Goal: Contribute content: Add original content to the website for others to see

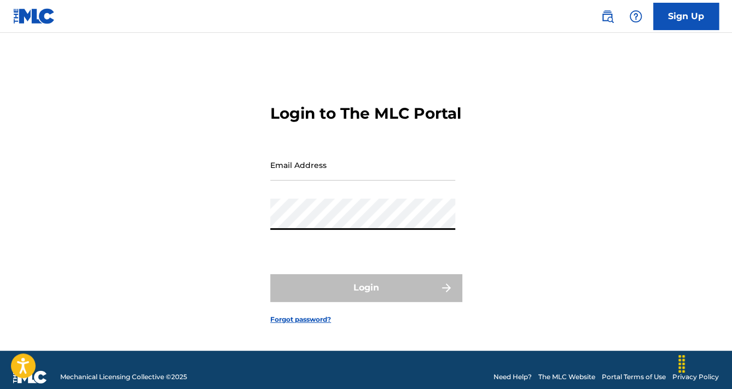
type input "[EMAIL_ADDRESS][DOMAIN_NAME]"
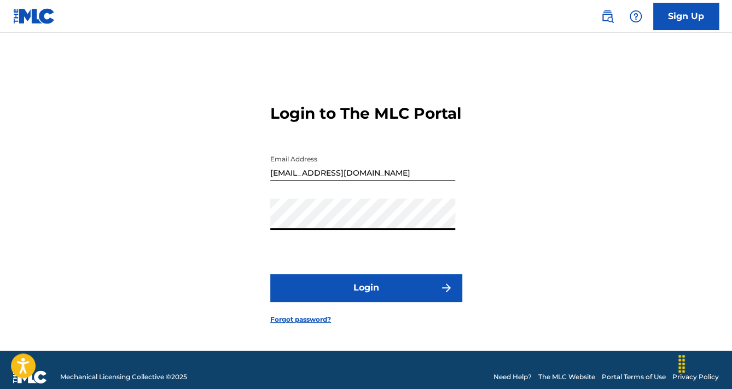
click at [332, 300] on button "Login" at bounding box center [365, 287] width 191 height 27
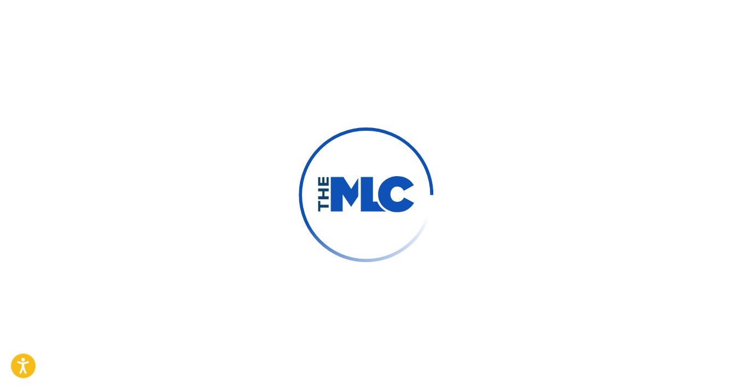
drag, startPoint x: 313, startPoint y: 252, endPoint x: 178, endPoint y: 284, distance: 138.8
drag, startPoint x: 178, startPoint y: 284, endPoint x: 505, endPoint y: 144, distance: 356.1
drag, startPoint x: 505, startPoint y: 144, endPoint x: 330, endPoint y: 139, distance: 175.1
drag, startPoint x: 330, startPoint y: 139, endPoint x: 493, endPoint y: 184, distance: 168.5
drag, startPoint x: 493, startPoint y: 184, endPoint x: 300, endPoint y: 154, distance: 194.9
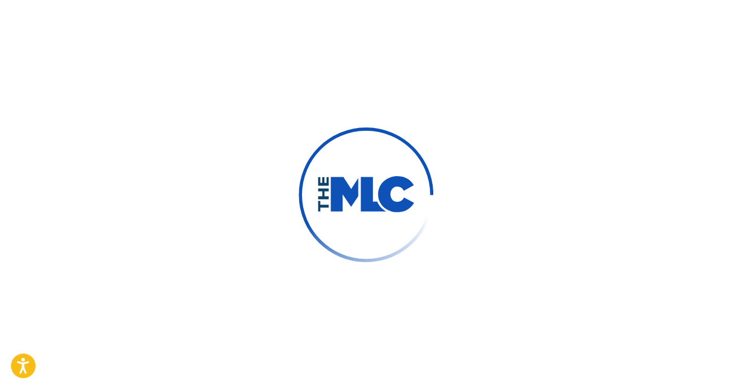
drag, startPoint x: 300, startPoint y: 154, endPoint x: 455, endPoint y: 144, distance: 154.6
drag, startPoint x: 455, startPoint y: 144, endPoint x: 354, endPoint y: 144, distance: 100.6
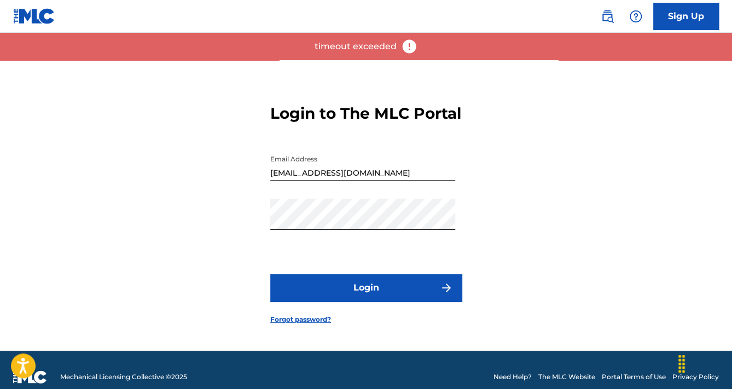
drag, startPoint x: 354, startPoint y: 144, endPoint x: 244, endPoint y: 97, distance: 119.3
click at [244, 97] on div "Login to The MLC Portal Email Address anas.taha@digitalsoundinc.com Password Lo…" at bounding box center [366, 205] width 732 height 290
click at [331, 300] on button "Login" at bounding box center [365, 287] width 191 height 27
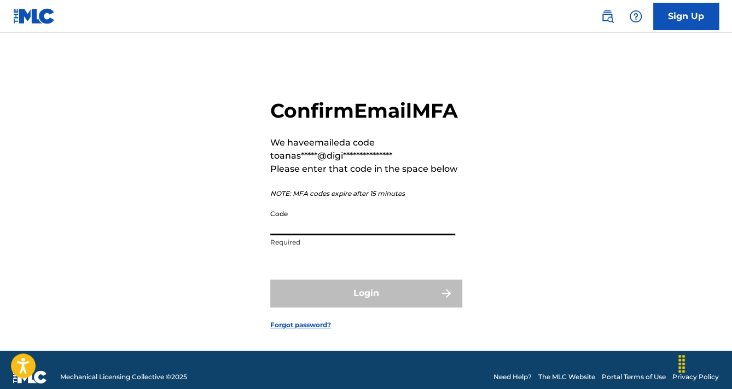
drag, startPoint x: 381, startPoint y: 246, endPoint x: 378, endPoint y: 250, distance: 5.6
click at [378, 235] on input "Code" at bounding box center [362, 219] width 185 height 31
paste input "269706"
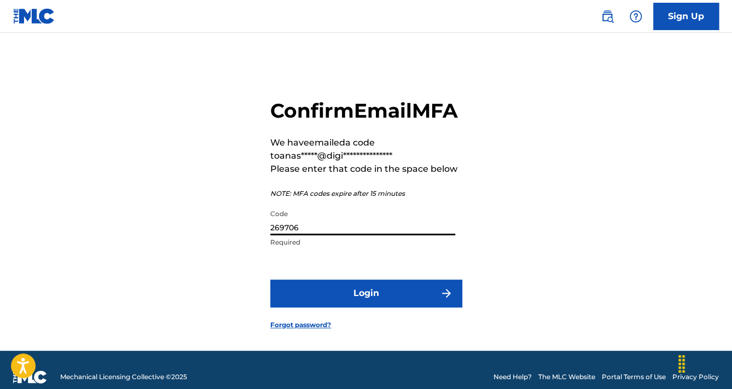
type input "269706"
click at [367, 307] on button "Login" at bounding box center [365, 292] width 191 height 27
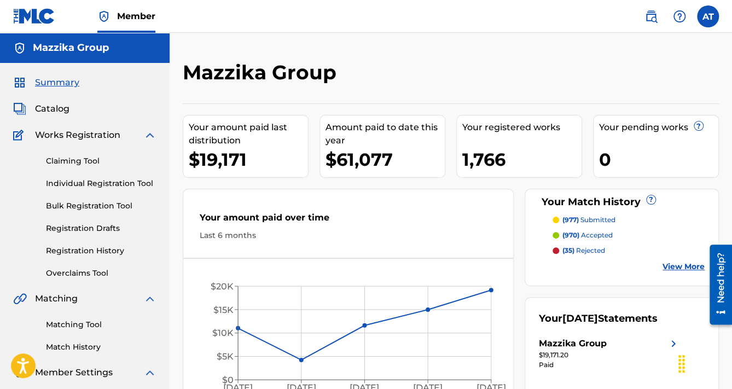
drag, startPoint x: 513, startPoint y: 85, endPoint x: 521, endPoint y: 101, distance: 17.4
click at [514, 85] on div "Mazzika Group" at bounding box center [389, 76] width 413 height 32
click at [456, 74] on div "Mazzika Group" at bounding box center [389, 76] width 413 height 32
click at [477, 212] on div "Your amount paid over time" at bounding box center [348, 220] width 297 height 19
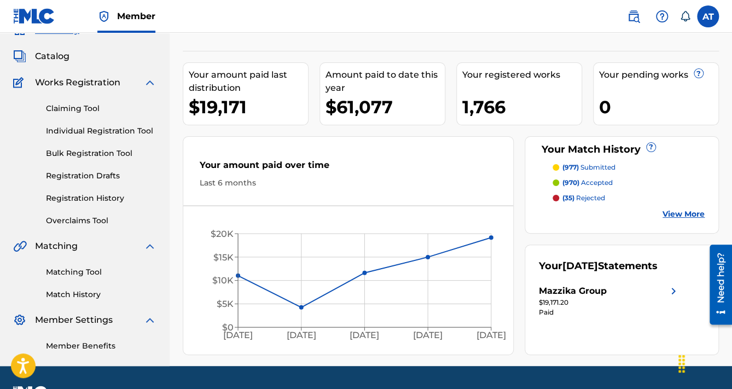
scroll to position [37, 0]
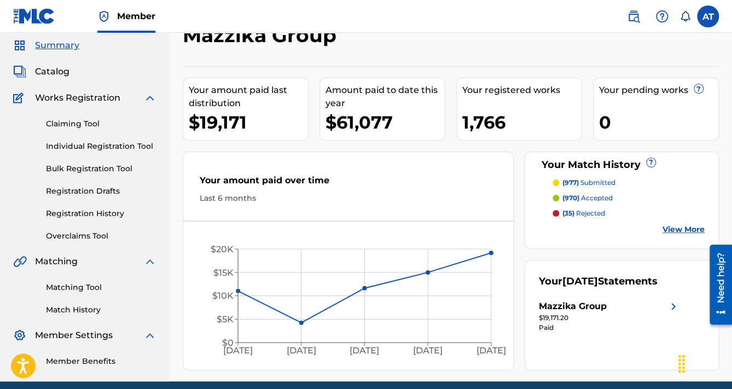
click at [51, 72] on span "Catalog" at bounding box center [52, 71] width 34 height 13
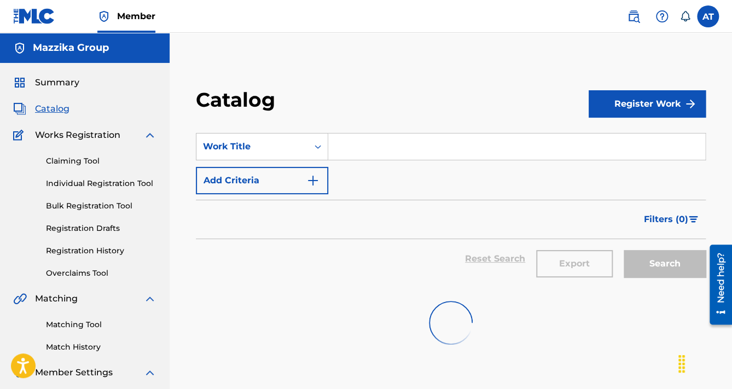
click at [263, 175] on button "Add Criteria" at bounding box center [262, 180] width 132 height 27
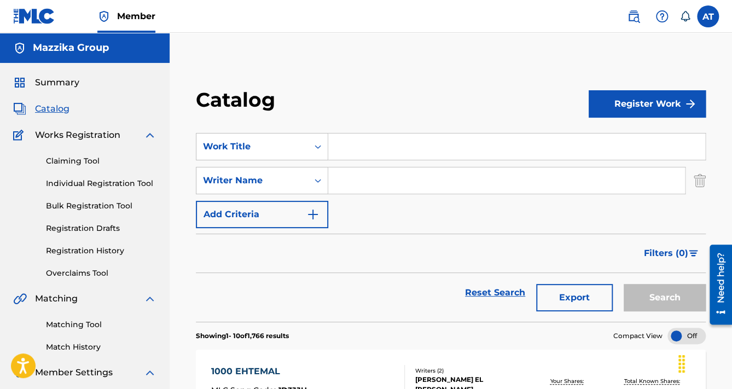
drag, startPoint x: 365, startPoint y: 188, endPoint x: 356, endPoint y: 197, distance: 12.8
click at [365, 193] on input "Search Form" at bounding box center [506, 180] width 357 height 26
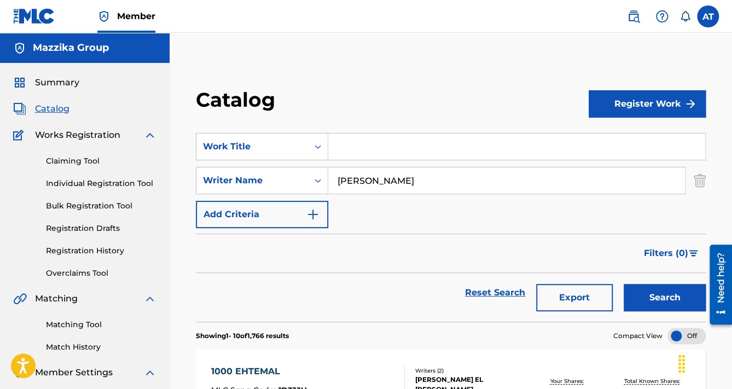
type input "osama mehrez"
click at [624, 284] on button "Search" at bounding box center [665, 297] width 82 height 27
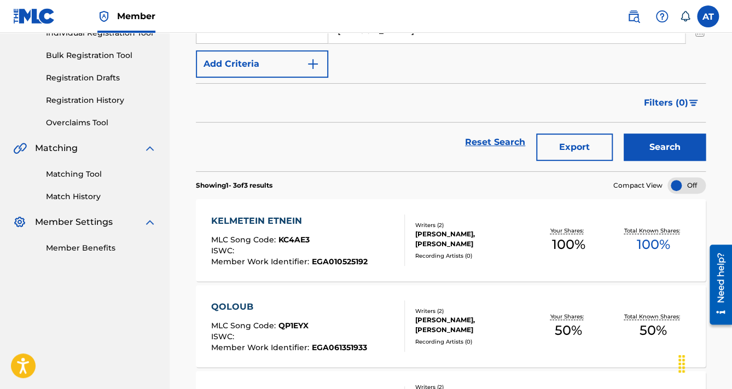
scroll to position [263, 0]
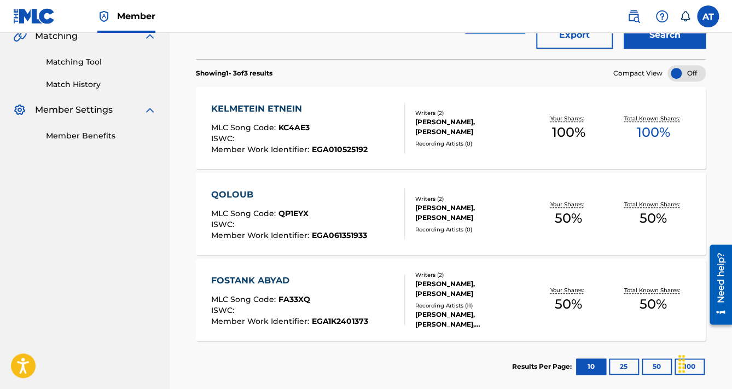
click at [392, 250] on div "QOLOUB MLC Song Code : QP1EYX ISWC : Member Work Identifier : EGA061351933 Writ…" at bounding box center [451, 214] width 510 height 82
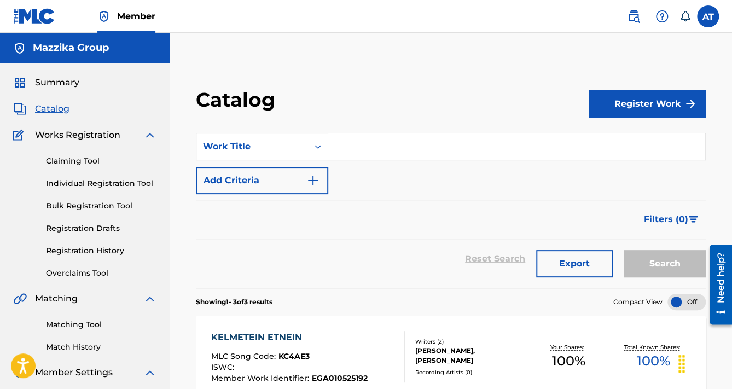
click at [281, 147] on div "Work Title" at bounding box center [252, 146] width 98 height 13
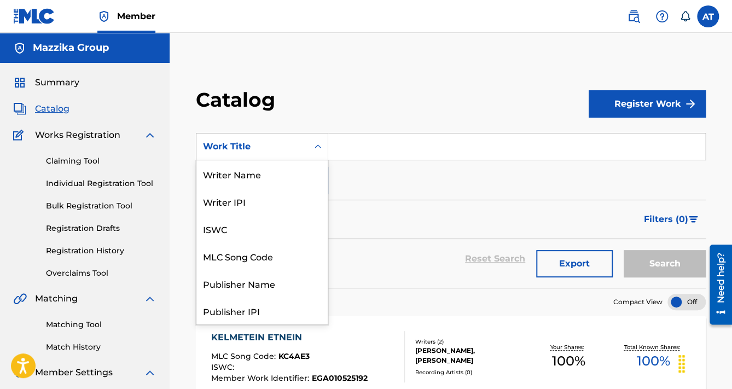
scroll to position [164, 0]
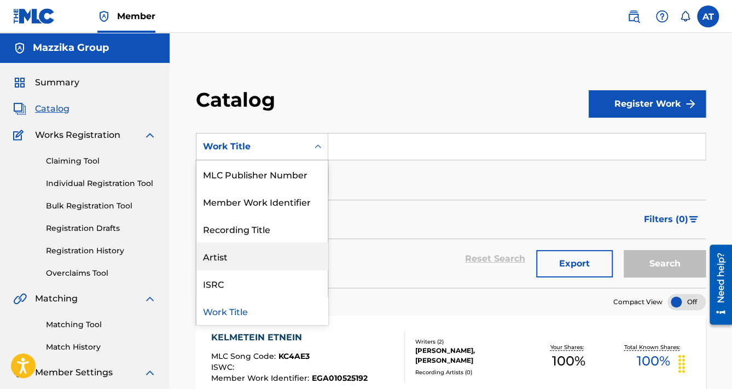
drag, startPoint x: 254, startPoint y: 257, endPoint x: 264, endPoint y: 247, distance: 14.3
click at [254, 257] on div "Artist" at bounding box center [261, 255] width 131 height 27
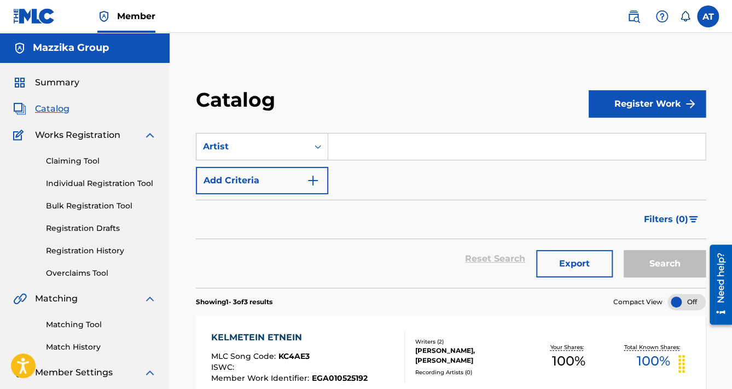
click at [388, 148] on input "Search Form" at bounding box center [516, 146] width 377 height 26
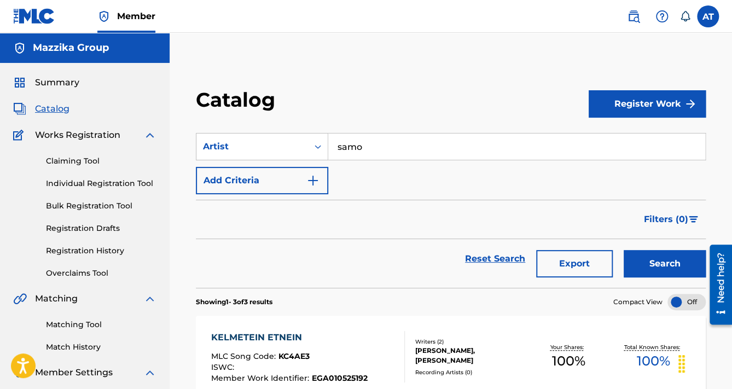
type input "samo"
click at [624, 250] on button "Search" at bounding box center [665, 263] width 82 height 27
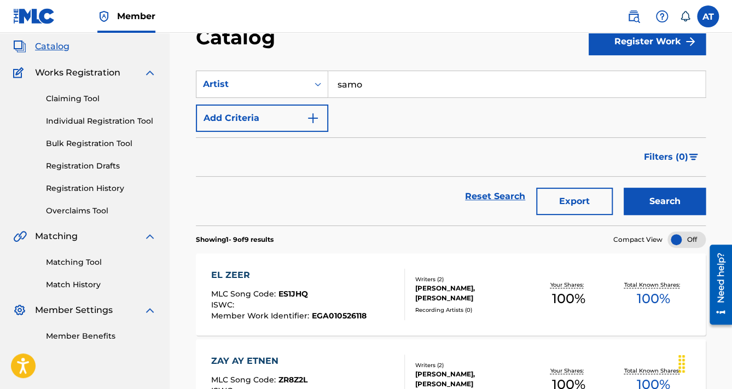
scroll to position [0, 0]
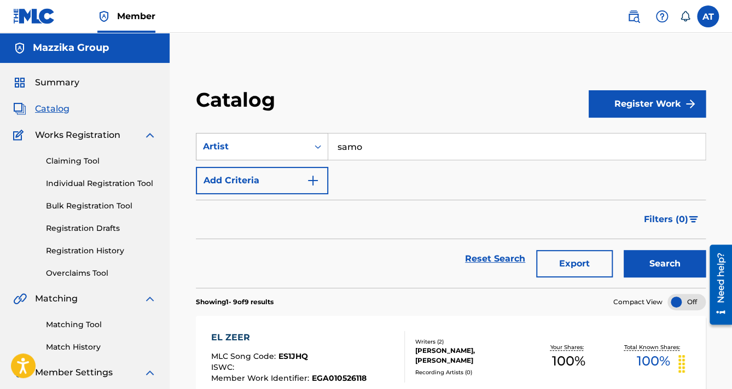
click at [258, 145] on div "Artist" at bounding box center [252, 146] width 98 height 13
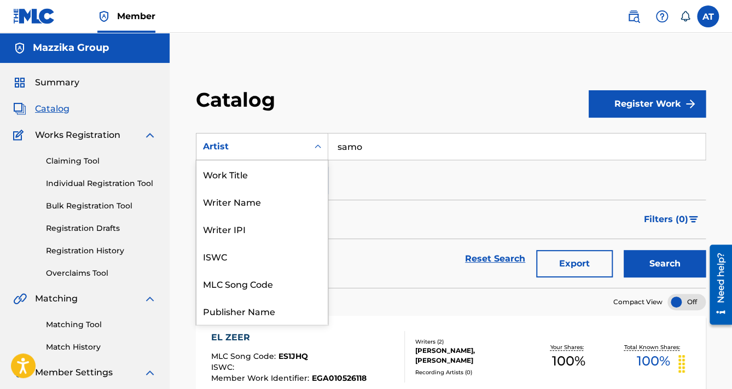
scroll to position [164, 0]
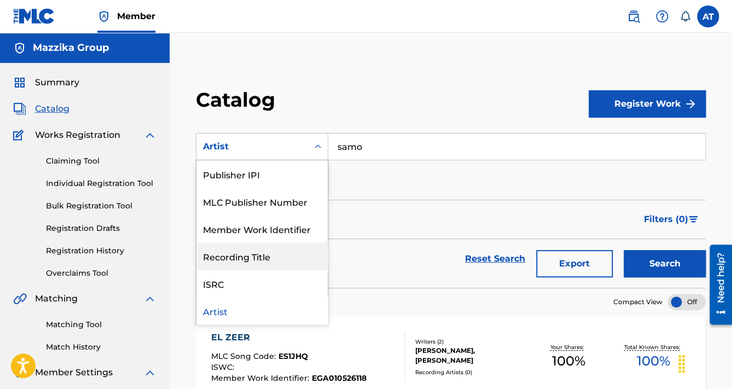
click at [264, 254] on div "Recording Title" at bounding box center [261, 255] width 131 height 27
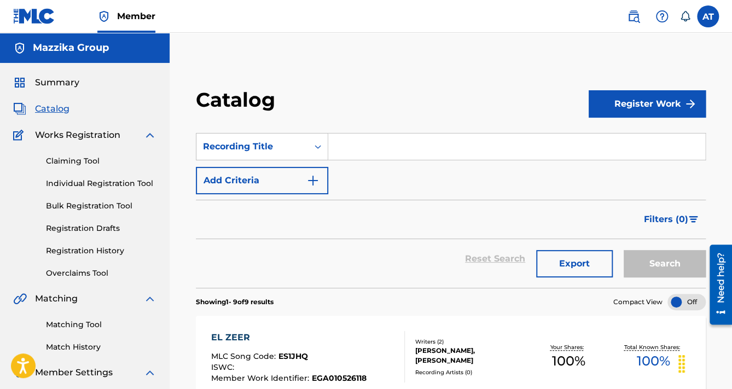
click at [350, 145] on input "Search Form" at bounding box center [516, 146] width 377 height 26
paste input "Kheir Leina"
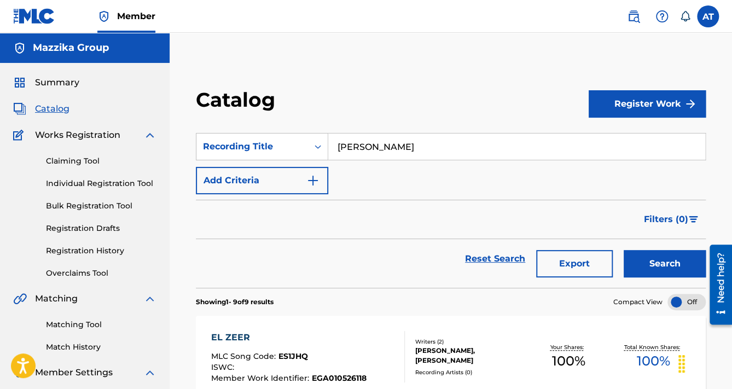
type input "Kheir Leina"
click at [624, 250] on button "Search" at bounding box center [665, 263] width 82 height 27
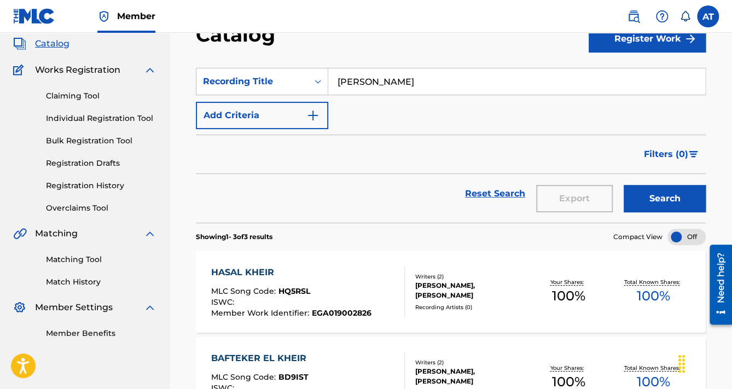
scroll to position [21, 0]
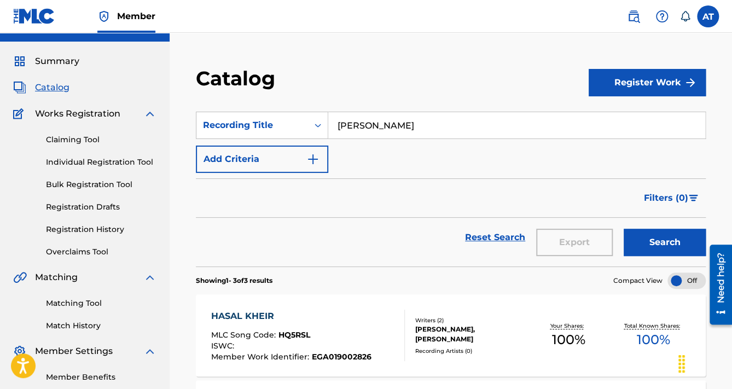
click at [83, 183] on link "Bulk Registration Tool" at bounding box center [101, 184] width 110 height 11
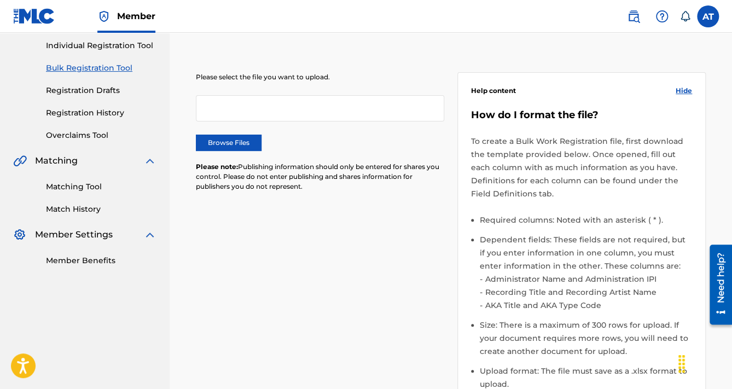
scroll to position [219, 0]
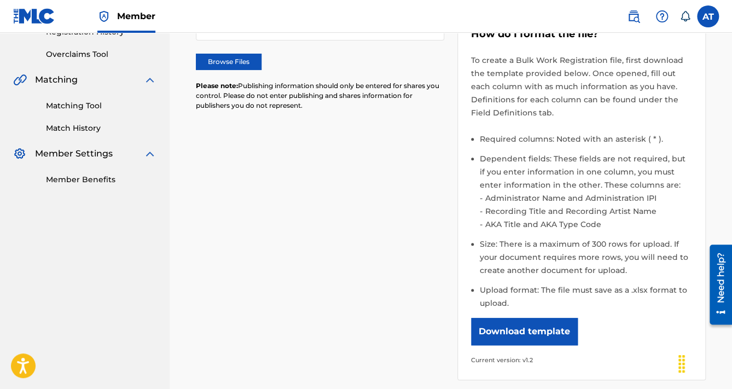
click at [526, 337] on button "Download template" at bounding box center [524, 331] width 107 height 27
click at [67, 255] on nav "Mazzika Group Summary Catalog Works Registration Claiming Tool Individual Regis…" at bounding box center [85, 152] width 170 height 677
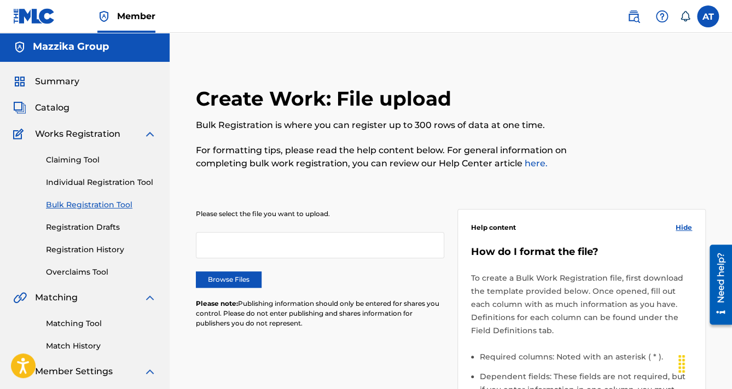
scroll to position [0, 0]
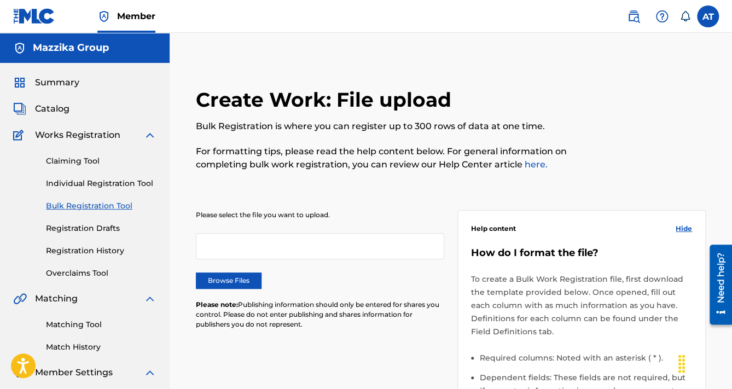
click at [60, 106] on span "Catalog" at bounding box center [52, 108] width 34 height 13
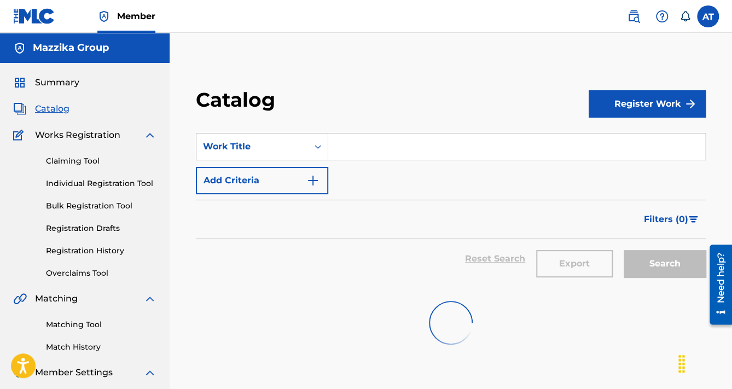
click at [286, 178] on button "Add Criteria" at bounding box center [262, 180] width 132 height 27
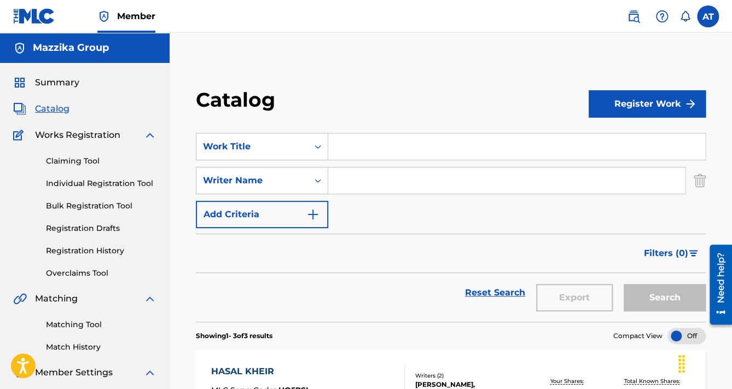
click at [374, 175] on input "Search Form" at bounding box center [506, 180] width 357 height 26
paste input "BELAL SROUR"
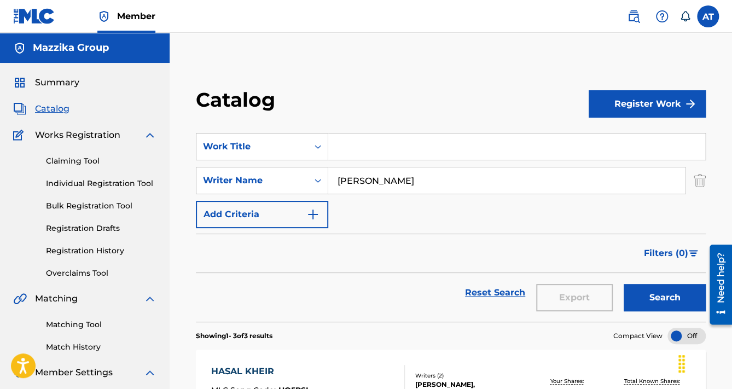
click at [624, 284] on button "Search" at bounding box center [665, 297] width 82 height 27
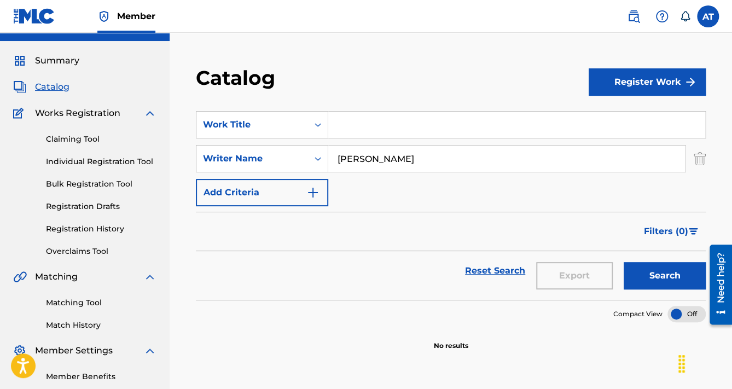
scroll to position [44, 0]
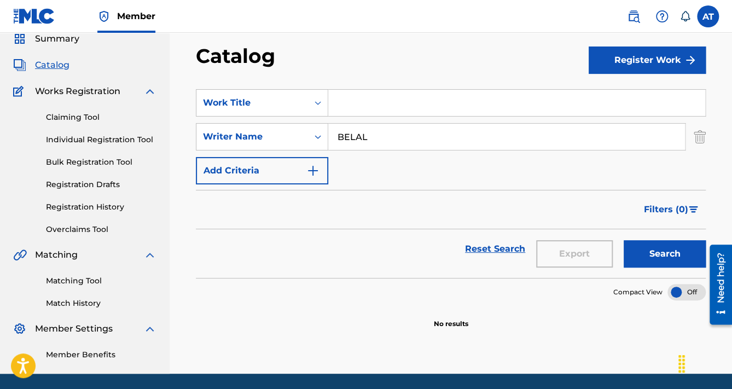
type input "BELAL"
click at [624, 240] on button "Search" at bounding box center [665, 253] width 82 height 27
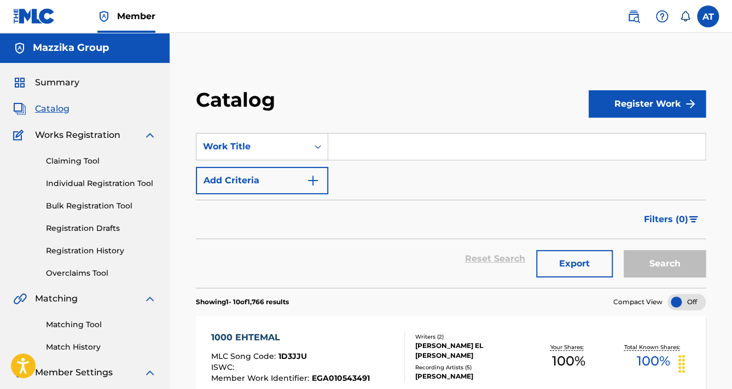
click at [308, 185] on img "Search Form" at bounding box center [312, 180] width 13 height 13
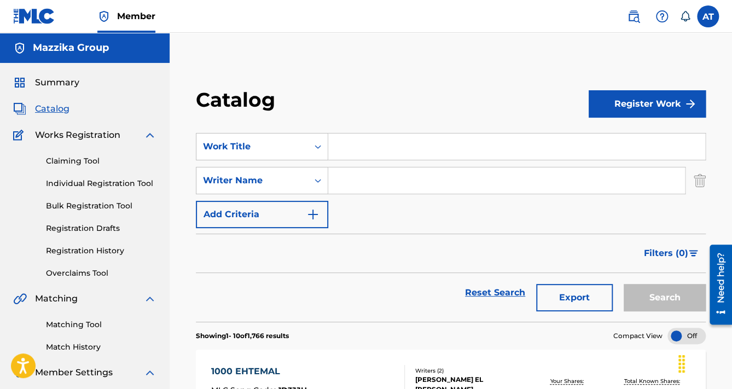
click at [348, 183] on input "Search Form" at bounding box center [506, 180] width 357 height 26
paste input "BELAL SROUR"
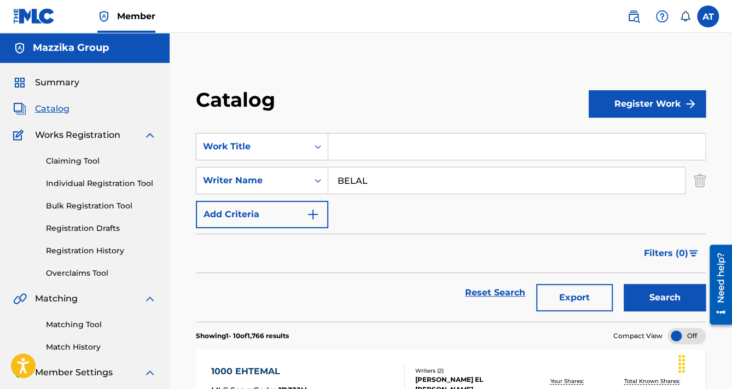
type input "BELAL"
click at [637, 287] on button "Search" at bounding box center [665, 297] width 82 height 27
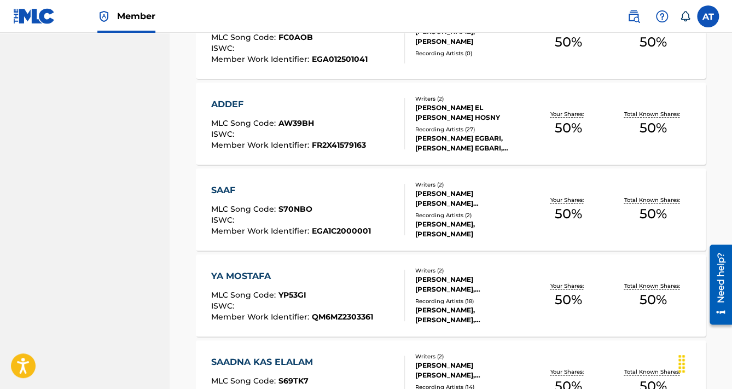
scroll to position [525, 0]
click at [501, 208] on div "MOUSTAPHA MOHAMED HASSAN IBRAHIM, BELAL SHERIF MOHAMED SOUROUR" at bounding box center [470, 198] width 110 height 20
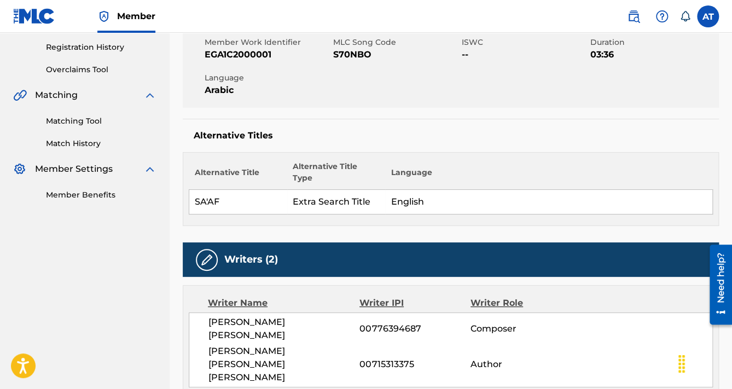
scroll to position [306, 0]
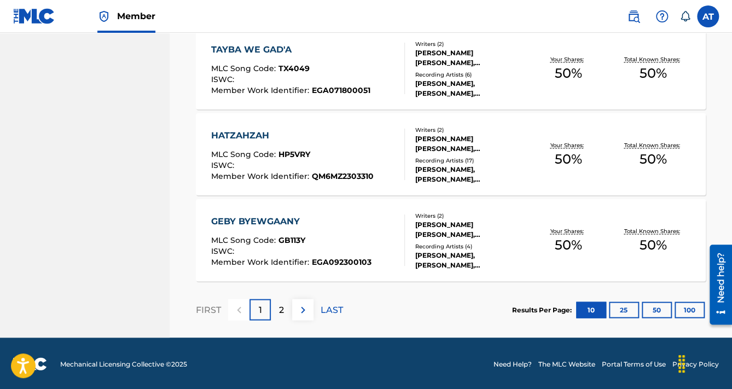
scroll to position [890, 0]
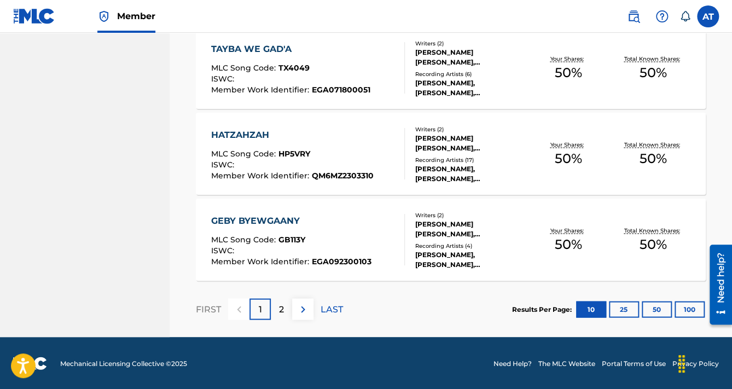
click at [433, 227] on div "BELAL SHERIF MOHAMED SOUROUR, MOUSTAPHA MOHAMED HASSAN IBRAHIM" at bounding box center [470, 229] width 110 height 20
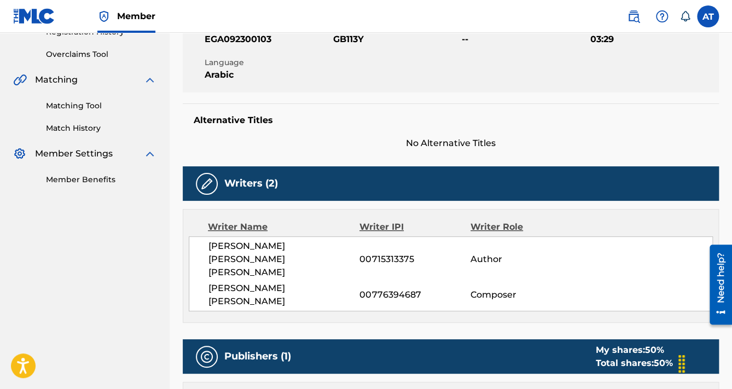
scroll to position [263, 0]
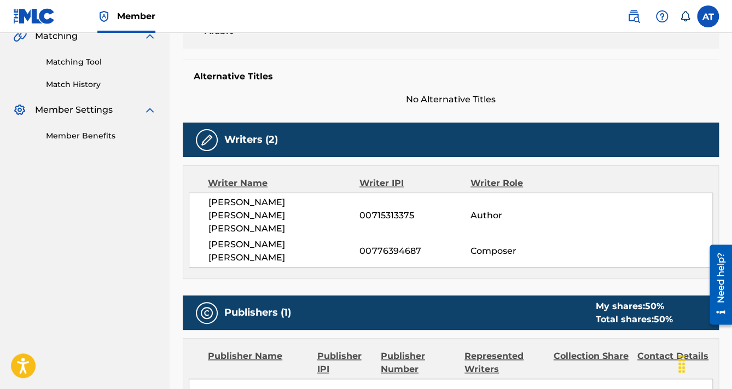
drag, startPoint x: 199, startPoint y: 228, endPoint x: 266, endPoint y: 243, distance: 69.0
click at [266, 243] on div "MOUSTAPHA MOHAMED HASSAN IBRAHIM 00715313375 Author BELAL SHERIF MOHAMED SOUROU…" at bounding box center [451, 230] width 524 height 75
copy span "BELAL SHERIF MOHAMED SOUROUR"
click at [393, 244] on span "00776394687" at bounding box center [414, 250] width 111 height 13
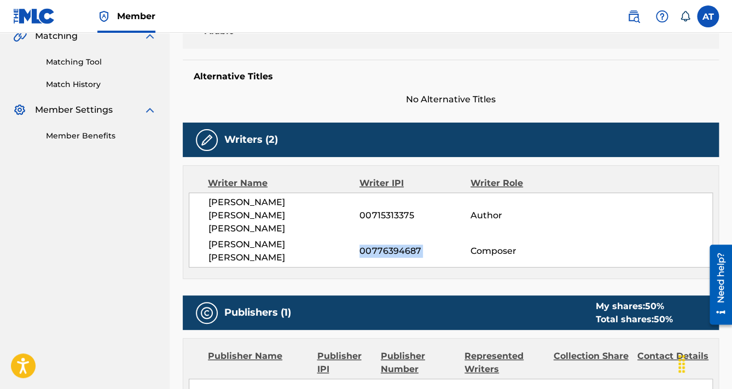
click at [393, 244] on span "00776394687" at bounding box center [414, 250] width 111 height 13
copy div "00776394687"
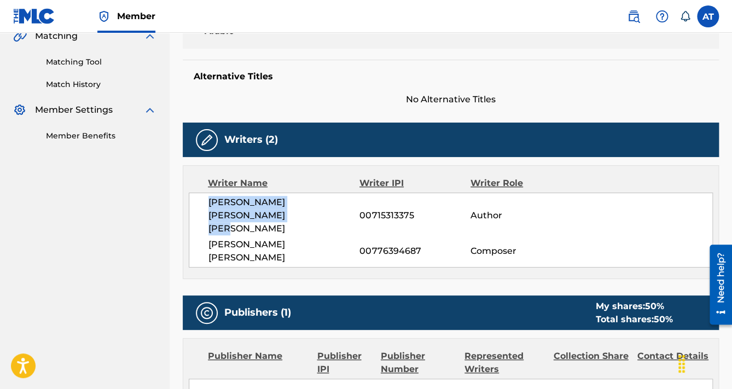
drag, startPoint x: 203, startPoint y: 202, endPoint x: 288, endPoint y: 221, distance: 87.4
click at [288, 221] on div "MOUSTAPHA MOHAMED HASSAN IBRAHIM 00715313375 Author BELAL SHERIF MOHAMED SOUROU…" at bounding box center [451, 230] width 524 height 75
copy span "MOUSTAPHA MOHAMED HASSAN IBRAHIM"
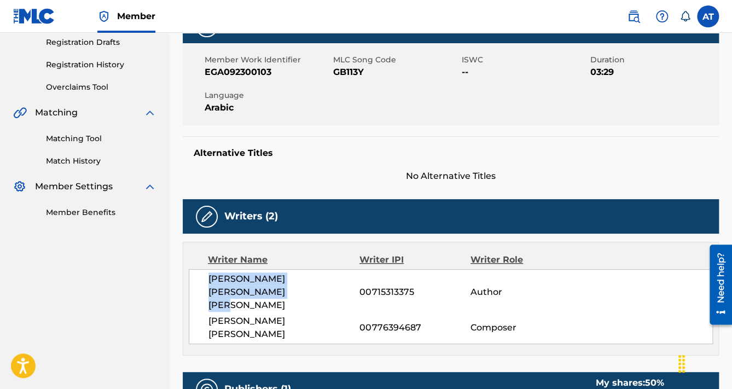
scroll to position [0, 0]
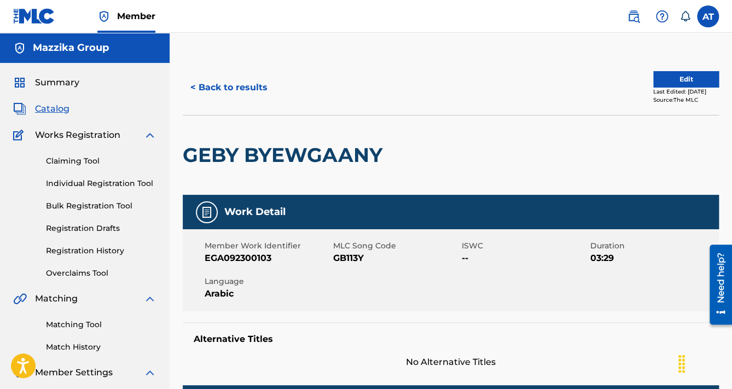
click at [213, 94] on button "< Back to results" at bounding box center [229, 87] width 92 height 27
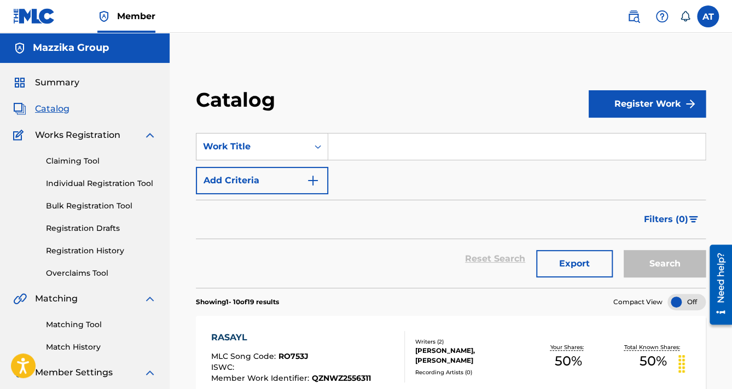
click at [272, 178] on button "Add Criteria" at bounding box center [262, 180] width 132 height 27
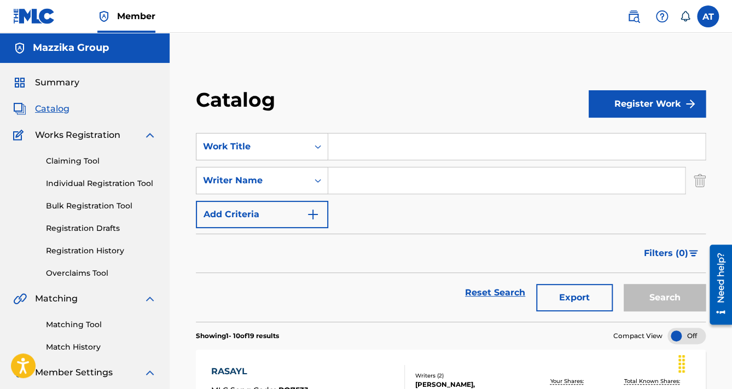
click at [366, 184] on input "Search Form" at bounding box center [506, 180] width 357 height 26
paste input "Ramadan Mohamed"
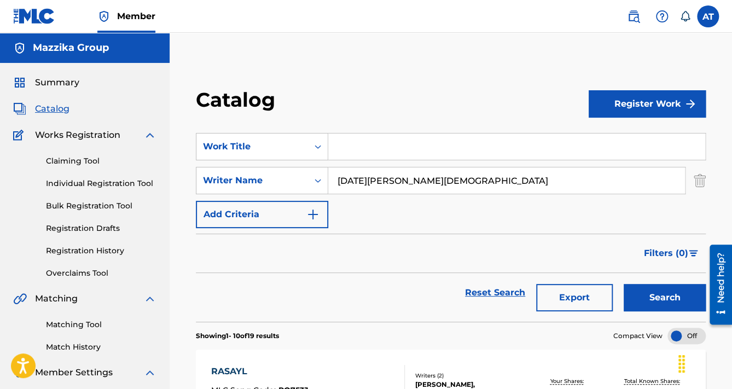
type input "Ramadan Mohamed"
click at [624, 284] on button "Search" at bounding box center [665, 297] width 82 height 27
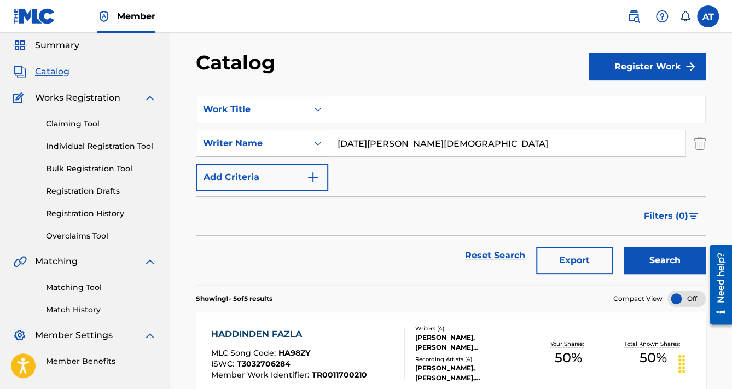
scroll to position [88, 0]
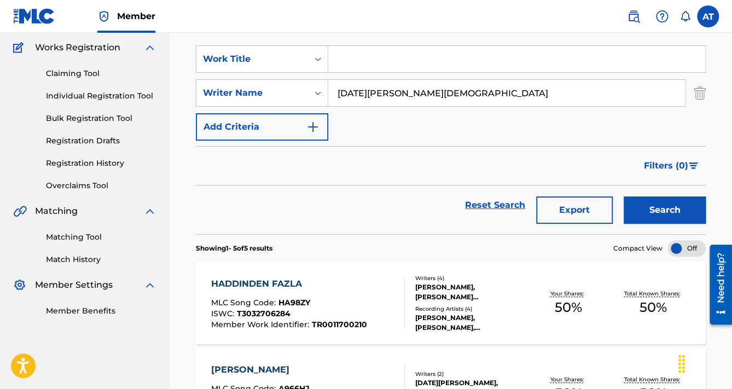
click at [404, 281] on div at bounding box center [399, 302] width 9 height 51
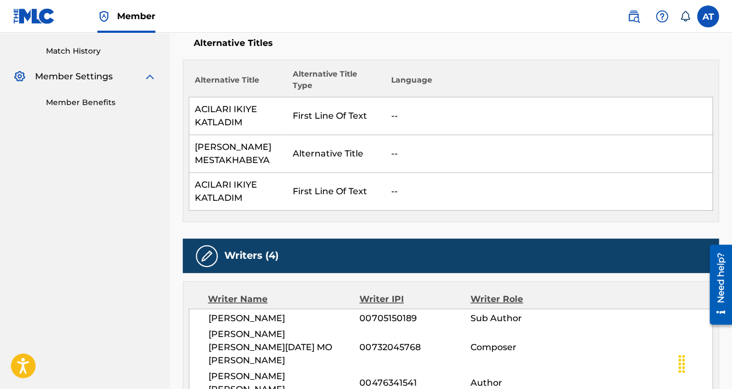
scroll to position [350, 0]
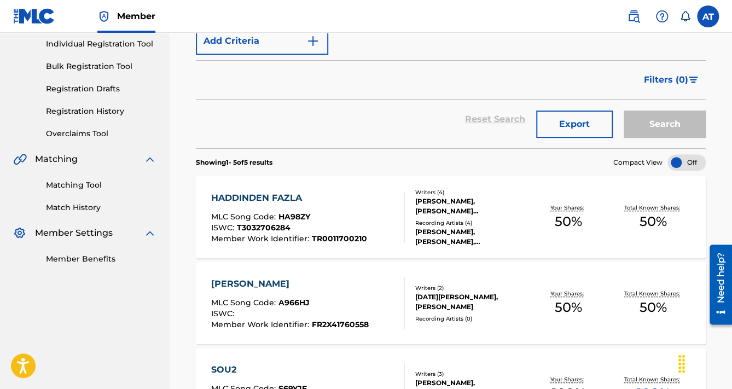
scroll to position [263, 0]
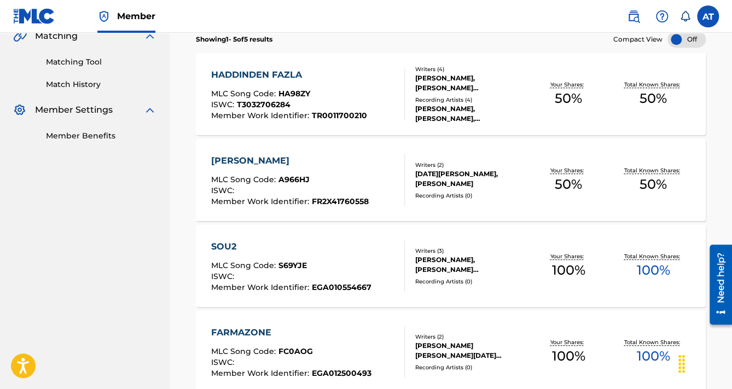
click at [439, 206] on div "ASHAL HAGA MLC Song Code : A966HJ ISWC : Member Work Identifier : FR2X41760558 …" at bounding box center [451, 180] width 510 height 82
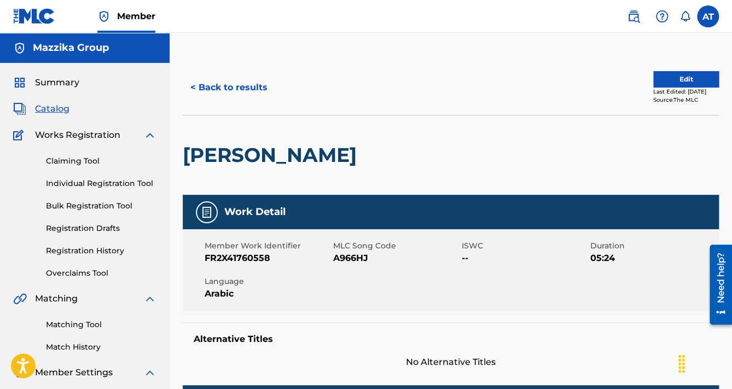
scroll to position [81, 0]
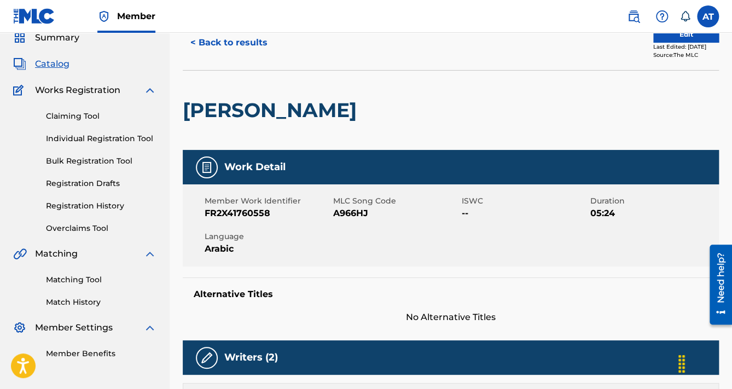
scroll to position [263, 0]
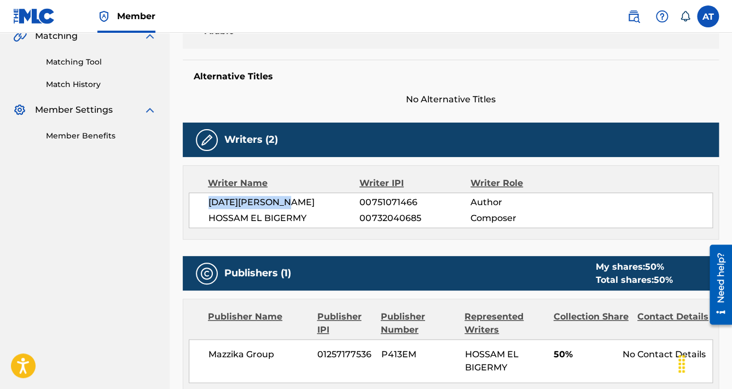
drag, startPoint x: 206, startPoint y: 201, endPoint x: 326, endPoint y: 202, distance: 120.3
click at [326, 202] on div "RAMADAN MOHAMED MOHAMED BAMIA 00751071466 Author HOSSAM EL BIGERMY 00732040685 …" at bounding box center [451, 211] width 524 height 36
copy span "RAMADAN MOHAMED"
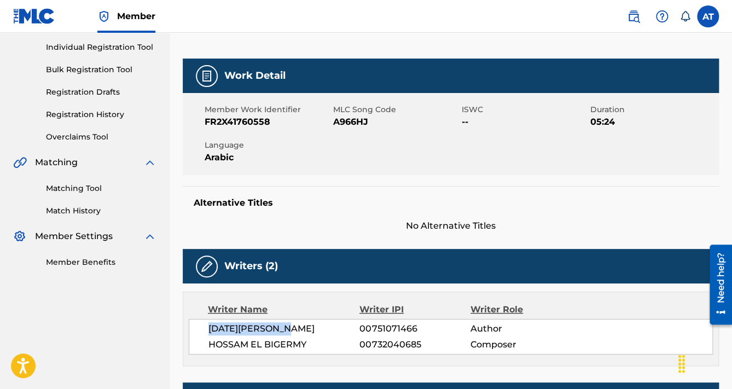
scroll to position [131, 0]
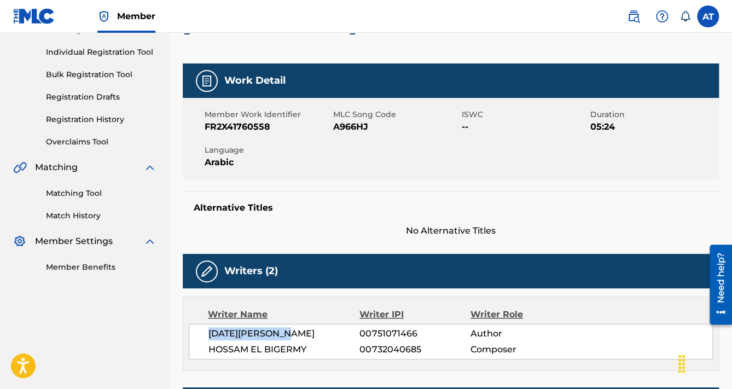
click at [96, 74] on link "Bulk Registration Tool" at bounding box center [101, 74] width 110 height 11
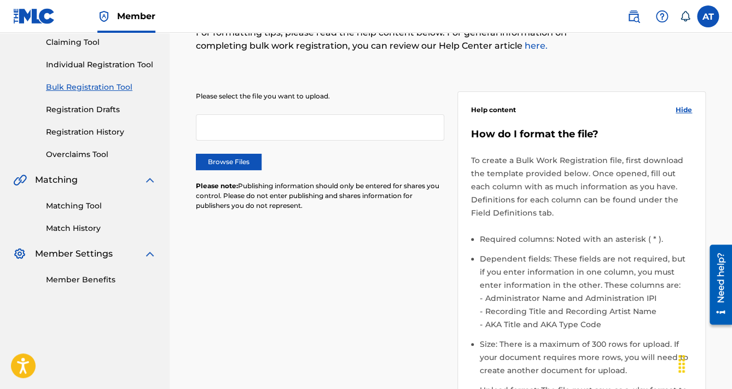
scroll to position [131, 0]
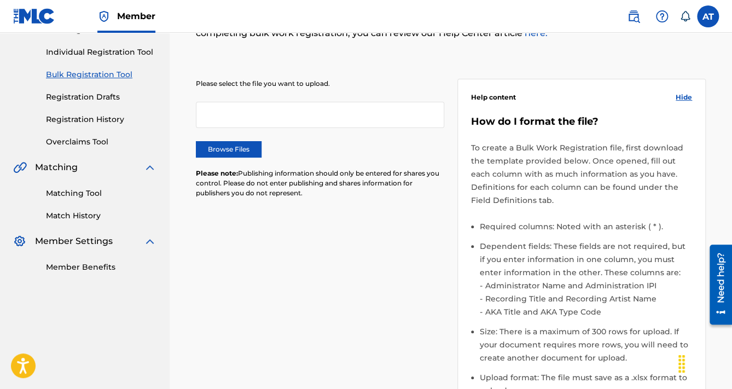
click at [247, 155] on label "Browse Files" at bounding box center [229, 149] width 66 height 16
click at [0, 0] on input "Browse Files" at bounding box center [0, 0] width 0 height 0
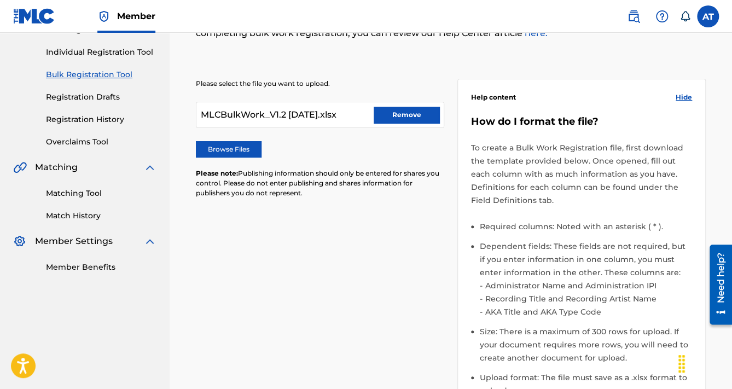
scroll to position [350, 0]
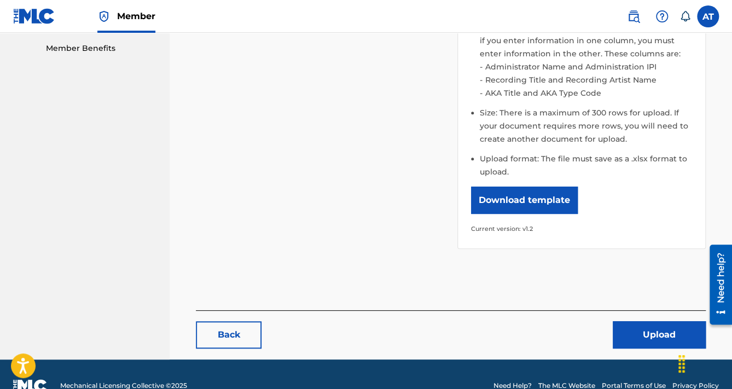
click at [656, 339] on button "Upload" at bounding box center [659, 334] width 93 height 27
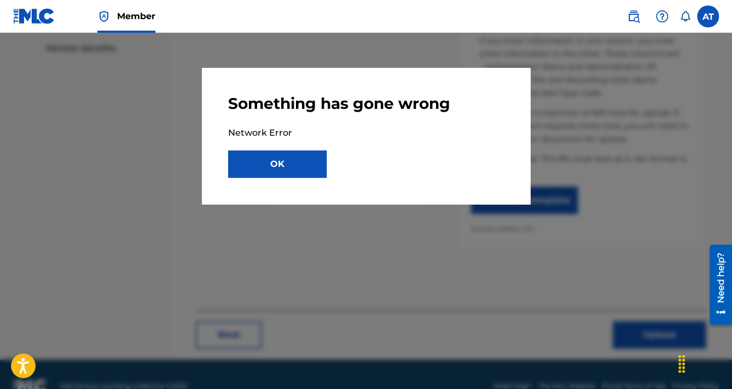
click at [288, 161] on button "OK" at bounding box center [277, 163] width 98 height 27
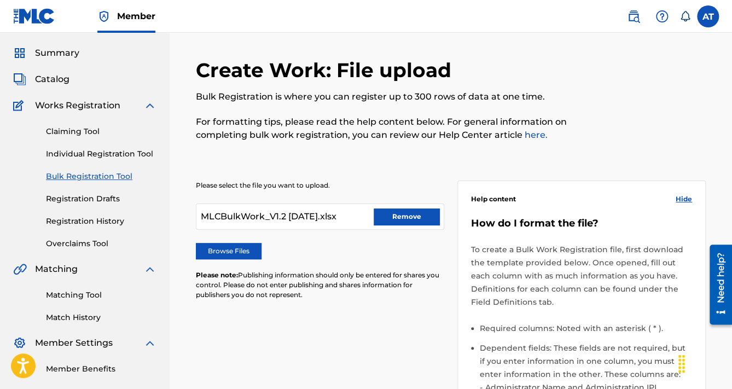
scroll to position [44, 0]
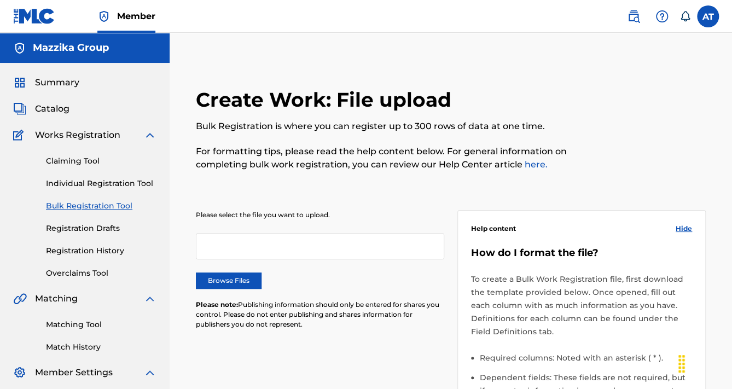
click at [244, 276] on label "Browse Files" at bounding box center [229, 280] width 66 height 16
click at [0, 0] on input "Browse Files" at bounding box center [0, 0] width 0 height 0
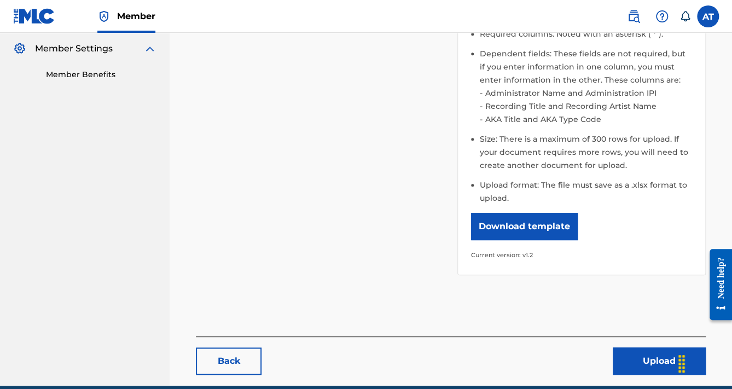
scroll to position [372, 0]
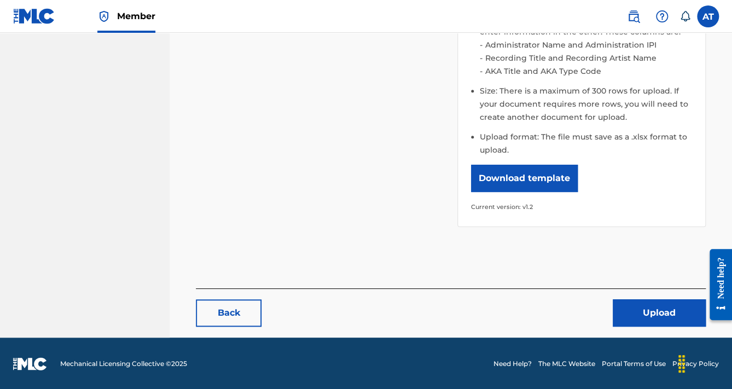
click at [639, 306] on button "Upload" at bounding box center [659, 312] width 93 height 27
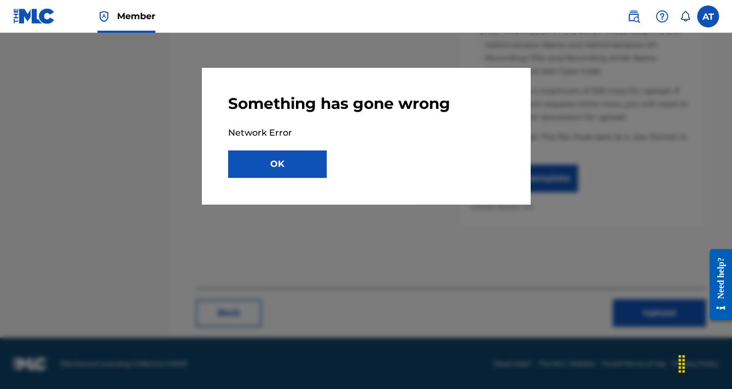
click at [256, 165] on button "OK" at bounding box center [277, 163] width 98 height 27
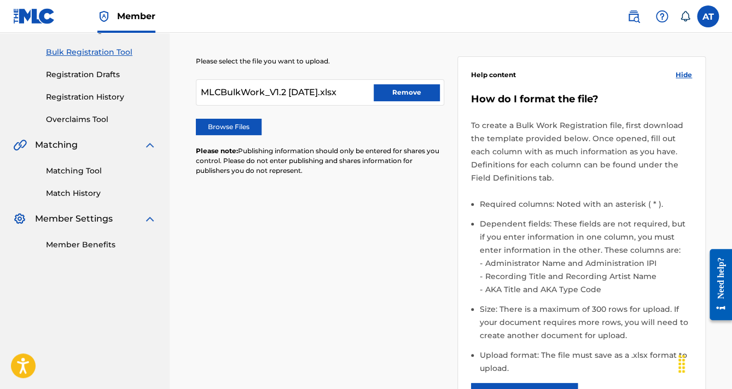
scroll to position [153, 0]
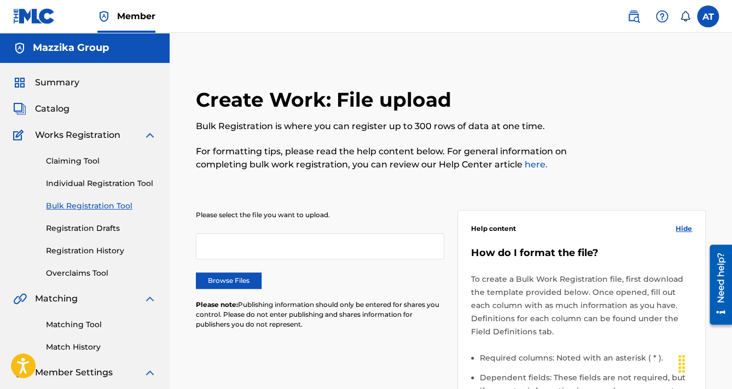
click at [219, 280] on label "Browse Files" at bounding box center [229, 280] width 66 height 16
click at [0, 0] on input "Browse Files" at bounding box center [0, 0] width 0 height 0
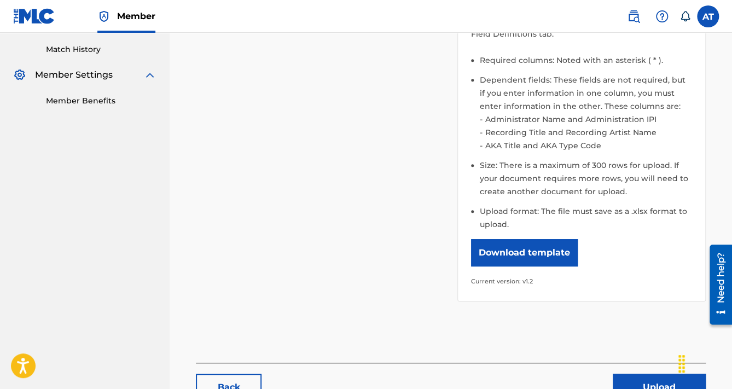
scroll to position [372, 0]
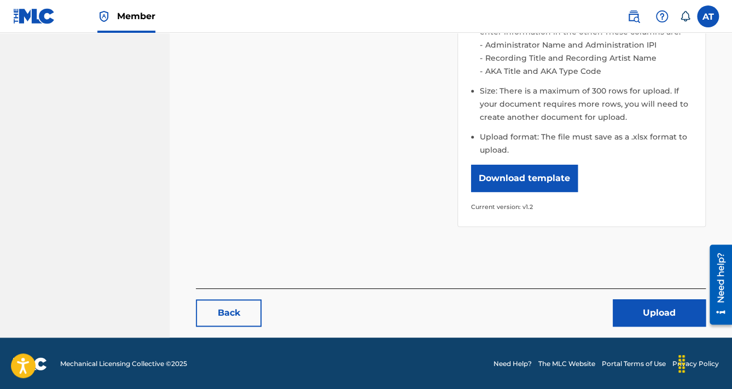
click at [661, 314] on button "Upload" at bounding box center [659, 312] width 93 height 27
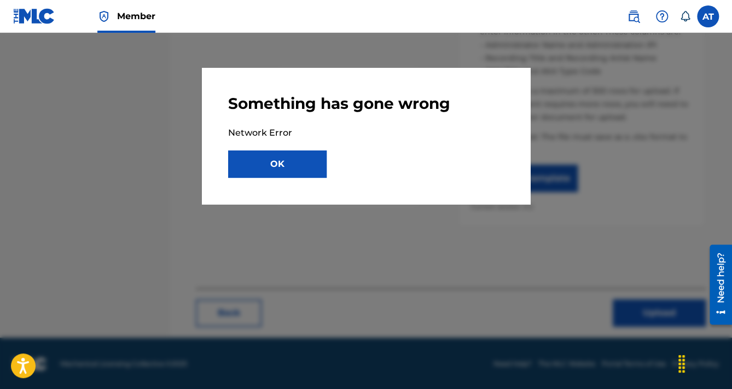
click at [253, 166] on button "OK" at bounding box center [277, 163] width 98 height 27
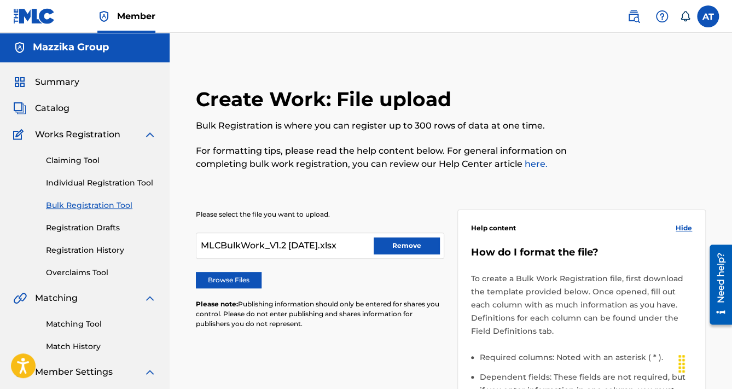
scroll to position [0, 0]
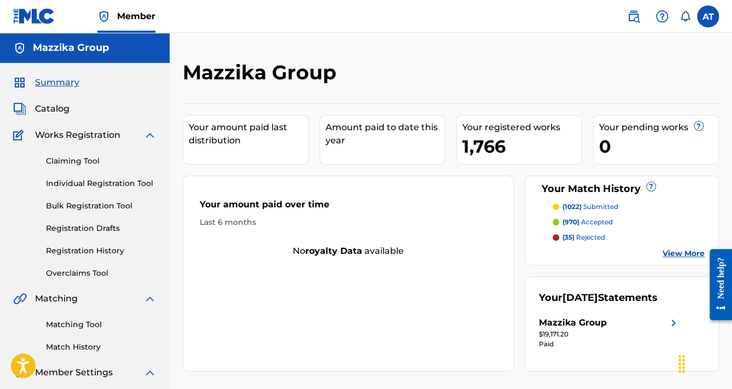
click at [107, 206] on link "Bulk Registration Tool" at bounding box center [101, 205] width 110 height 11
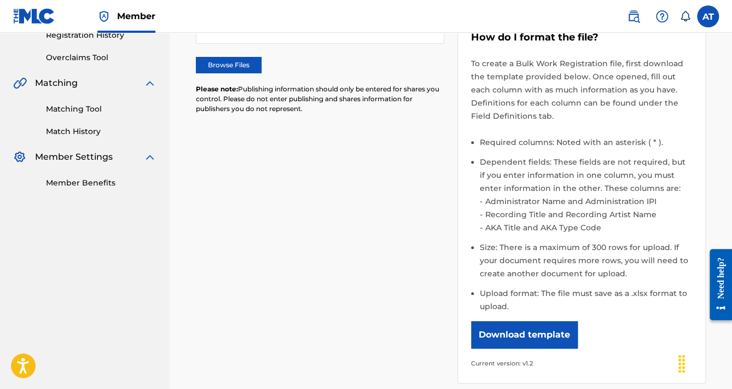
scroll to position [131, 0]
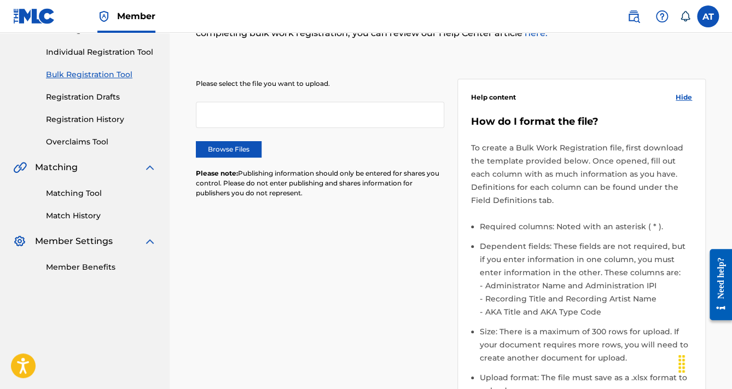
click at [252, 145] on label "Browse Files" at bounding box center [229, 149] width 66 height 16
click at [0, 0] on input "Browse Files" at bounding box center [0, 0] width 0 height 0
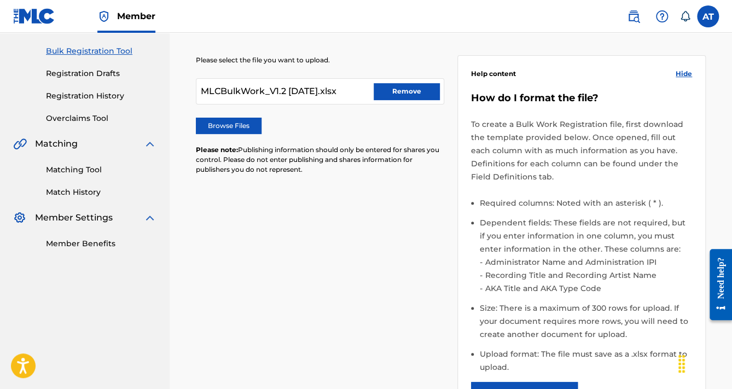
scroll to position [372, 0]
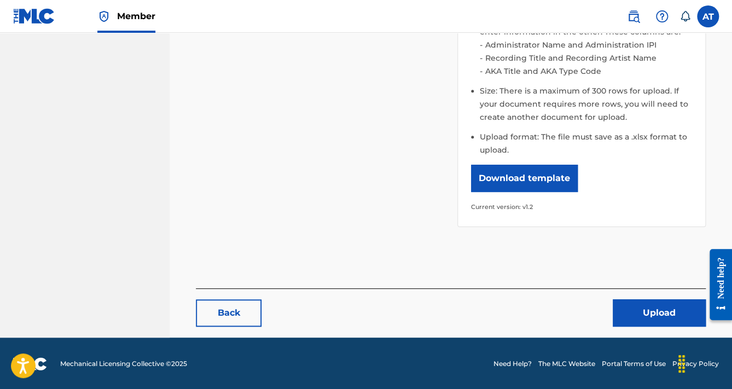
click at [695, 318] on button "Upload" at bounding box center [659, 312] width 93 height 27
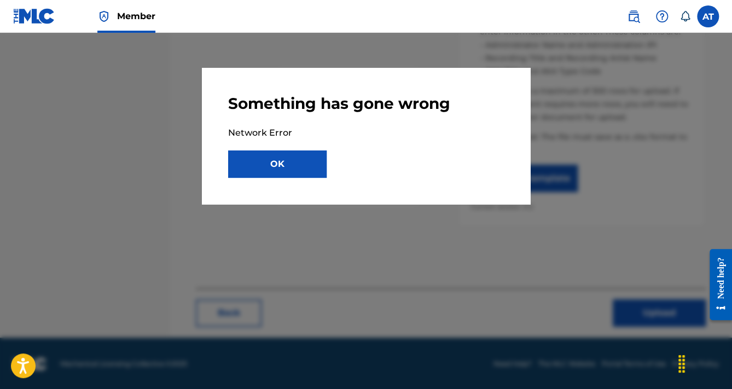
click at [263, 161] on button "OK" at bounding box center [277, 163] width 98 height 27
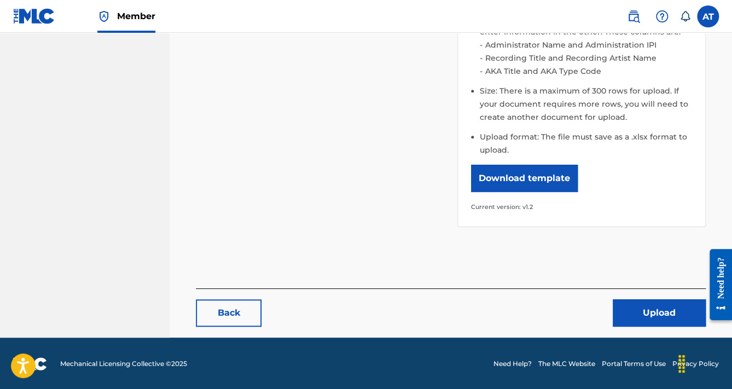
click at [298, 155] on div "Please select the file you want to upload. MLCBulkWork_V1.2 [DATE].xlsx Remove …" at bounding box center [451, 26] width 510 height 428
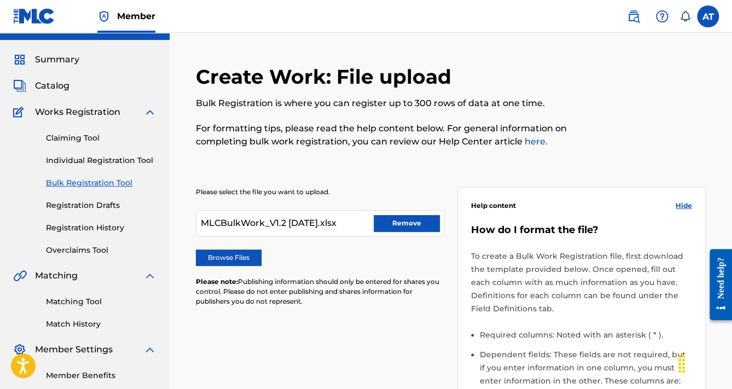
scroll to position [22, 0]
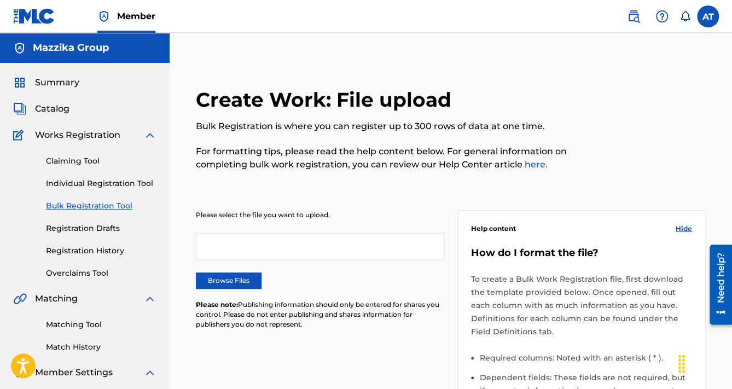
click at [243, 281] on label "Browse Files" at bounding box center [229, 280] width 66 height 16
click at [0, 0] on input "Browse Files" at bounding box center [0, 0] width 0 height 0
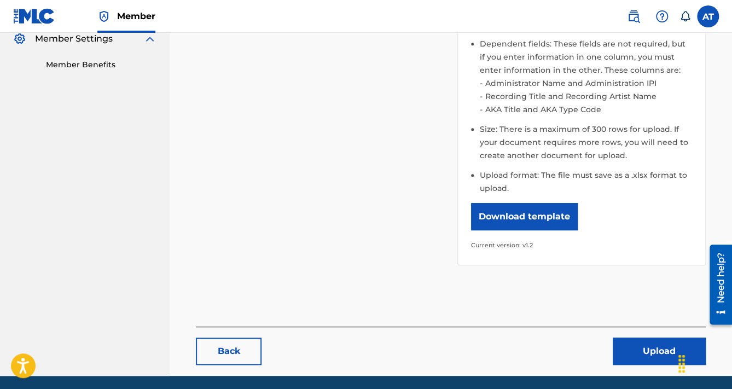
scroll to position [372, 0]
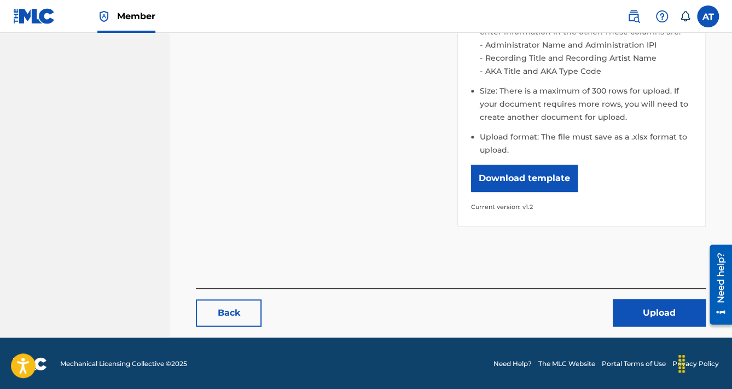
click at [643, 314] on button "Upload" at bounding box center [659, 312] width 93 height 27
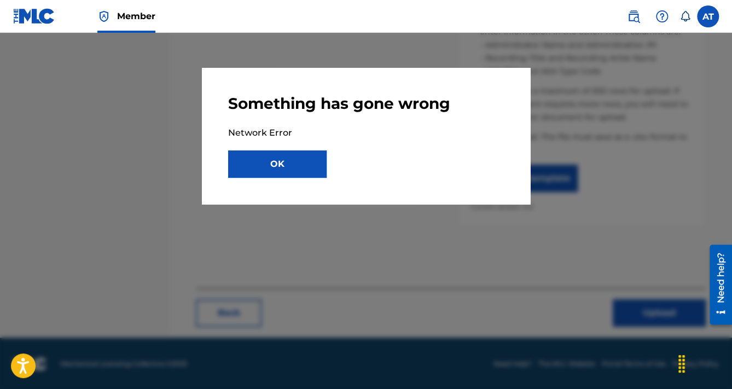
click at [266, 172] on button "OK" at bounding box center [277, 163] width 98 height 27
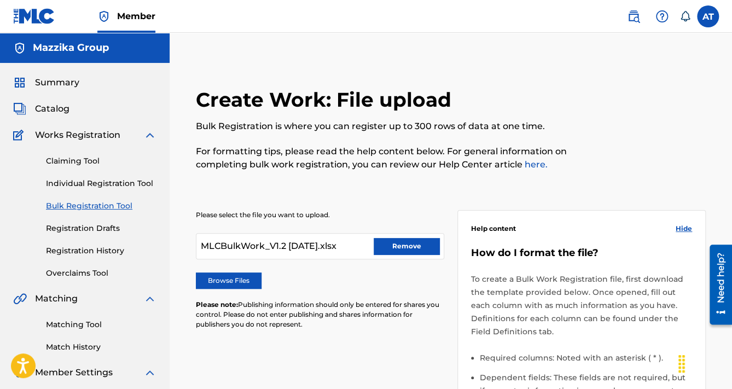
scroll to position [0, 0]
click at [64, 109] on span "Catalog" at bounding box center [52, 108] width 34 height 13
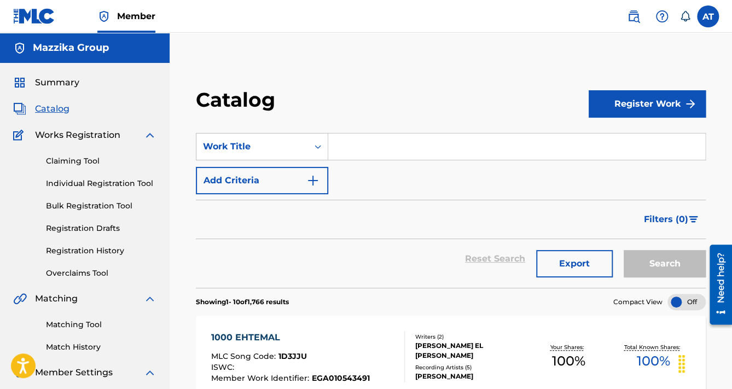
click at [306, 187] on button "Add Criteria" at bounding box center [262, 180] width 132 height 27
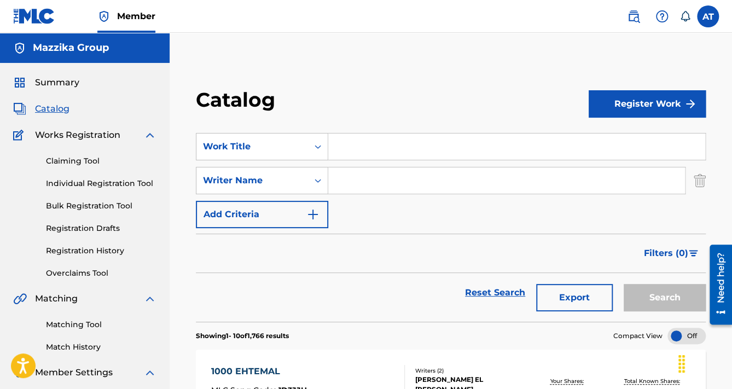
click at [348, 182] on input "Search Form" at bounding box center [506, 180] width 357 height 26
paste input "MOHAMED BENDARI, 1273394929"
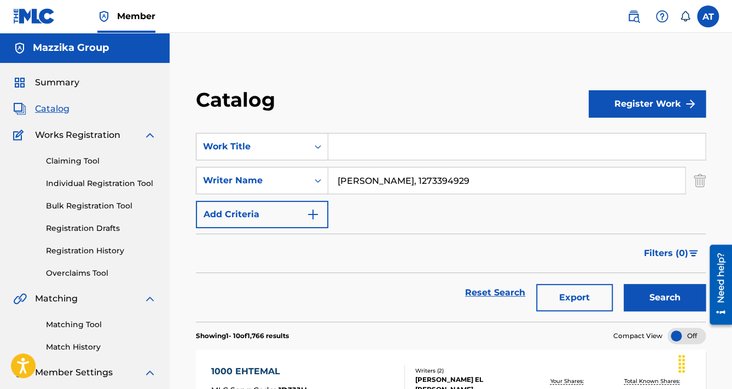
drag, startPoint x: 497, startPoint y: 185, endPoint x: 434, endPoint y: 185, distance: 62.9
click at [434, 185] on input "MOHAMED BENDARI, 1273394929" at bounding box center [506, 180] width 357 height 26
type input "MOHAMED BENDARI"
click at [624, 284] on button "Search" at bounding box center [665, 297] width 82 height 27
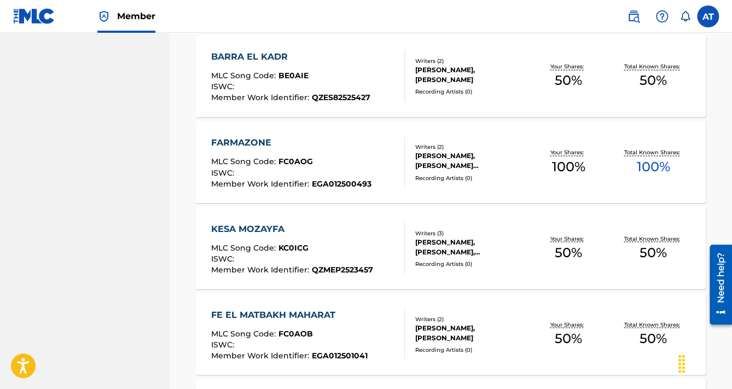
scroll to position [924, 0]
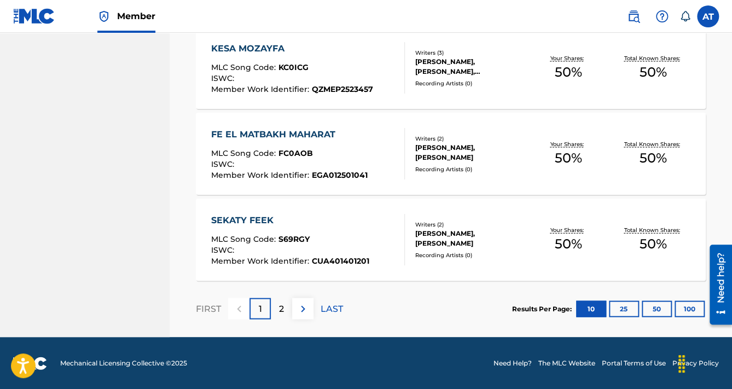
click at [473, 222] on div "Writers ( 2 )" at bounding box center [470, 224] width 110 height 8
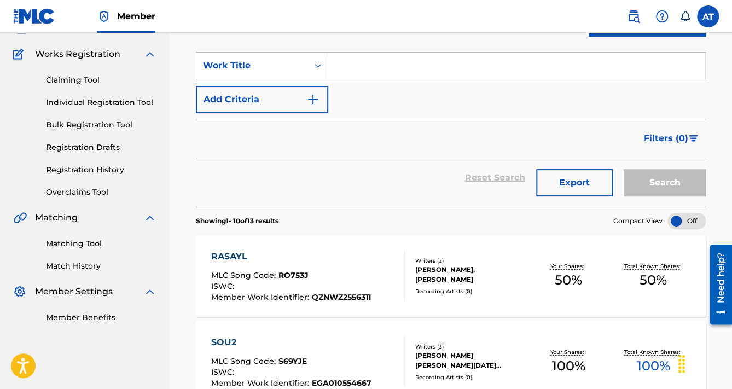
scroll to position [861, 0]
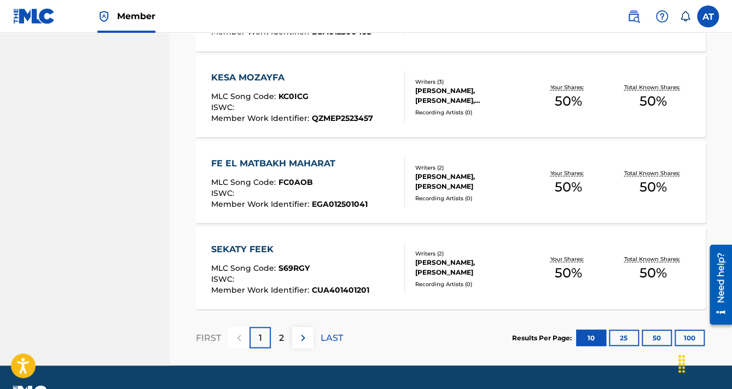
click at [47, 5] on link at bounding box center [34, 16] width 42 height 32
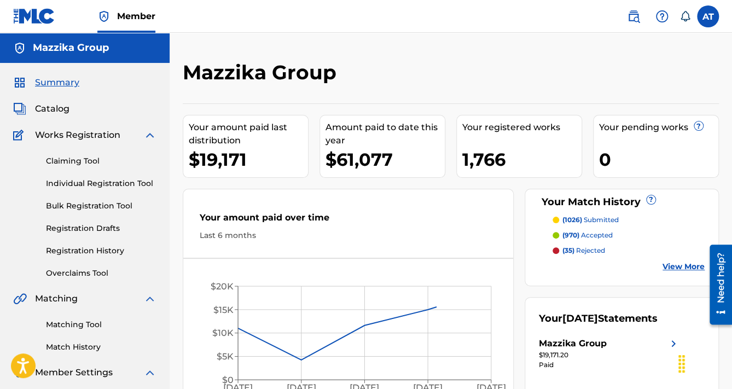
click at [89, 208] on link "Bulk Registration Tool" at bounding box center [101, 205] width 110 height 11
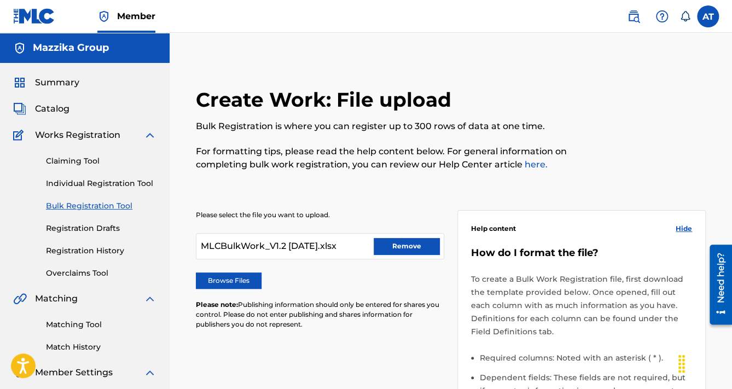
drag, startPoint x: 419, startPoint y: 238, endPoint x: 413, endPoint y: 237, distance: 6.2
click at [420, 238] on button "Remove" at bounding box center [407, 246] width 66 height 16
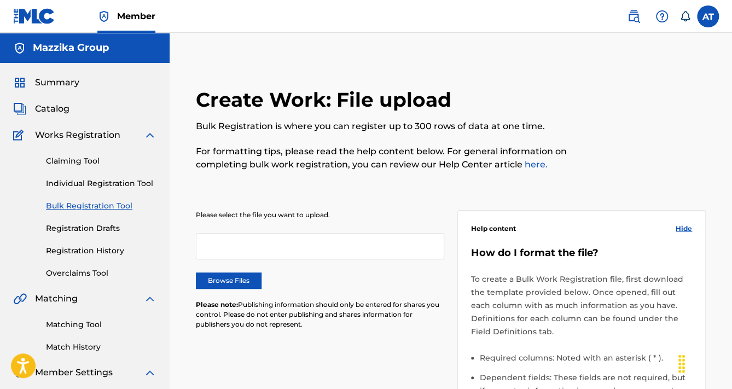
click at [241, 277] on label "Browse Files" at bounding box center [229, 280] width 66 height 16
click at [0, 0] on input "Browse Files" at bounding box center [0, 0] width 0 height 0
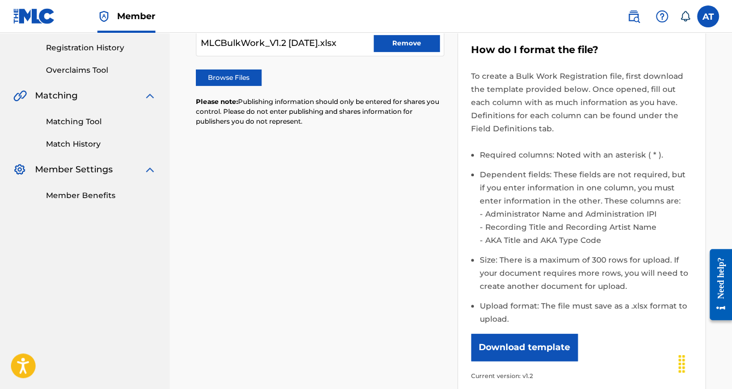
scroll to position [306, 0]
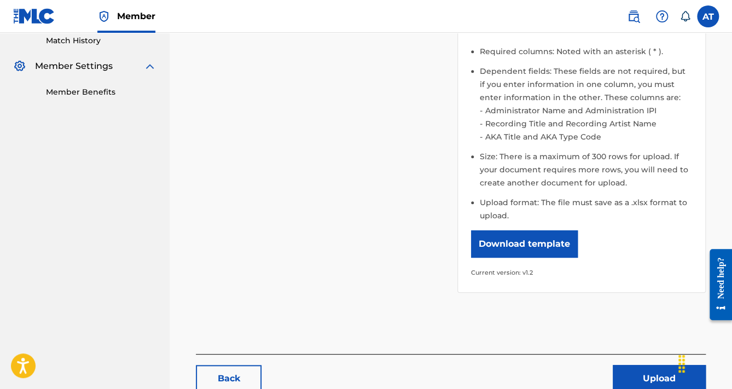
click at [644, 371] on button "Upload" at bounding box center [659, 378] width 93 height 27
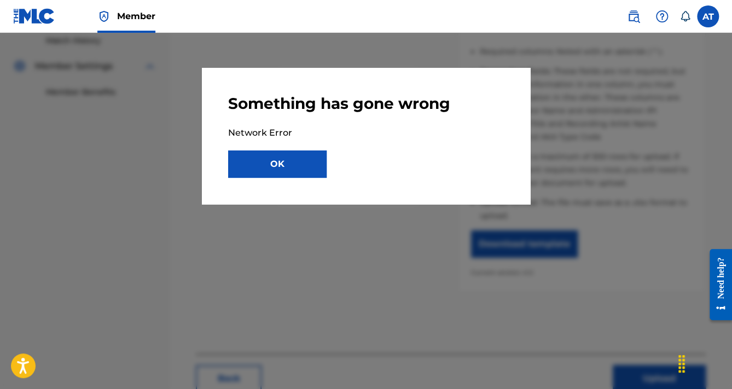
click at [263, 153] on button "OK" at bounding box center [277, 163] width 98 height 27
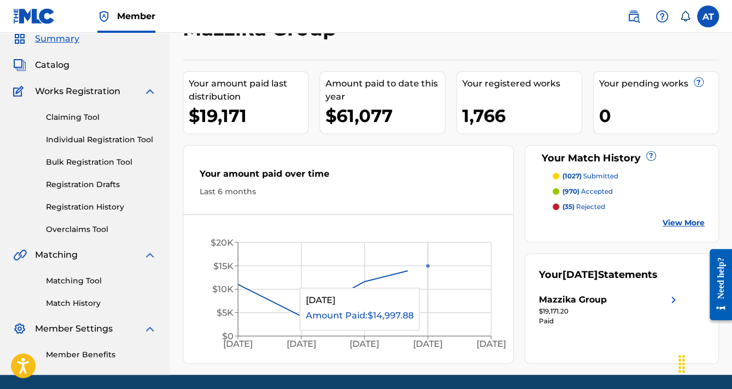
scroll to position [81, 0]
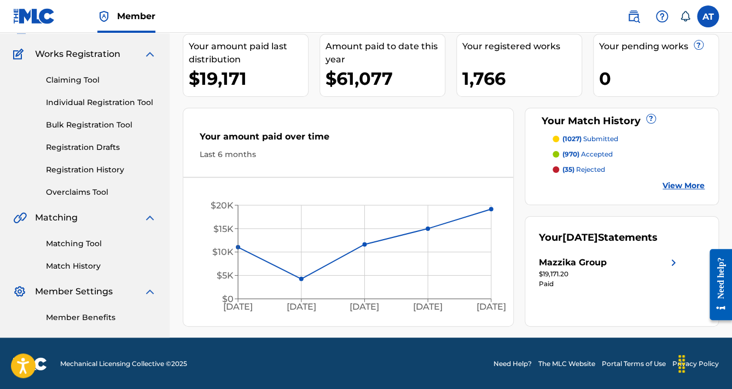
click at [84, 124] on link "Bulk Registration Tool" at bounding box center [101, 124] width 110 height 11
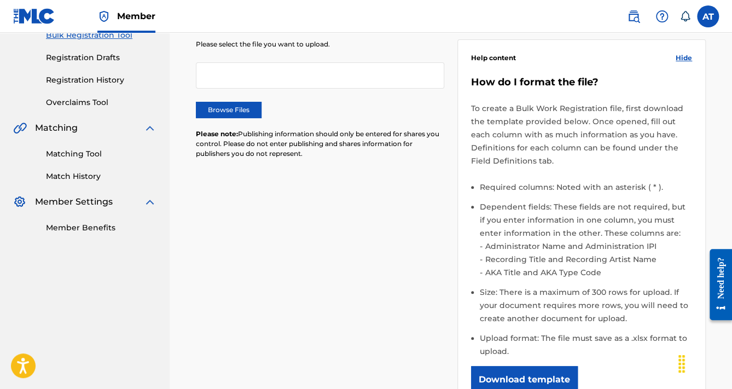
scroll to position [175, 0]
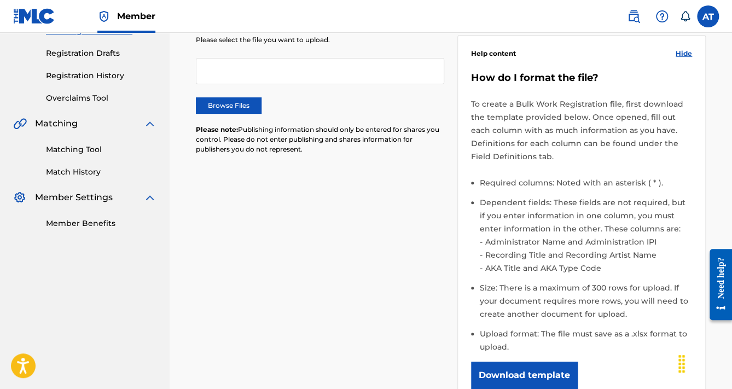
click at [218, 107] on label "Browse Files" at bounding box center [229, 105] width 66 height 16
click at [0, 0] on input "Browse Files" at bounding box center [0, 0] width 0 height 0
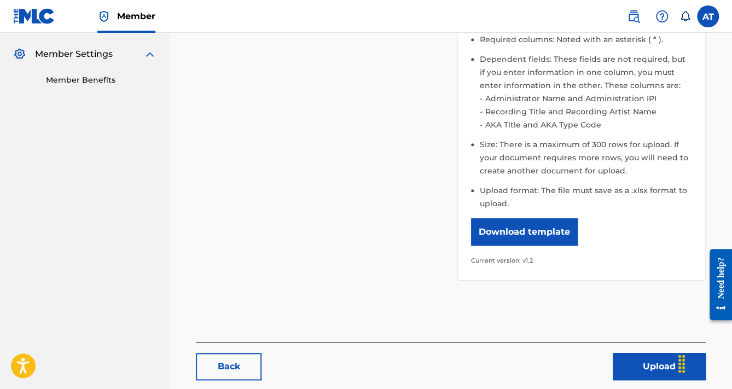
scroll to position [372, 0]
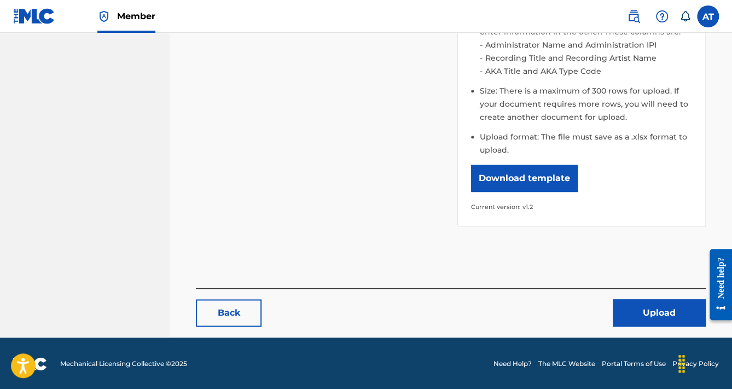
click at [692, 313] on button "Upload" at bounding box center [659, 312] width 93 height 27
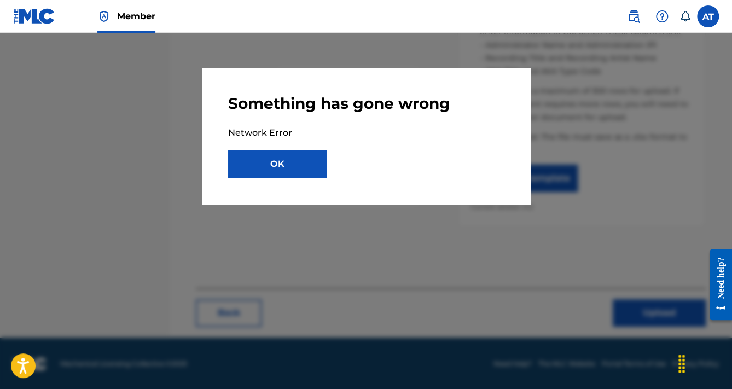
click at [293, 166] on button "OK" at bounding box center [277, 163] width 98 height 27
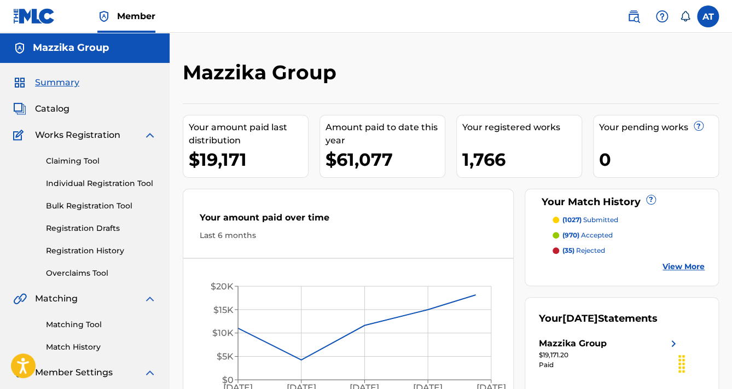
click at [83, 205] on link "Bulk Registration Tool" at bounding box center [101, 205] width 110 height 11
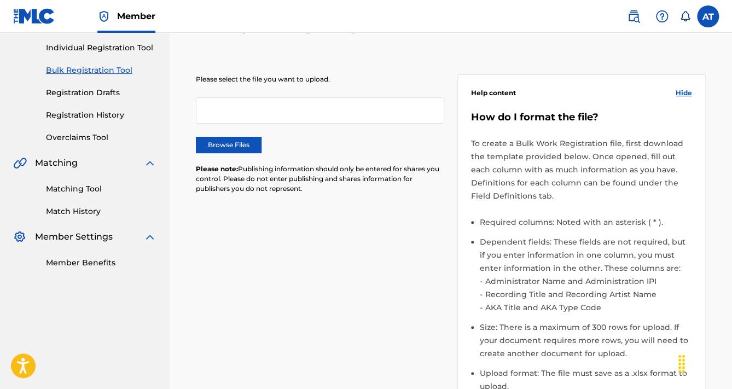
scroll to position [219, 0]
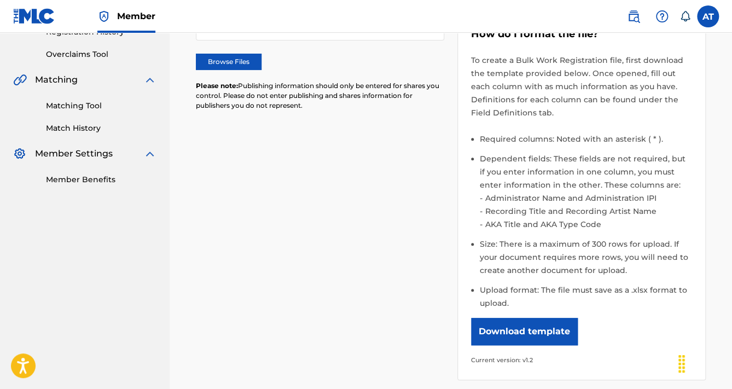
click at [228, 68] on label "Browse Files" at bounding box center [229, 62] width 66 height 16
click at [0, 0] on input "Browse Files" at bounding box center [0, 0] width 0 height 0
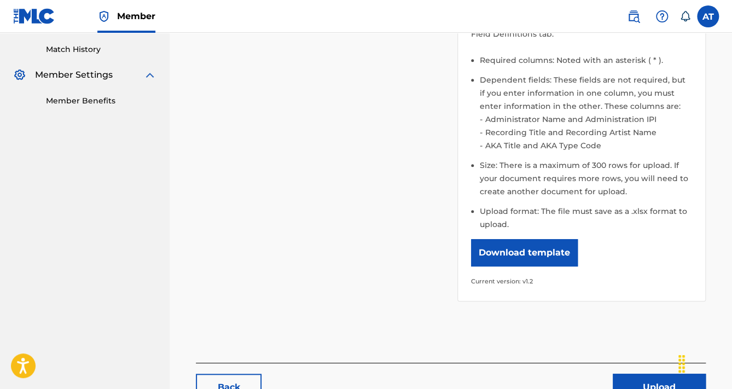
scroll to position [372, 0]
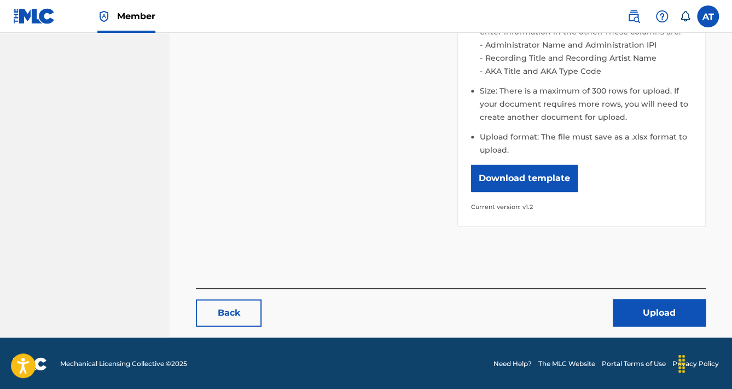
click at [628, 317] on button "Upload" at bounding box center [659, 312] width 93 height 27
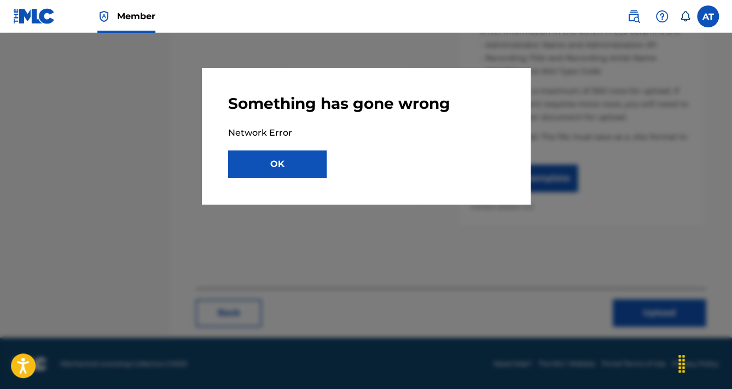
click at [320, 159] on button "OK" at bounding box center [277, 163] width 98 height 27
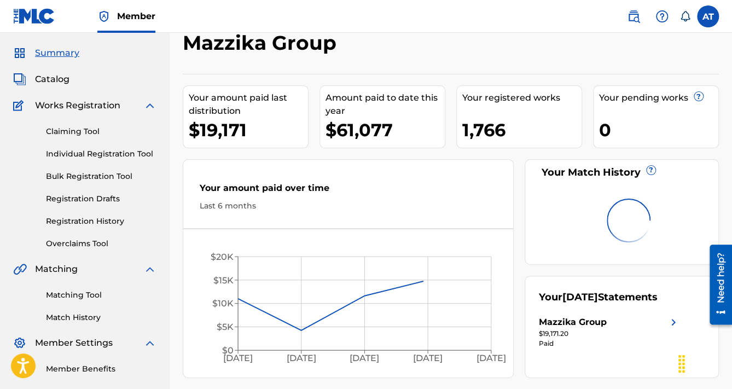
scroll to position [81, 0]
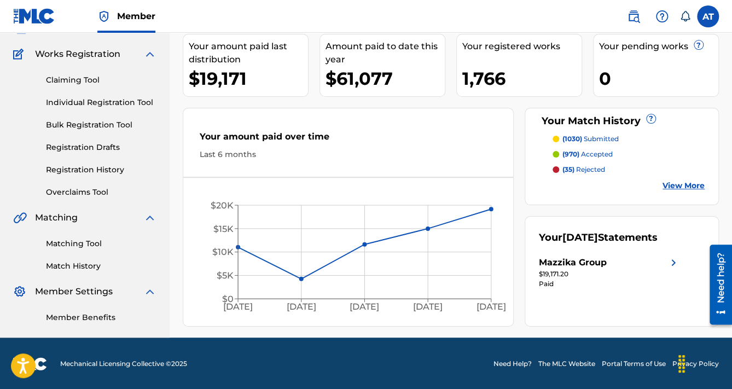
click at [98, 127] on link "Bulk Registration Tool" at bounding box center [101, 124] width 110 height 11
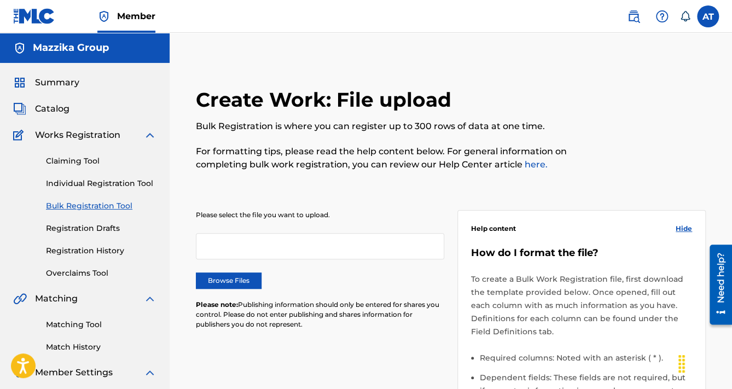
click at [232, 277] on label "Browse Files" at bounding box center [229, 280] width 66 height 16
click at [0, 0] on input "Browse Files" at bounding box center [0, 0] width 0 height 0
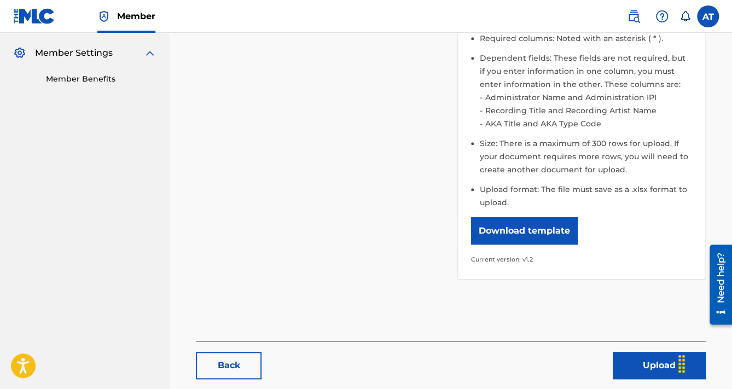
scroll to position [372, 0]
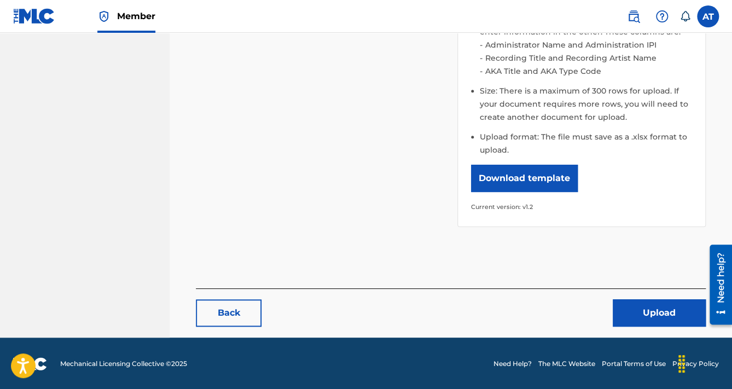
click at [639, 319] on button "Upload" at bounding box center [659, 312] width 93 height 27
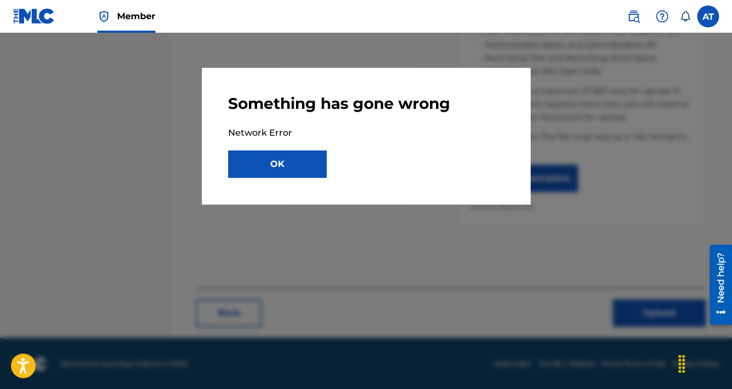
click at [294, 170] on button "OK" at bounding box center [277, 163] width 98 height 27
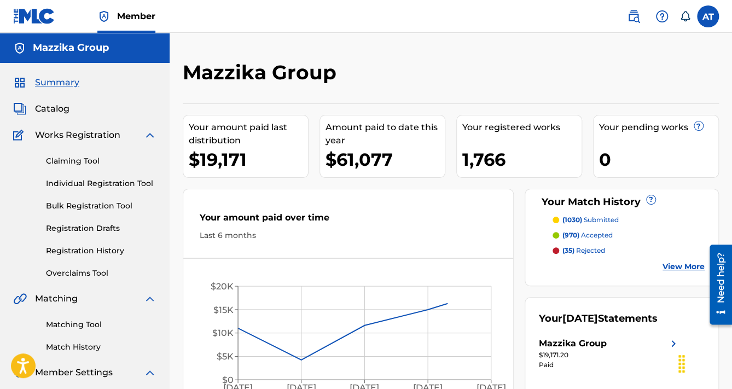
click at [78, 207] on link "Bulk Registration Tool" at bounding box center [101, 205] width 110 height 11
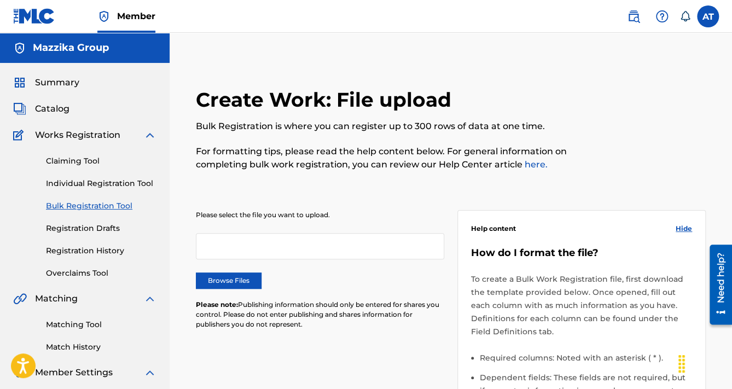
click at [244, 286] on label "Browse Files" at bounding box center [229, 280] width 66 height 16
click at [0, 0] on input "Browse Files" at bounding box center [0, 0] width 0 height 0
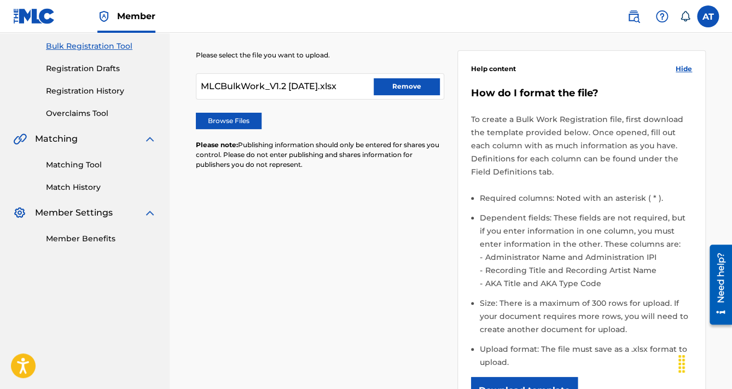
scroll to position [350, 0]
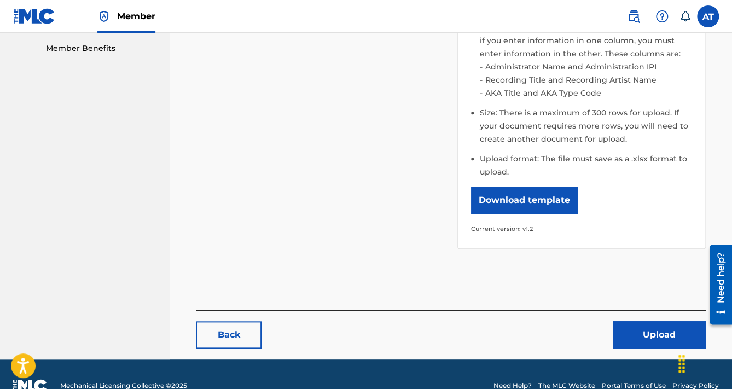
click at [637, 339] on button "Upload" at bounding box center [659, 334] width 93 height 27
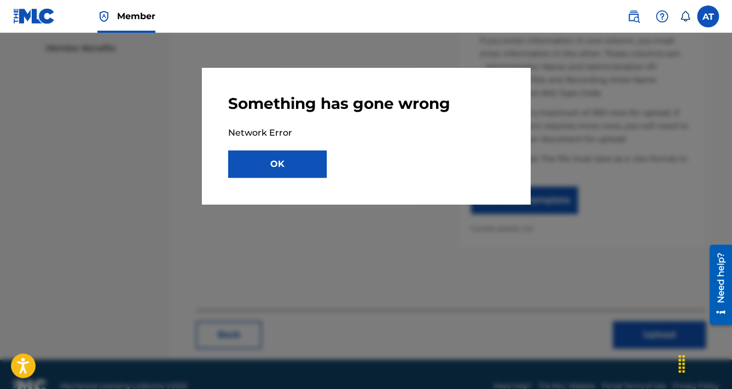
click at [278, 171] on button "OK" at bounding box center [277, 163] width 98 height 27
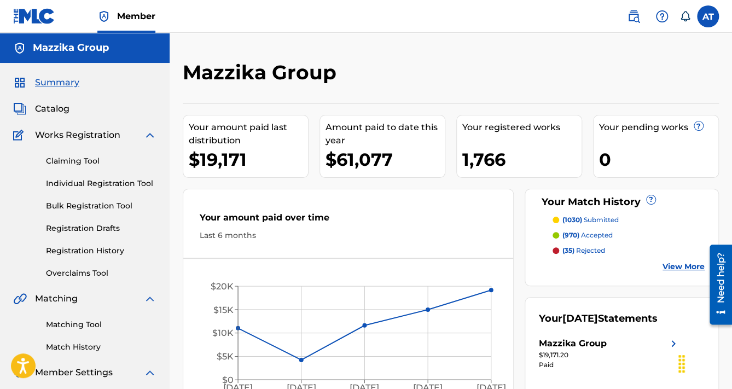
click at [88, 208] on link "Bulk Registration Tool" at bounding box center [101, 205] width 110 height 11
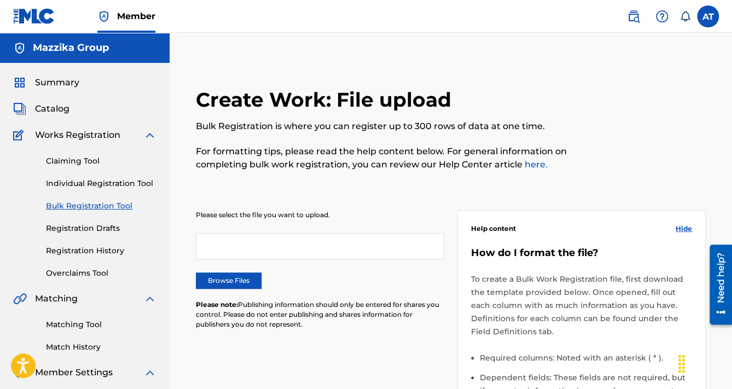
click at [241, 276] on label "Browse Files" at bounding box center [229, 280] width 66 height 16
click at [0, 0] on input "Browse Files" at bounding box center [0, 0] width 0 height 0
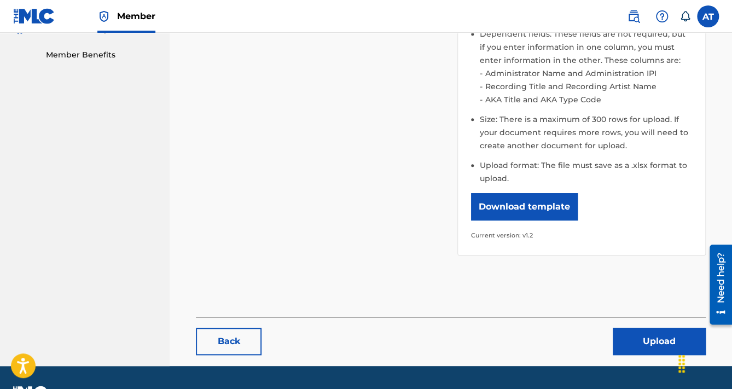
scroll to position [372, 0]
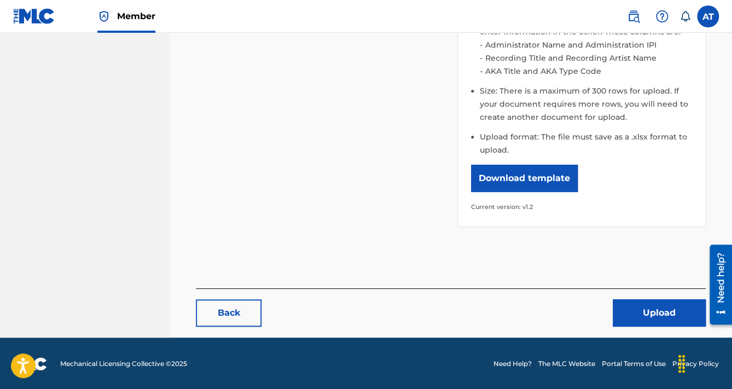
click at [649, 316] on button "Upload" at bounding box center [659, 312] width 93 height 27
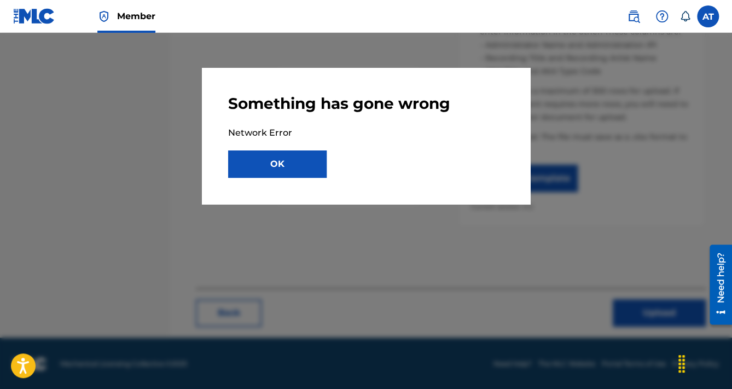
click at [302, 172] on button "OK" at bounding box center [277, 163] width 98 height 27
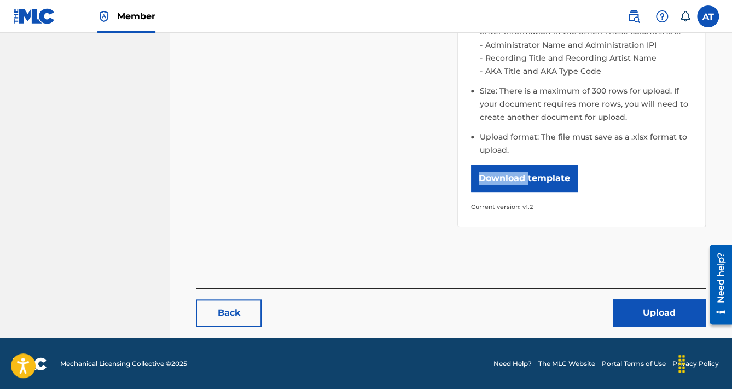
click at [302, 172] on div "Please select the file you want to upload. MLCBulkWork_V1.2 08-10-2025.xlsx Rem…" at bounding box center [451, 26] width 510 height 428
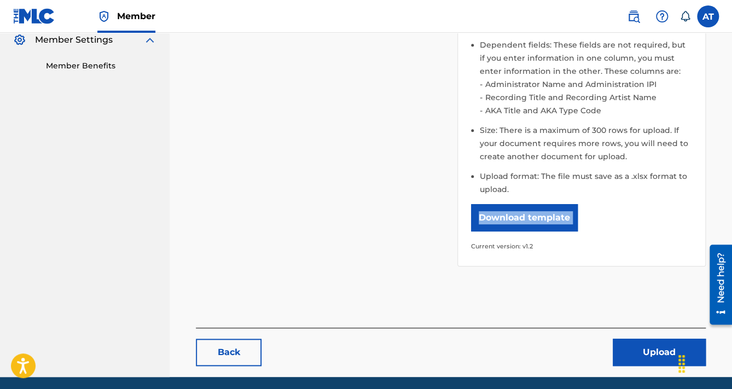
scroll to position [284, 0]
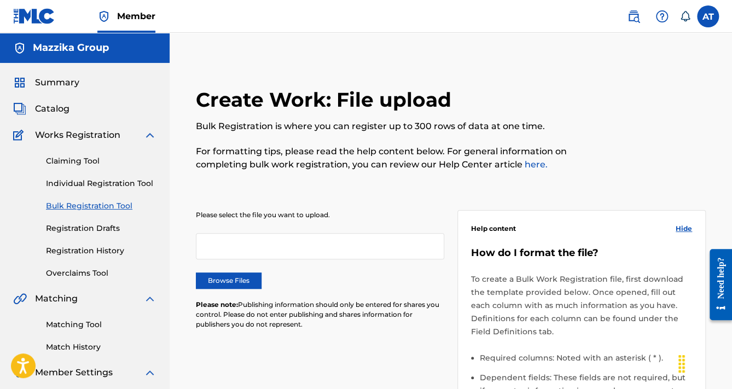
click at [218, 275] on label "Browse Files" at bounding box center [229, 280] width 66 height 16
click at [0, 0] on input "Browse Files" at bounding box center [0, 0] width 0 height 0
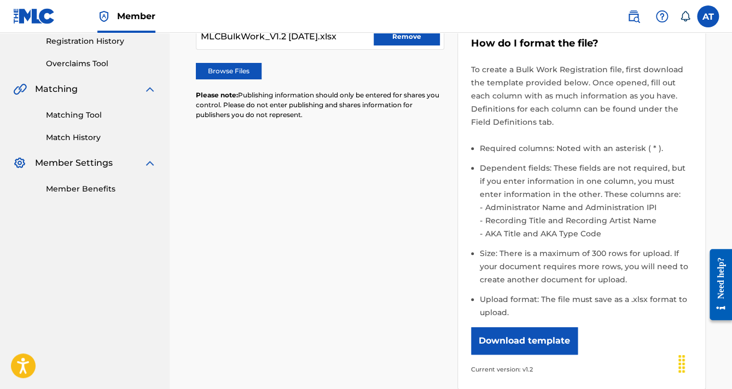
scroll to position [306, 0]
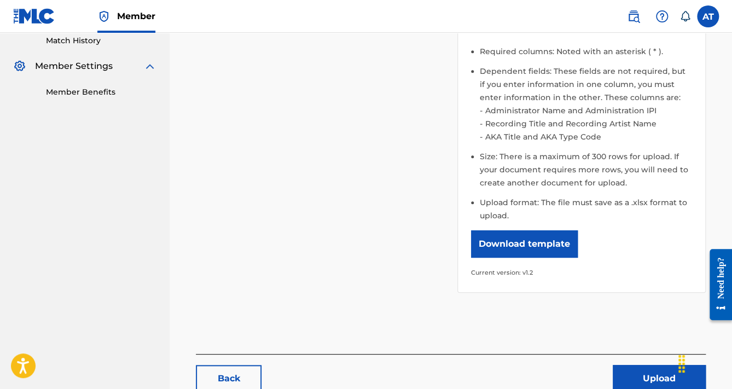
click at [630, 373] on button "Upload" at bounding box center [659, 378] width 93 height 27
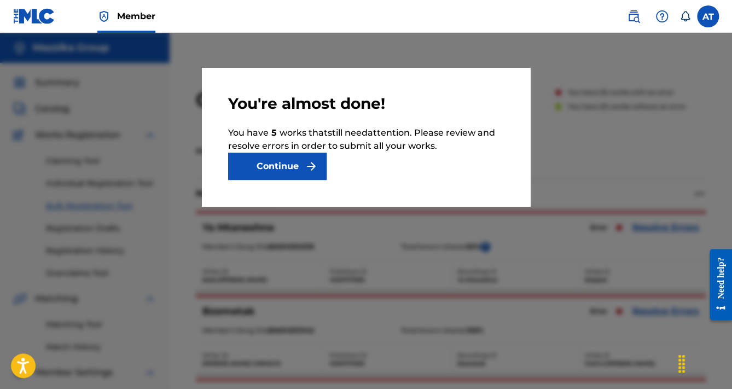
click at [306, 168] on img "submit" at bounding box center [311, 166] width 13 height 13
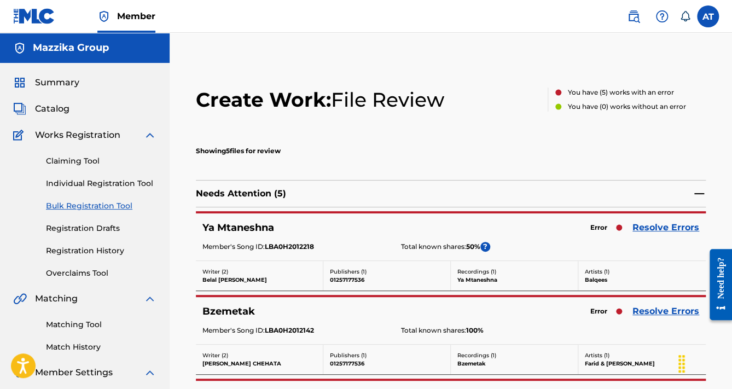
click at [642, 228] on link "Resolve Errors" at bounding box center [665, 227] width 67 height 13
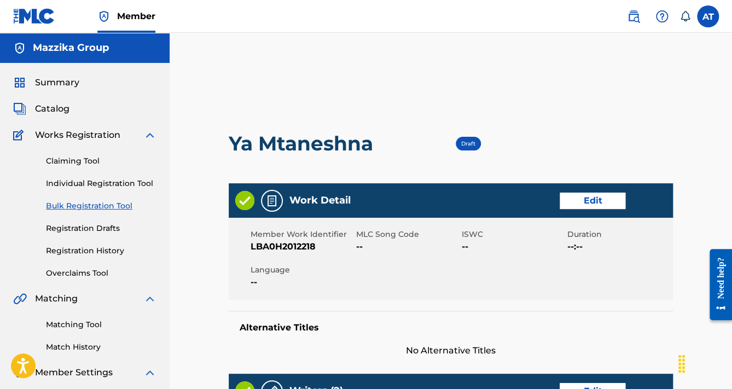
scroll to position [306, 0]
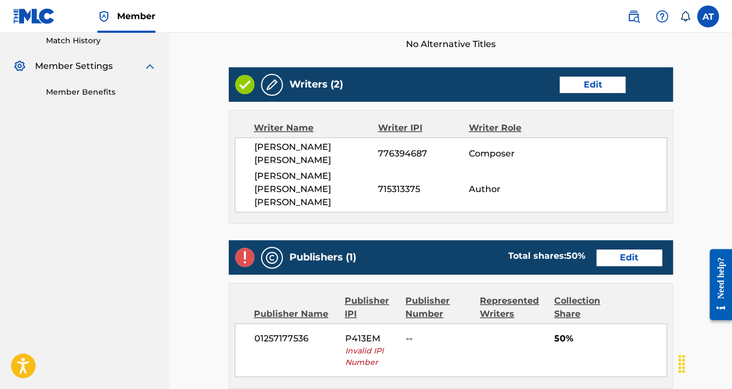
click at [638, 249] on link "Edit" at bounding box center [629, 257] width 66 height 16
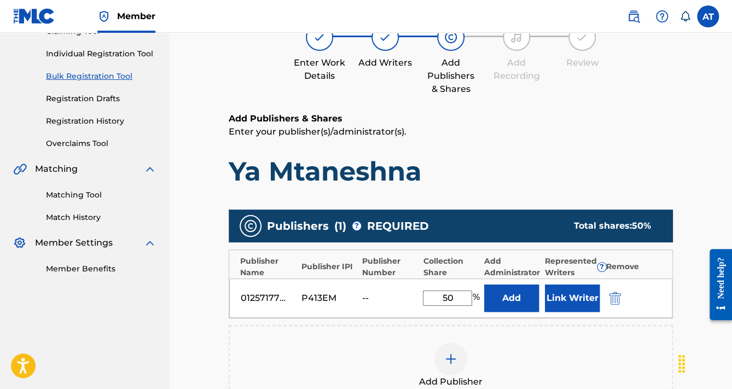
scroll to position [219, 0]
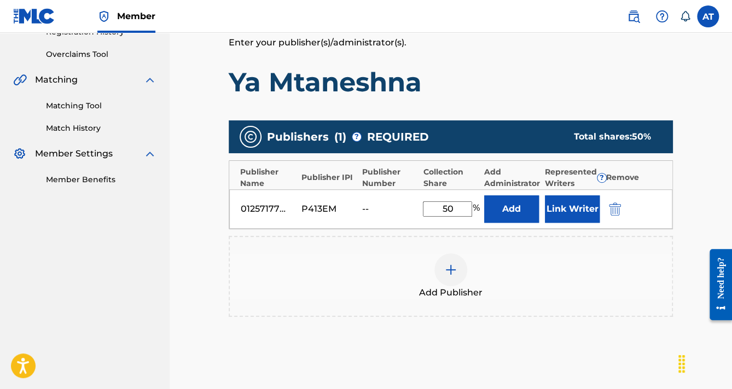
click at [619, 208] on img "submit" at bounding box center [615, 208] width 12 height 13
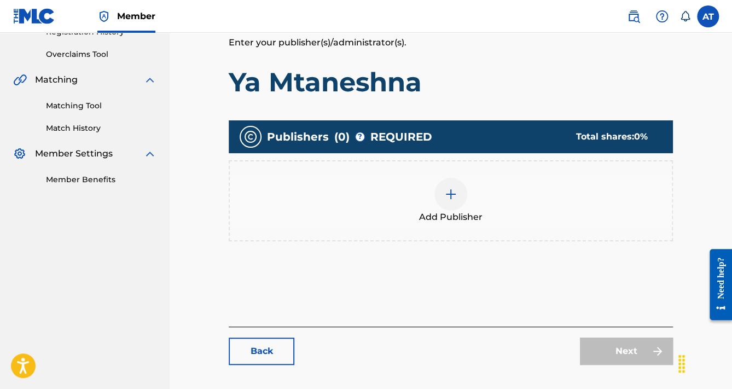
click at [619, 208] on div "Add Publisher" at bounding box center [451, 201] width 442 height 46
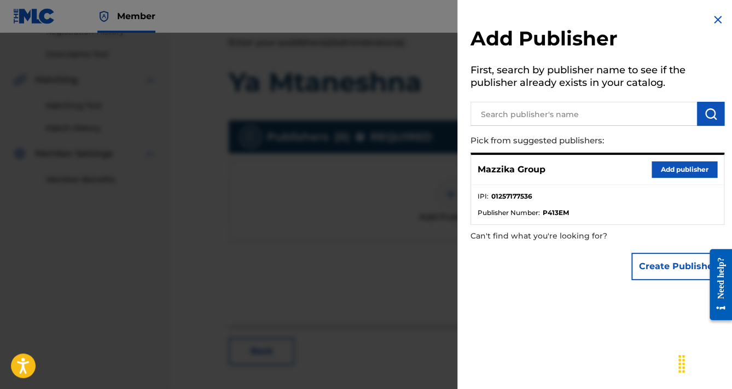
click at [659, 168] on button "Add publisher" at bounding box center [684, 169] width 66 height 16
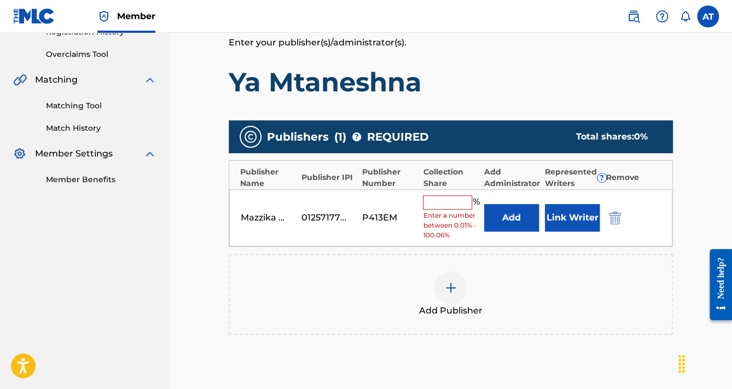
drag, startPoint x: 435, startPoint y: 201, endPoint x: 436, endPoint y: 208, distance: 7.2
click at [435, 201] on input "text" at bounding box center [447, 202] width 49 height 14
type input "50"
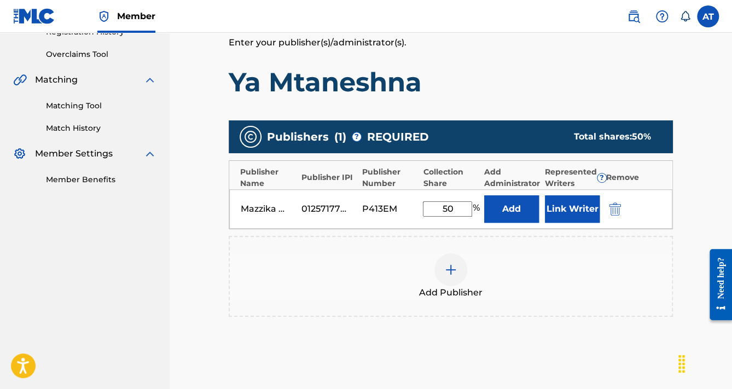
click at [559, 206] on button "Link Writer" at bounding box center [572, 208] width 55 height 27
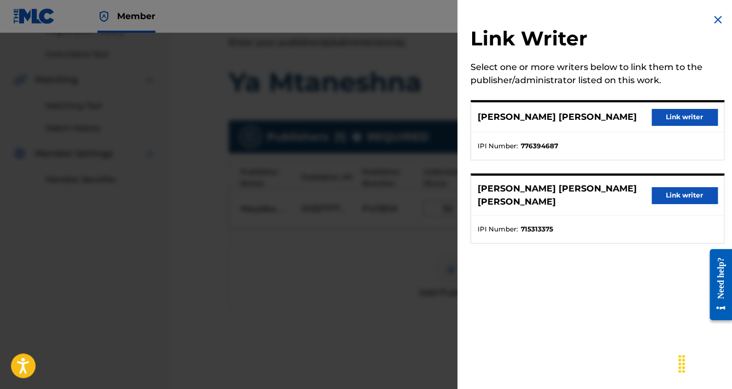
click at [667, 191] on button "Link writer" at bounding box center [684, 195] width 66 height 16
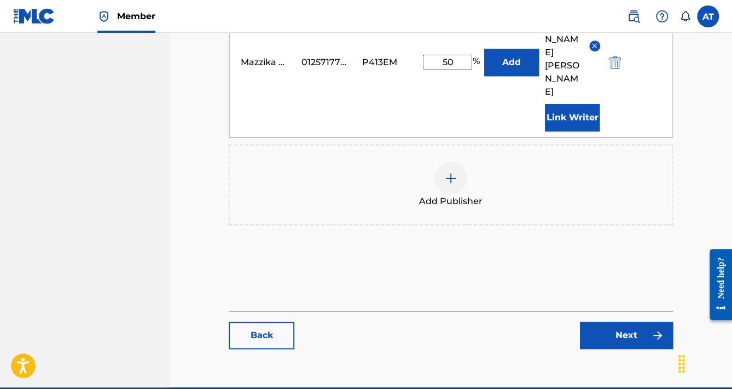
scroll to position [438, 0]
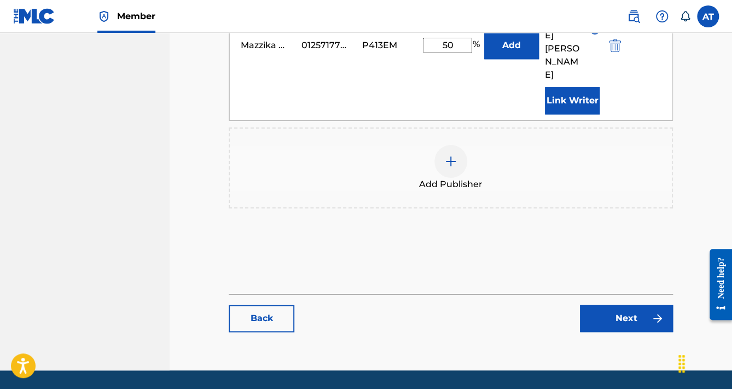
click at [620, 326] on link "Next" at bounding box center [626, 318] width 93 height 27
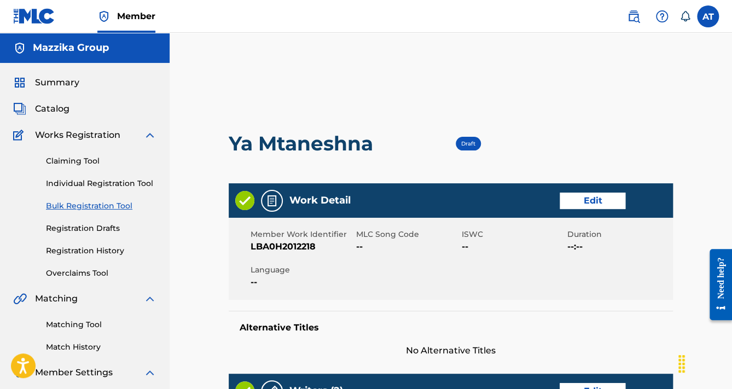
click at [595, 199] on link "Edit" at bounding box center [593, 201] width 66 height 16
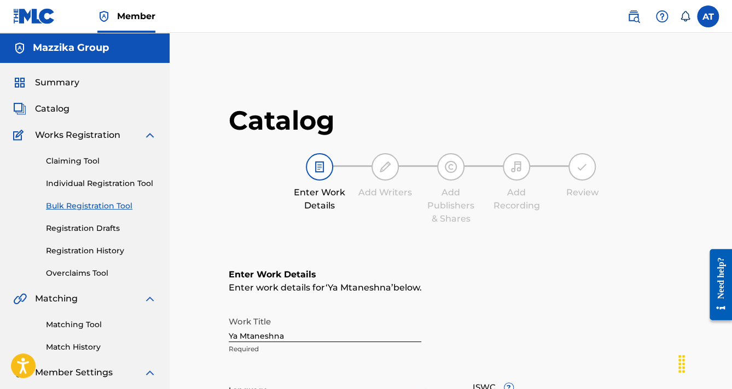
scroll to position [175, 0]
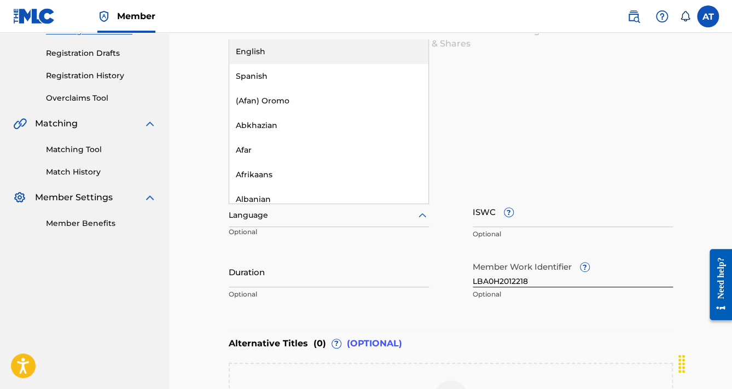
click at [267, 224] on div "Language" at bounding box center [329, 215] width 200 height 23
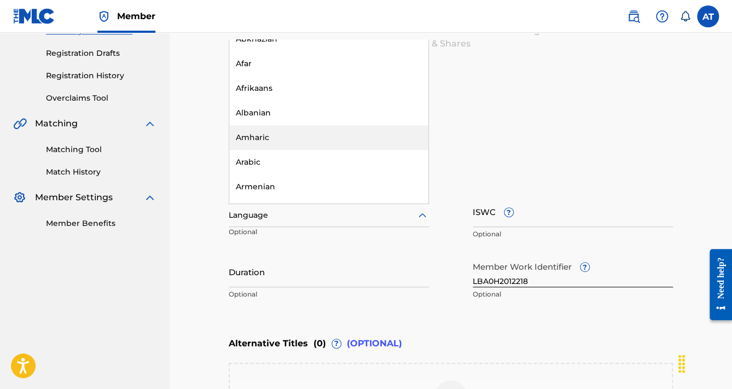
scroll to position [88, 0]
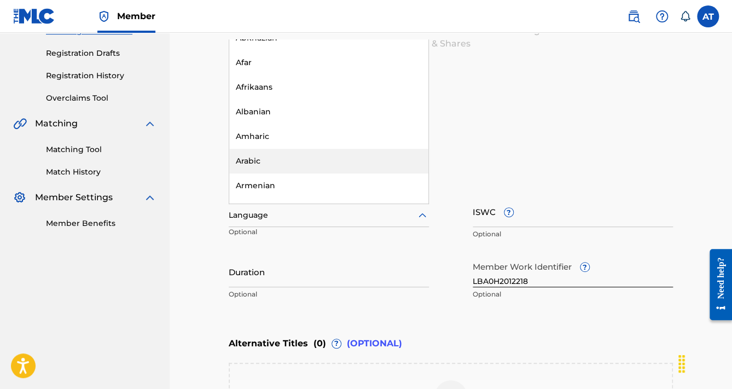
click at [274, 164] on div "Arabic" at bounding box center [328, 161] width 199 height 25
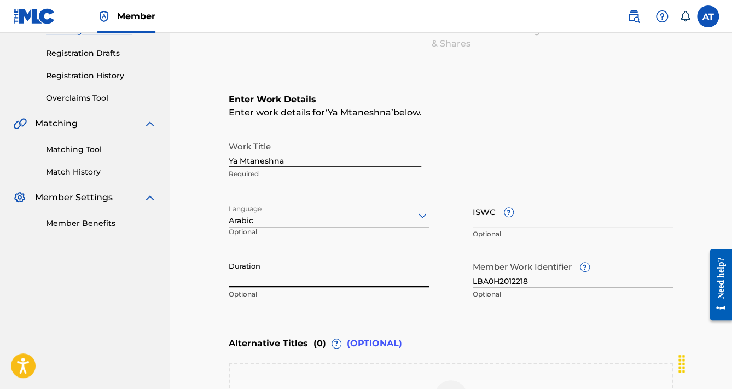
click at [280, 273] on input "Duration" at bounding box center [329, 271] width 200 height 31
paste input "2:57"
click at [225, 280] on main "Catalog Enter Work Details Add Writers Add Publishers & Shares Add Recording Re…" at bounding box center [451, 224] width 510 height 624
click at [229, 280] on input "2:57" at bounding box center [329, 271] width 200 height 31
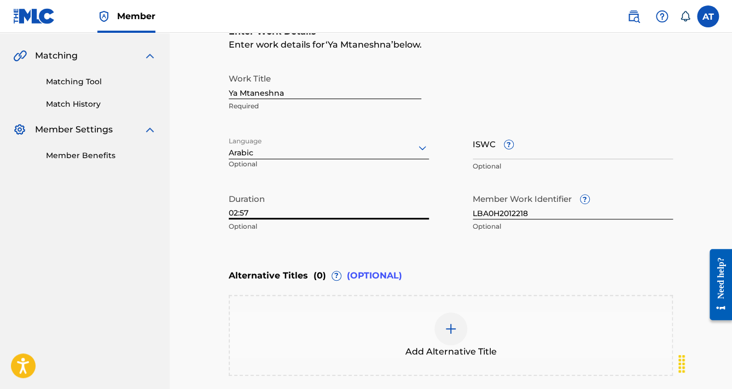
scroll to position [385, 0]
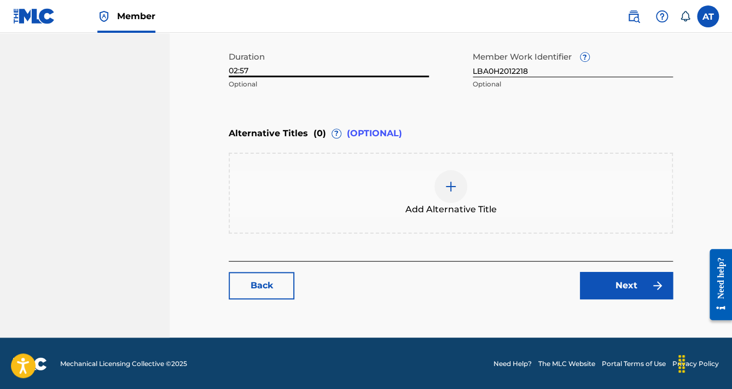
type input "02:57"
click at [628, 286] on link "Next" at bounding box center [626, 285] width 93 height 27
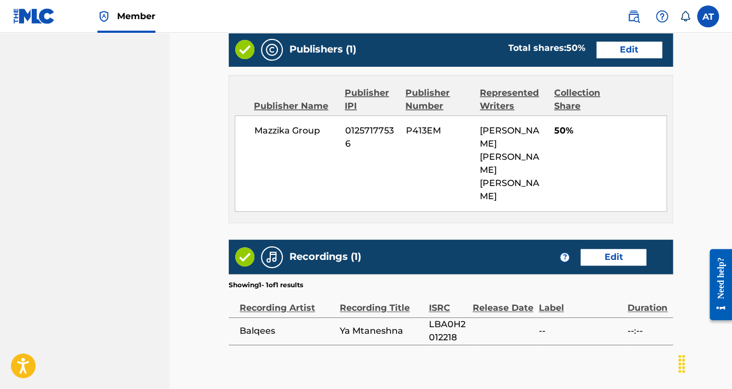
scroll to position [575, 0]
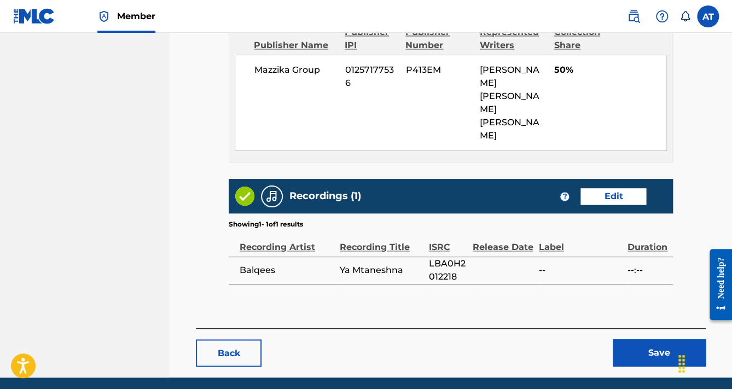
click at [666, 339] on button "Save" at bounding box center [659, 352] width 93 height 27
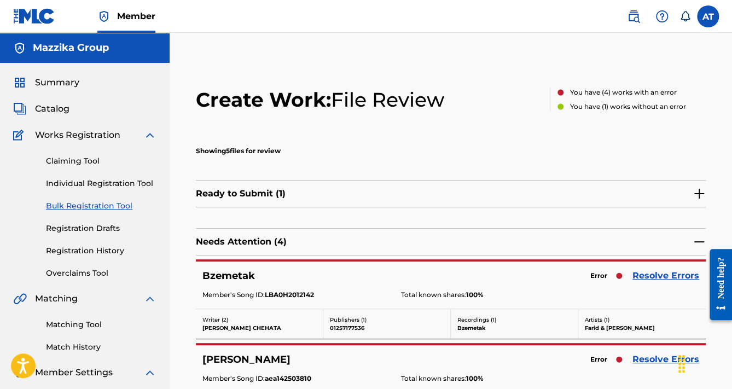
click at [661, 273] on link "Resolve Errors" at bounding box center [665, 275] width 67 height 13
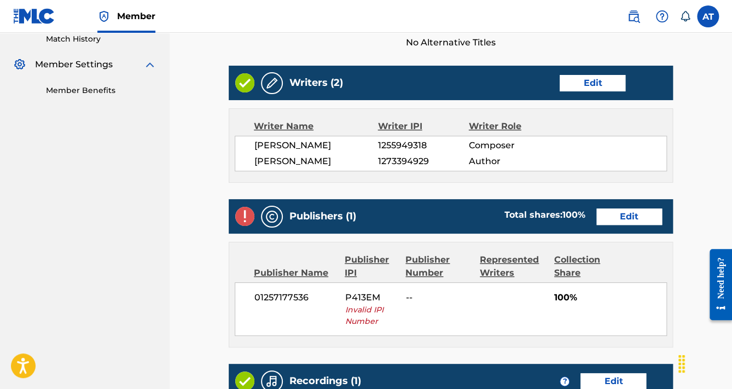
scroll to position [350, 0]
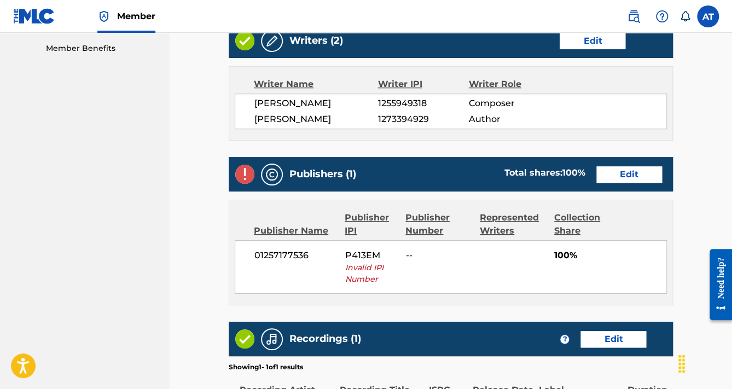
click at [618, 178] on link "Edit" at bounding box center [629, 174] width 66 height 16
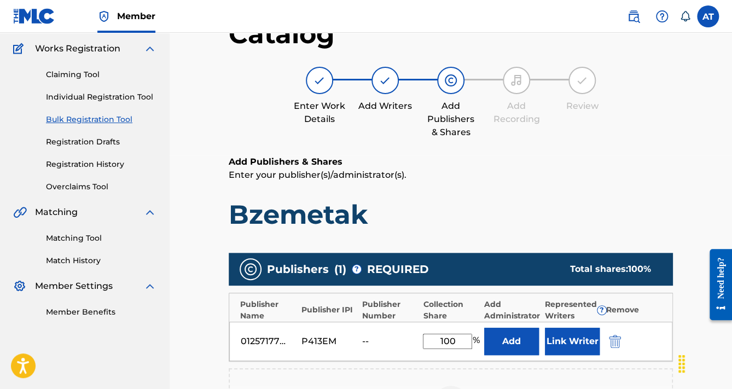
scroll to position [219, 0]
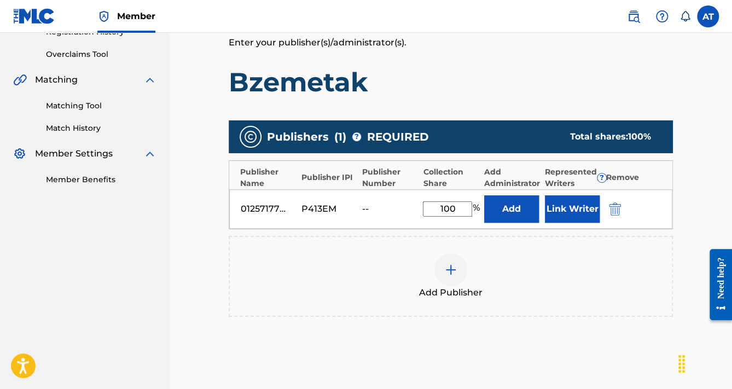
click at [617, 208] on img "submit" at bounding box center [615, 208] width 12 height 13
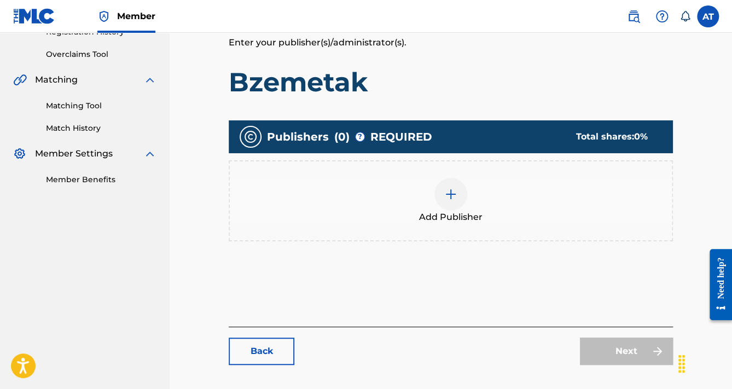
click at [617, 208] on div "Add Publisher" at bounding box center [451, 201] width 442 height 46
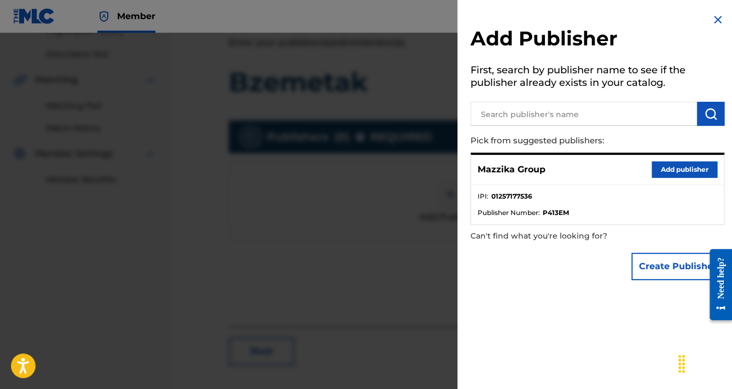
click at [666, 172] on button "Add publisher" at bounding box center [684, 169] width 66 height 16
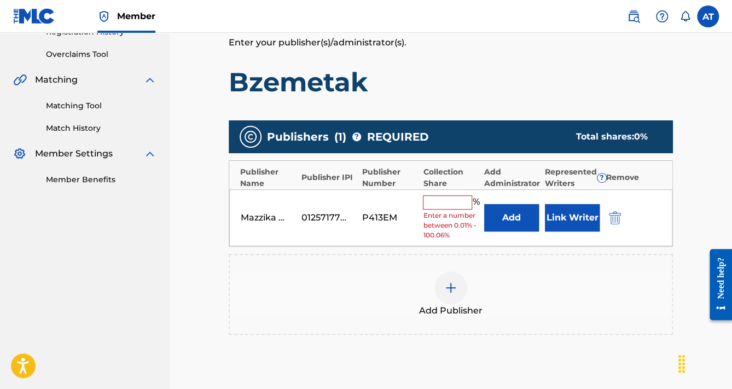
click at [463, 197] on input "text" at bounding box center [447, 202] width 49 height 14
type input "100"
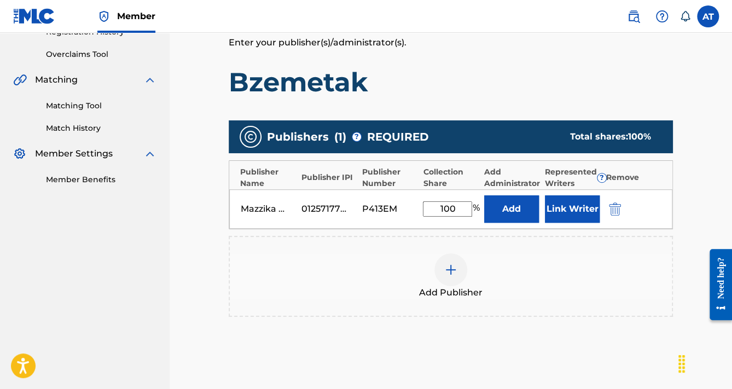
click at [557, 216] on button "Link Writer" at bounding box center [572, 208] width 55 height 27
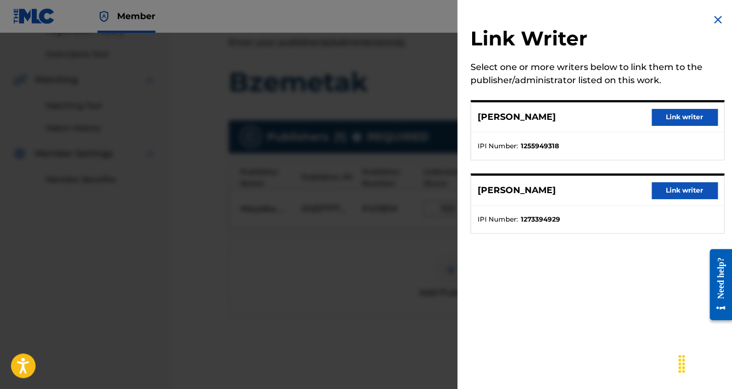
click at [692, 119] on button "Link writer" at bounding box center [684, 117] width 66 height 16
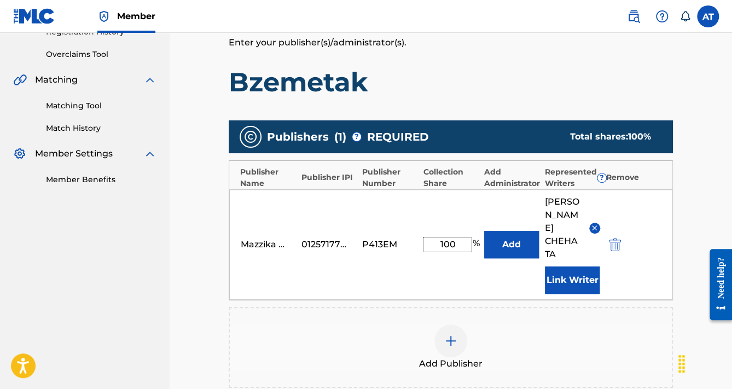
click at [575, 266] on button "Link Writer" at bounding box center [572, 279] width 55 height 27
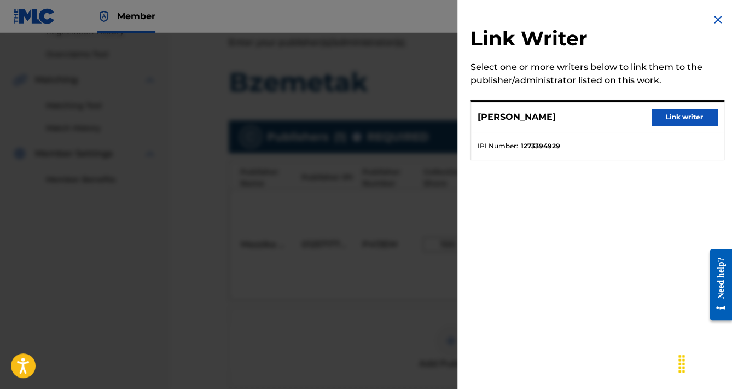
click at [657, 119] on button "Link writer" at bounding box center [684, 117] width 66 height 16
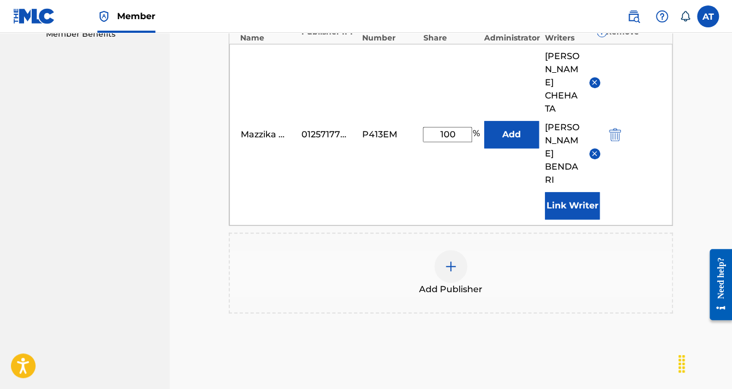
scroll to position [476, 0]
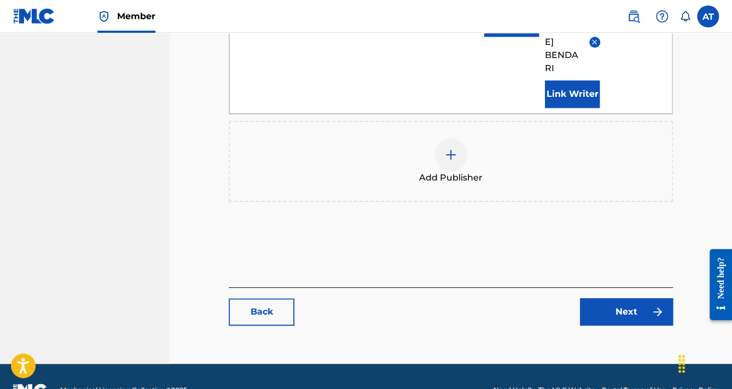
click at [617, 298] on link "Next" at bounding box center [626, 311] width 93 height 27
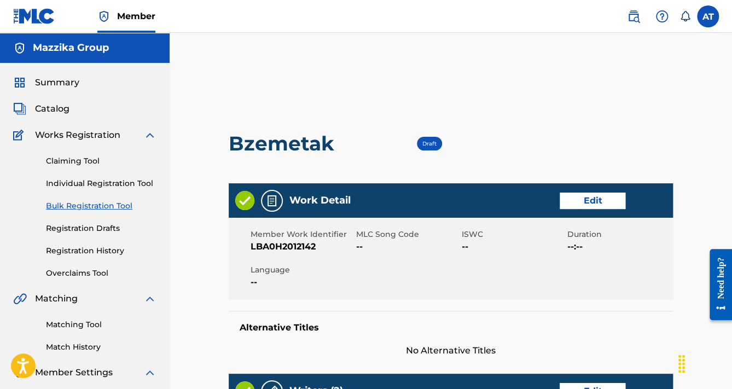
click at [576, 194] on link "Edit" at bounding box center [593, 201] width 66 height 16
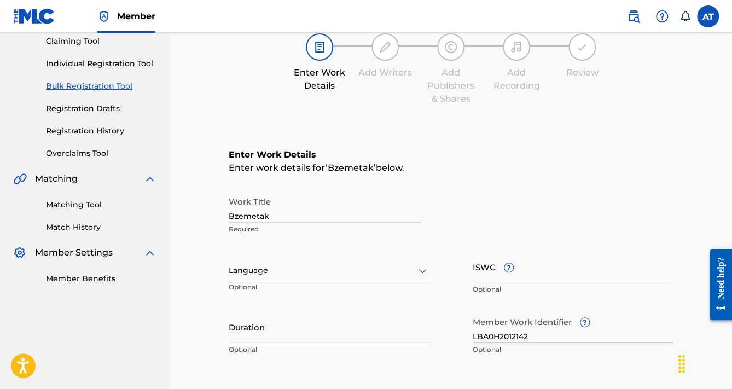
scroll to position [263, 0]
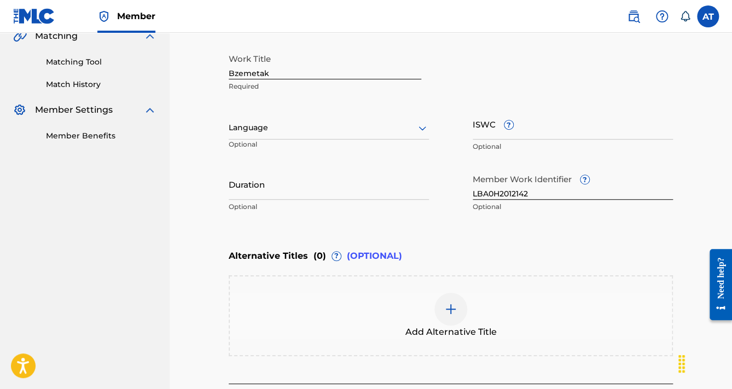
click at [298, 133] on div at bounding box center [329, 128] width 200 height 14
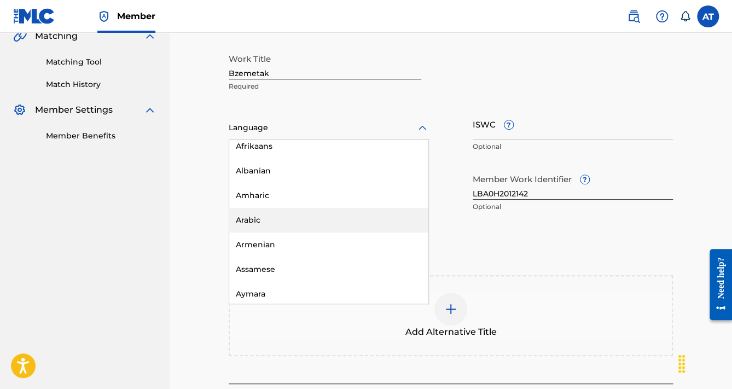
scroll to position [131, 0]
click at [276, 223] on div "Arabic" at bounding box center [328, 217] width 199 height 25
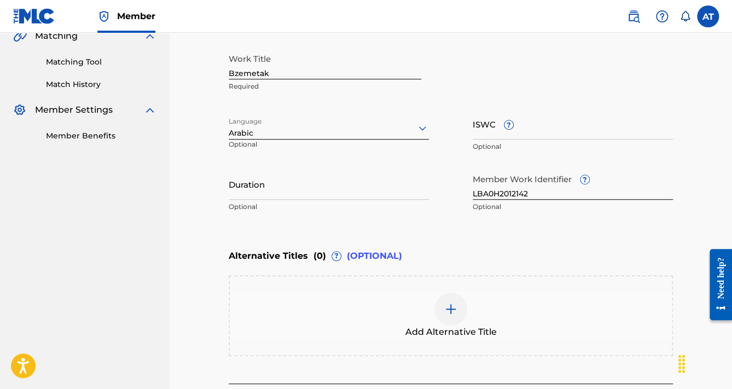
click at [266, 185] on input "Duration" at bounding box center [329, 183] width 200 height 31
paste input "3:31"
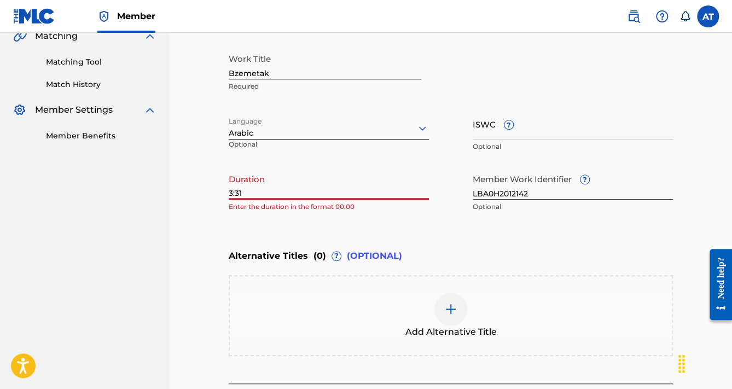
click at [230, 187] on input "3:31" at bounding box center [329, 183] width 200 height 31
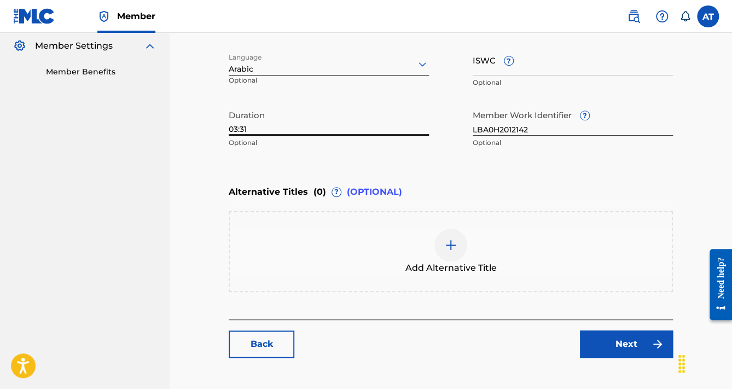
scroll to position [385, 0]
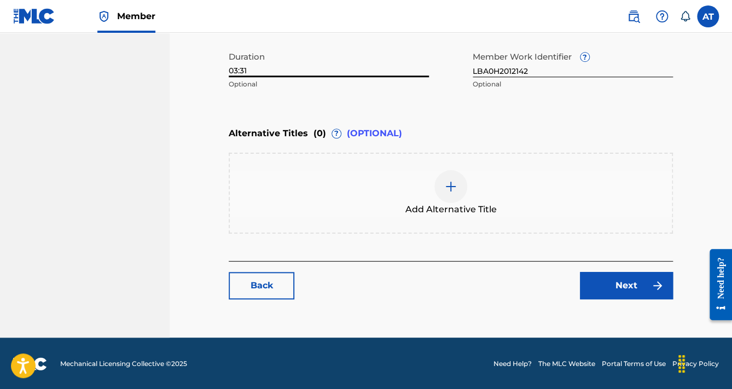
type input "03:31"
click at [613, 277] on link "Next" at bounding box center [626, 285] width 93 height 27
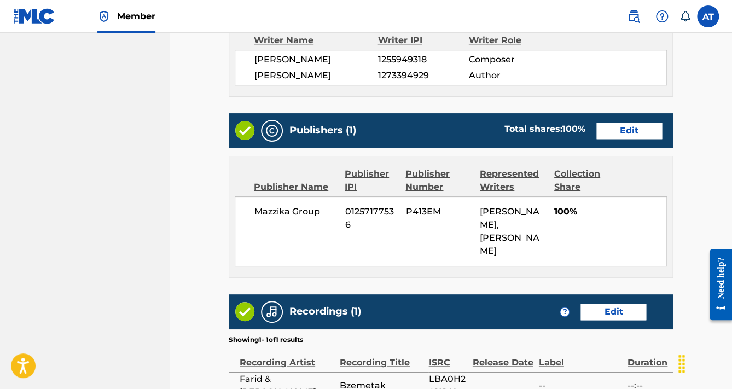
scroll to position [549, 0]
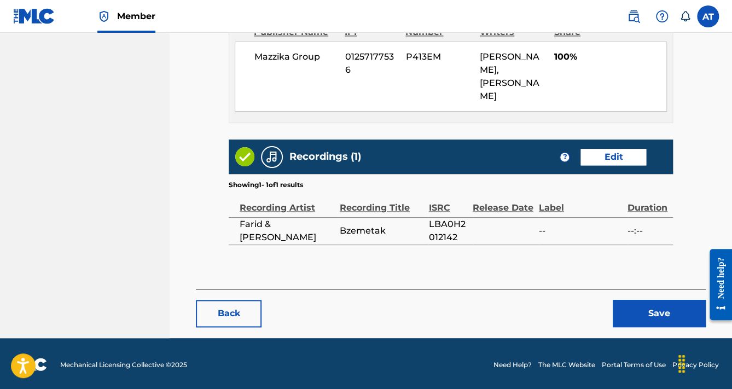
click at [661, 317] on button "Save" at bounding box center [659, 313] width 93 height 27
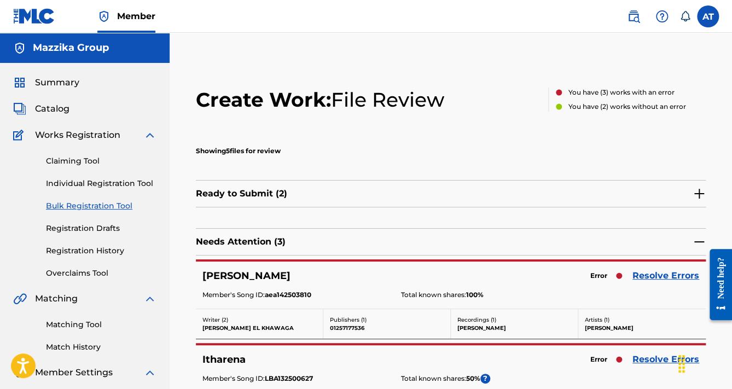
click at [652, 269] on link "Resolve Errors" at bounding box center [665, 275] width 67 height 13
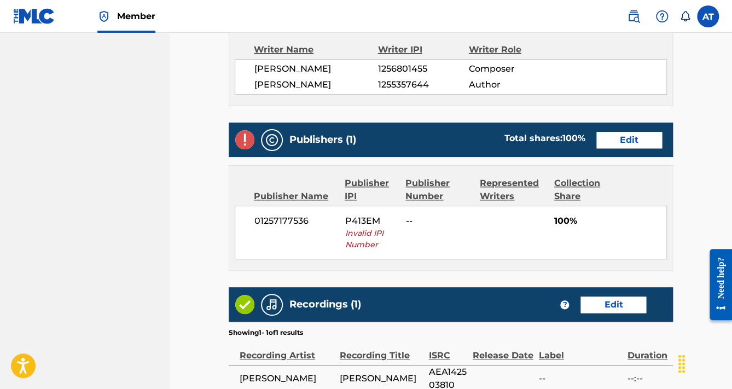
scroll to position [394, 0]
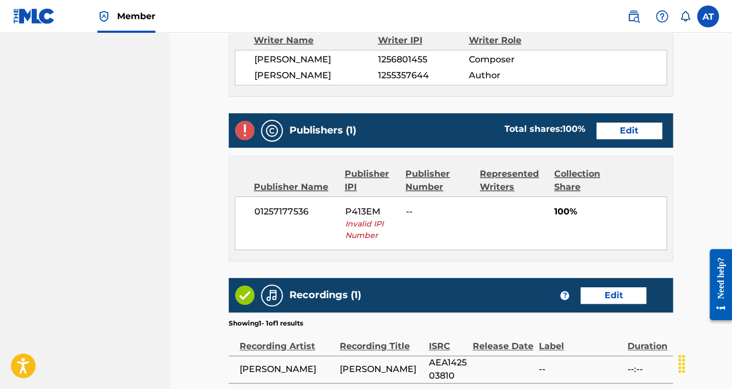
click at [617, 133] on link "Edit" at bounding box center [629, 131] width 66 height 16
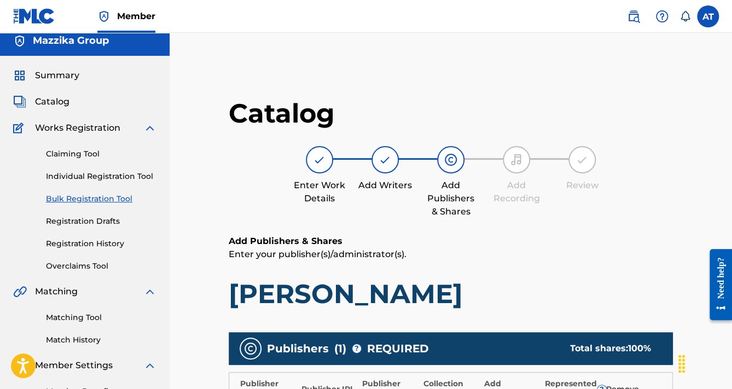
scroll to position [219, 0]
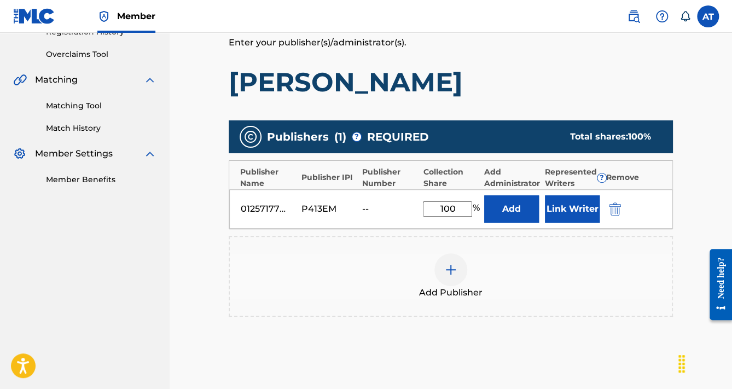
click at [614, 206] on img "submit" at bounding box center [615, 208] width 12 height 13
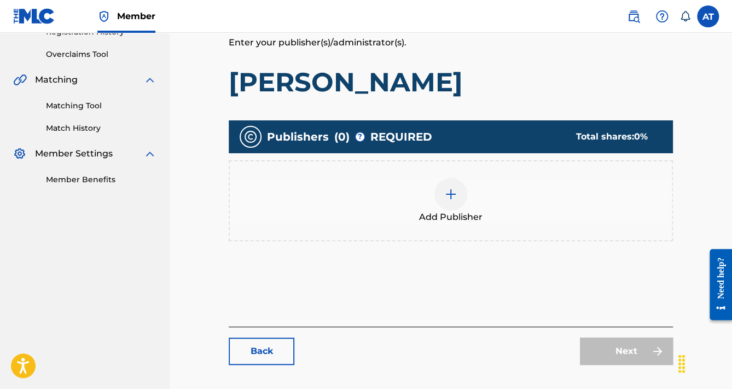
click at [614, 206] on div "Add Publisher" at bounding box center [451, 201] width 442 height 46
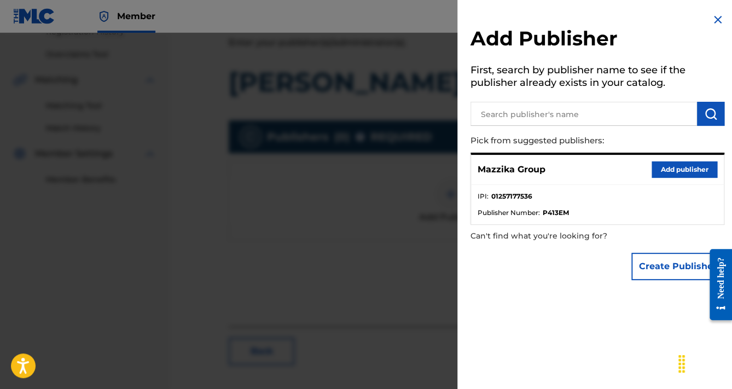
click at [666, 163] on button "Add publisher" at bounding box center [684, 169] width 66 height 16
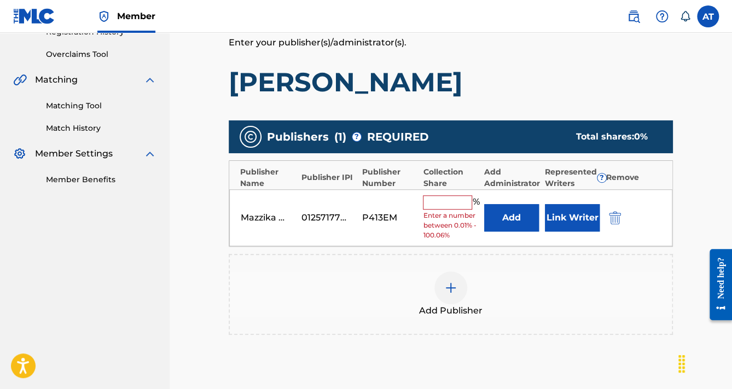
click at [458, 195] on input "text" at bounding box center [447, 202] width 49 height 14
type input "100"
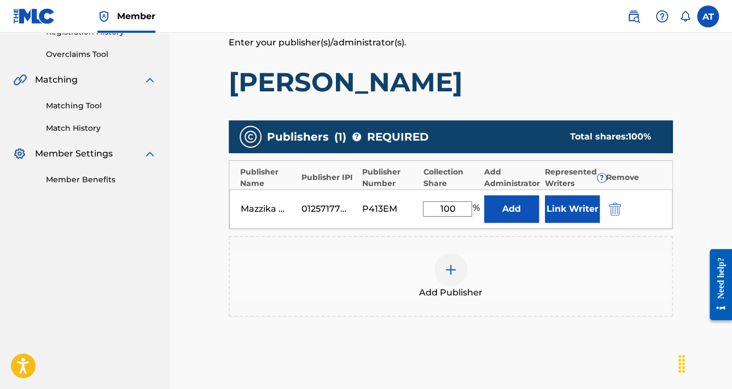
click at [566, 221] on button "Link Writer" at bounding box center [572, 208] width 55 height 27
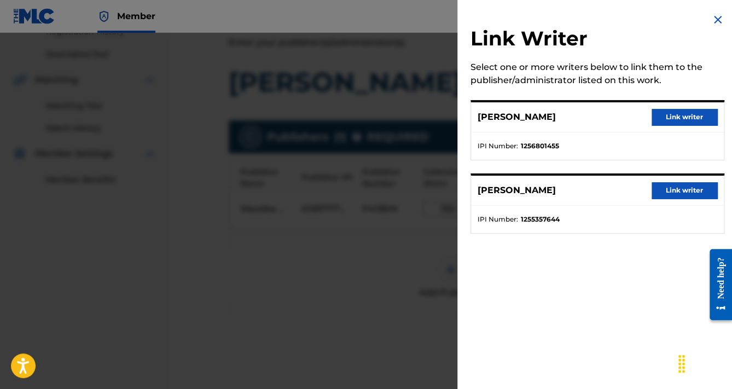
click at [673, 118] on button "Link writer" at bounding box center [684, 117] width 66 height 16
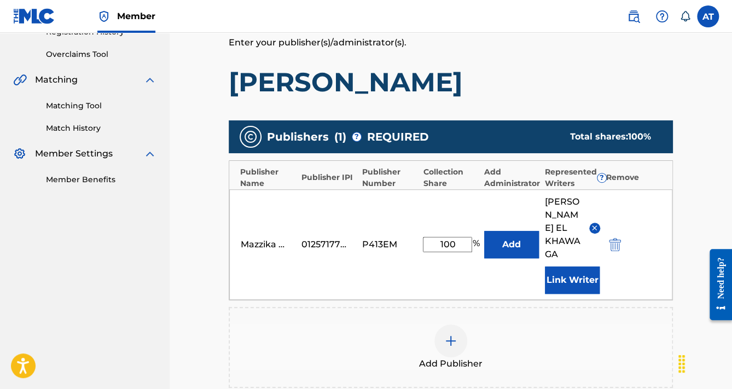
click at [574, 266] on button "Link Writer" at bounding box center [572, 279] width 55 height 27
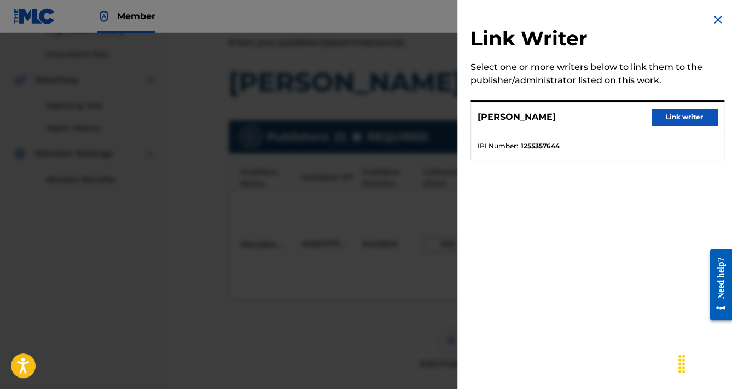
click at [667, 116] on button "Link writer" at bounding box center [684, 117] width 66 height 16
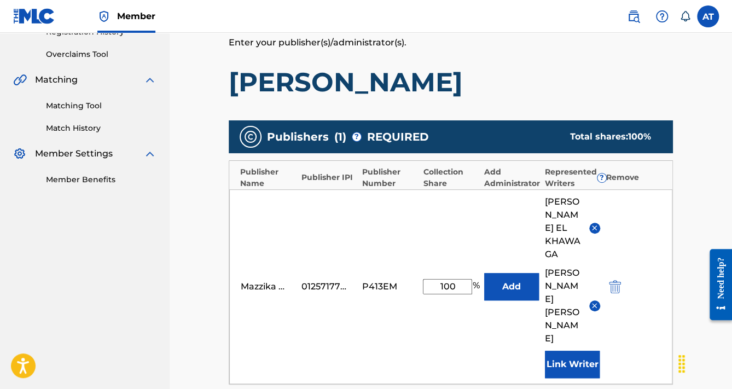
scroll to position [350, 0]
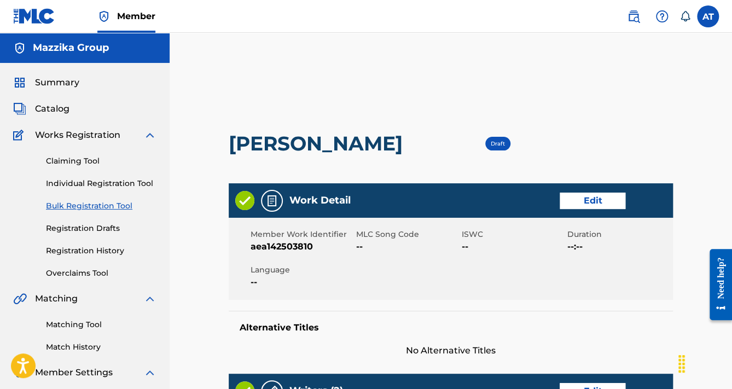
click at [597, 201] on link "Edit" at bounding box center [593, 201] width 66 height 16
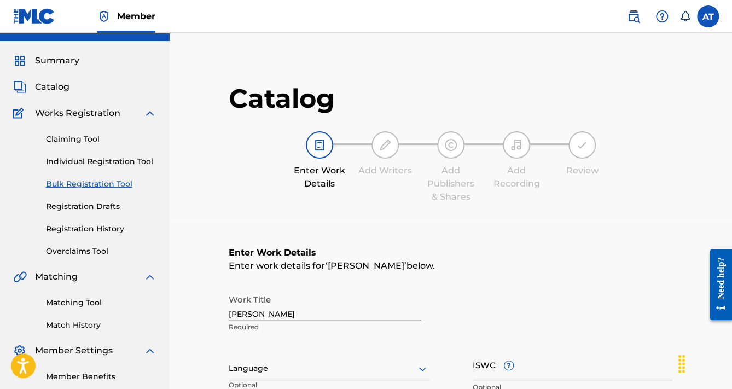
scroll to position [219, 0]
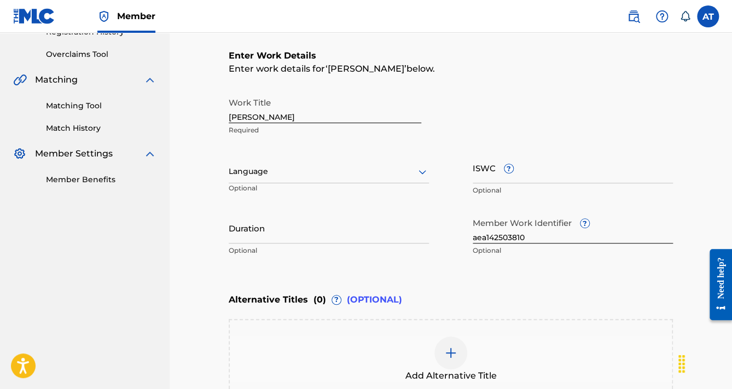
drag, startPoint x: 280, startPoint y: 169, endPoint x: 278, endPoint y: 180, distance: 11.2
click at [279, 169] on div at bounding box center [329, 172] width 200 height 14
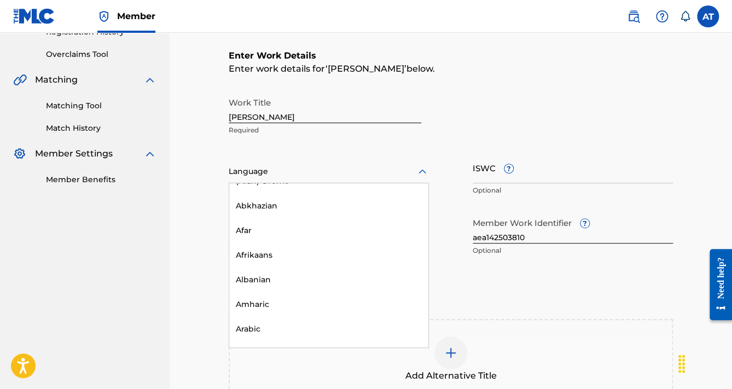
scroll to position [131, 0]
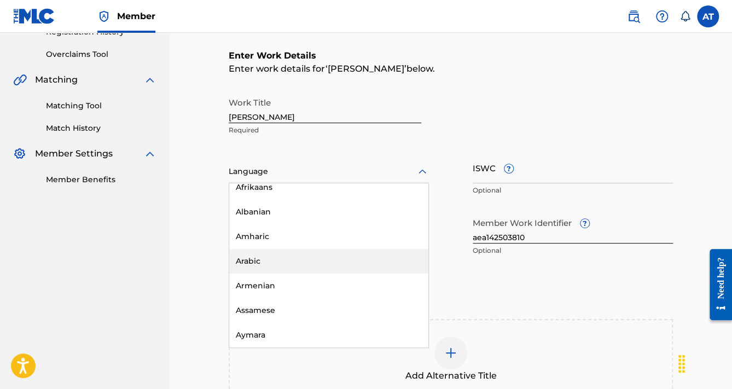
click at [254, 261] on div "Arabic" at bounding box center [328, 261] width 199 height 25
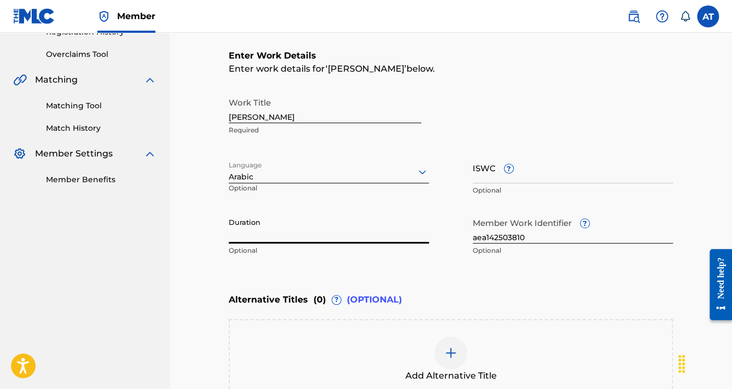
click at [258, 237] on input "Duration" at bounding box center [329, 227] width 200 height 31
paste input "3:31"
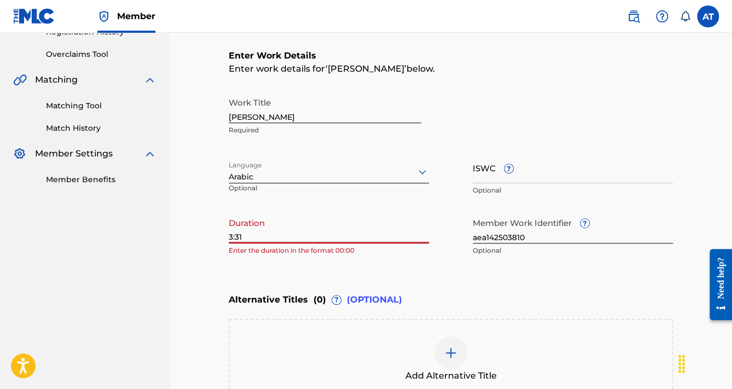
click at [230, 234] on input "3:31" at bounding box center [329, 227] width 200 height 31
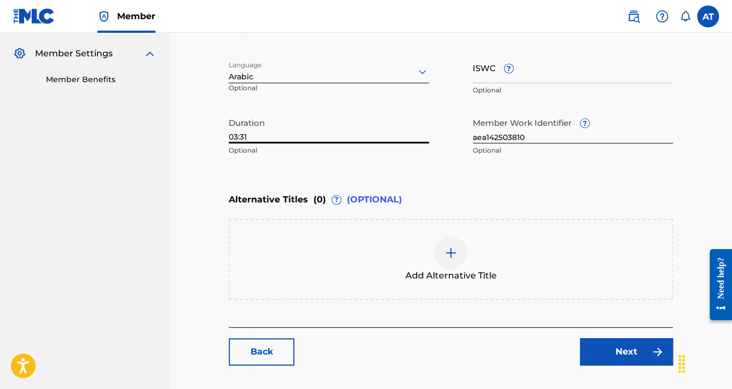
scroll to position [385, 0]
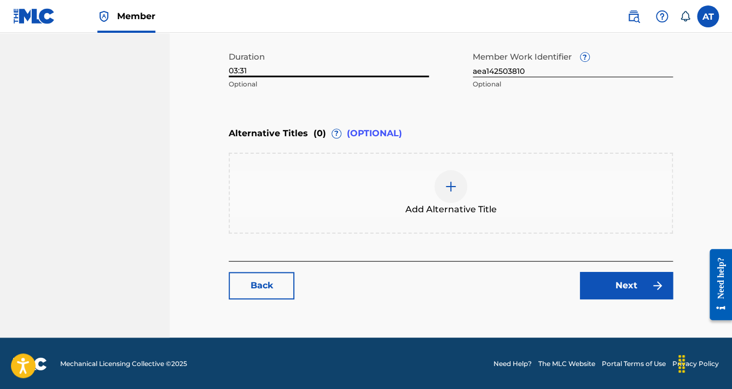
type input "03:31"
click at [631, 272] on link "Next" at bounding box center [626, 285] width 93 height 27
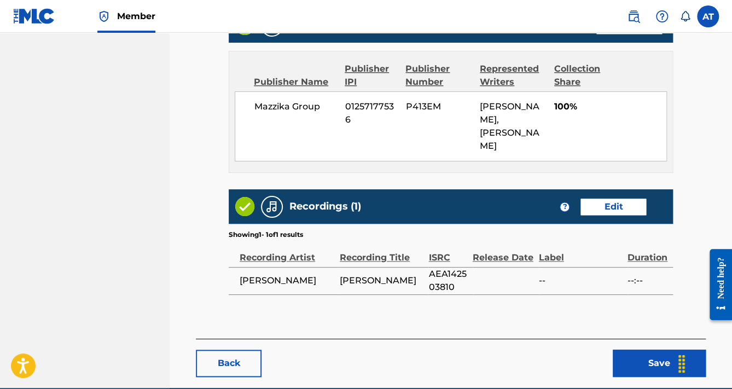
scroll to position [549, 0]
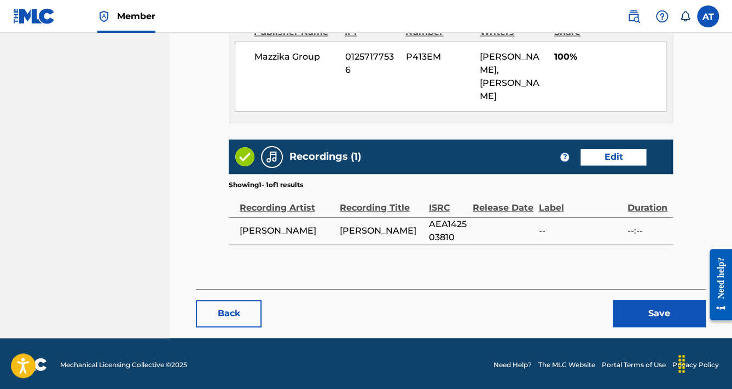
click at [644, 304] on button "Save" at bounding box center [659, 313] width 93 height 27
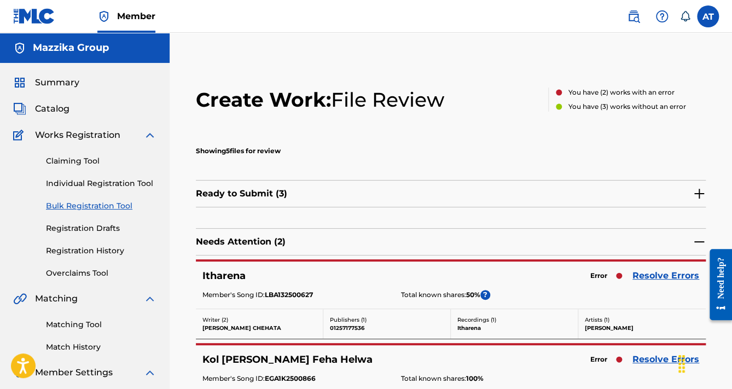
click at [650, 273] on link "Resolve Errors" at bounding box center [665, 275] width 67 height 13
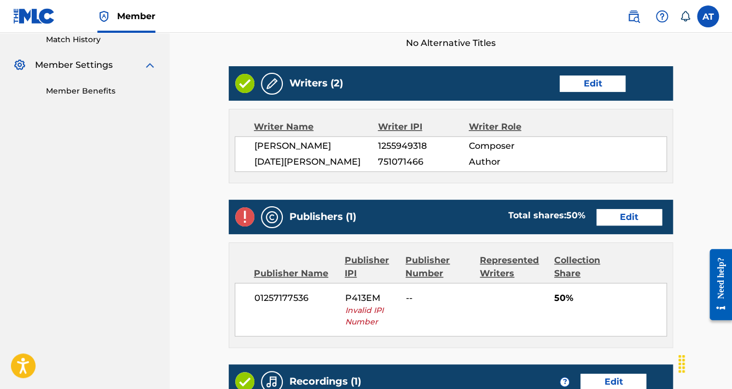
scroll to position [350, 0]
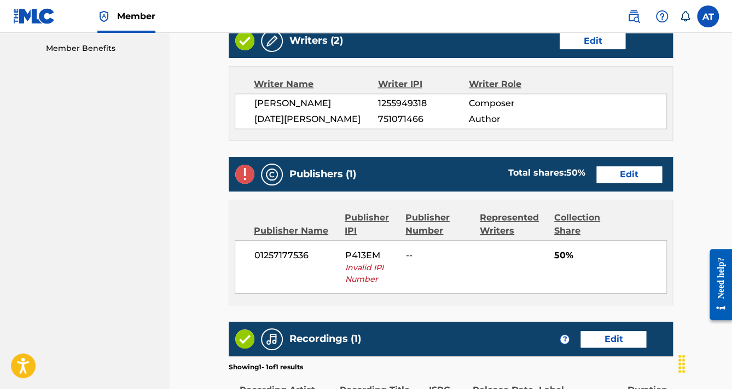
click at [640, 183] on link "Edit" at bounding box center [629, 174] width 66 height 16
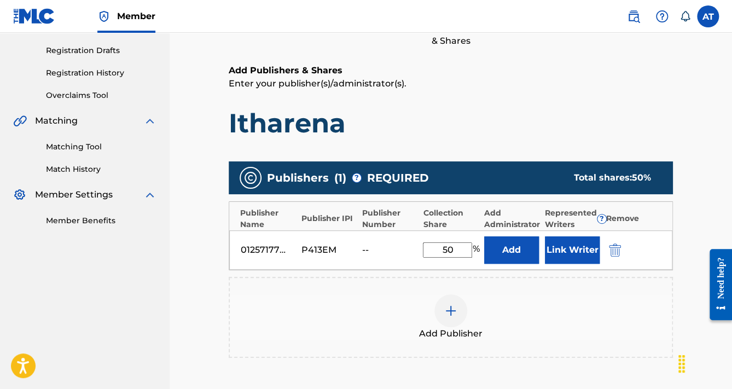
scroll to position [219, 0]
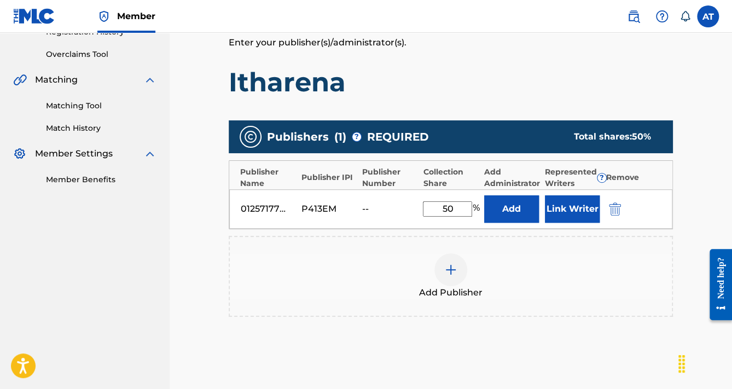
click at [619, 213] on img "submit" at bounding box center [615, 208] width 12 height 13
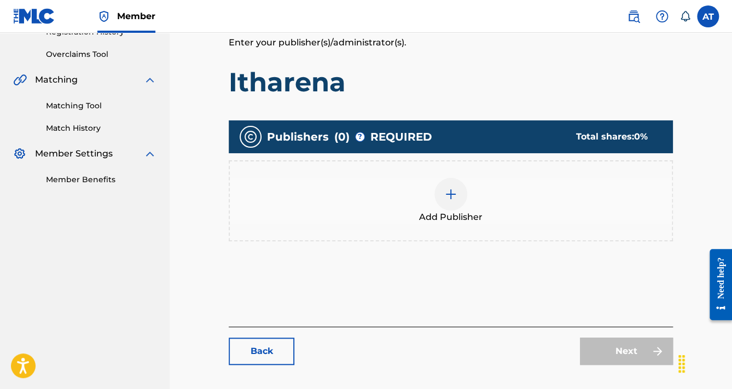
click at [619, 214] on div "Add Publisher" at bounding box center [451, 201] width 442 height 46
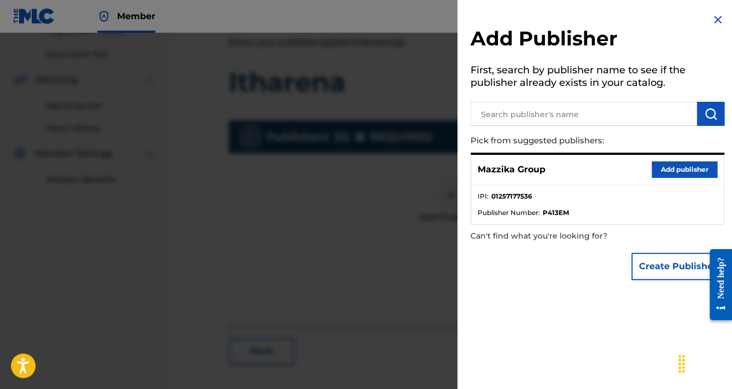
click at [682, 174] on button "Add publisher" at bounding box center [684, 169] width 66 height 16
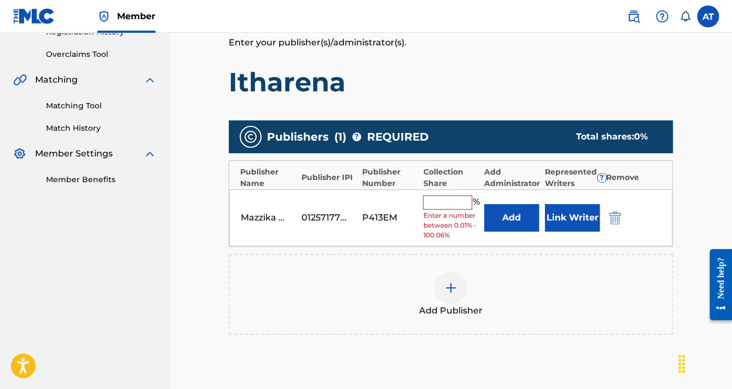
click at [451, 202] on input "text" at bounding box center [447, 202] width 49 height 14
type input "50"
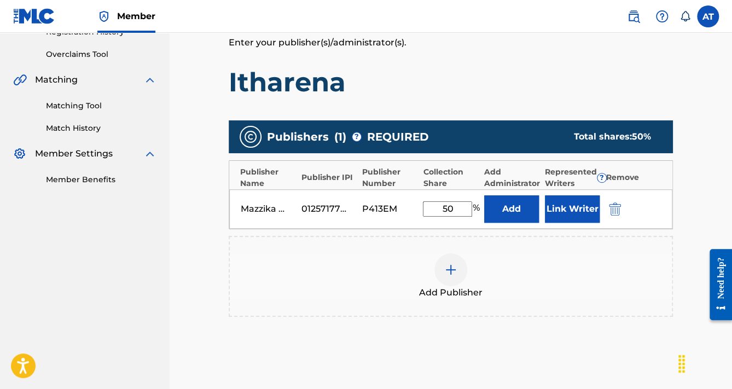
click at [560, 211] on button "Link Writer" at bounding box center [572, 208] width 55 height 27
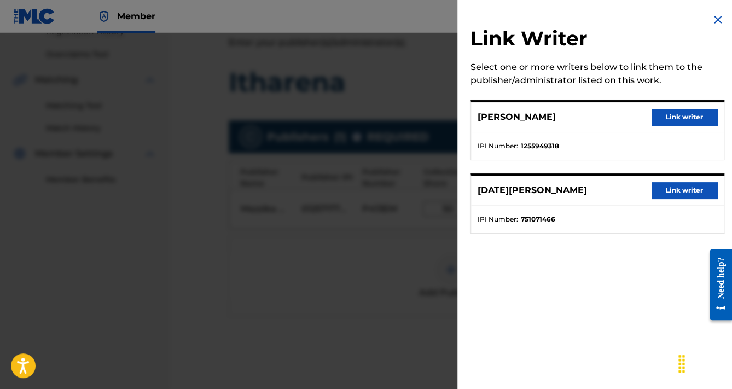
click at [696, 119] on button "Link writer" at bounding box center [684, 117] width 66 height 16
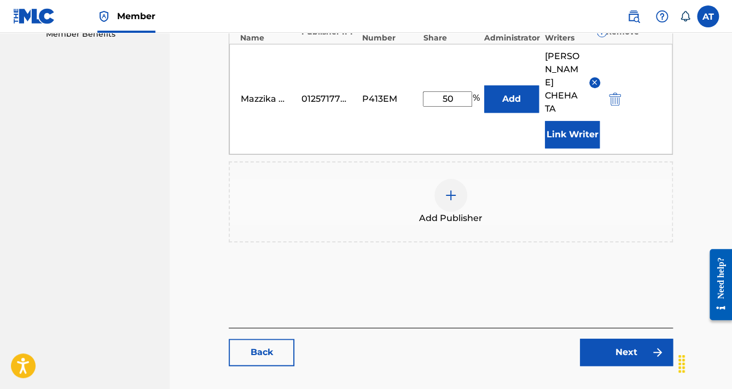
scroll to position [418, 0]
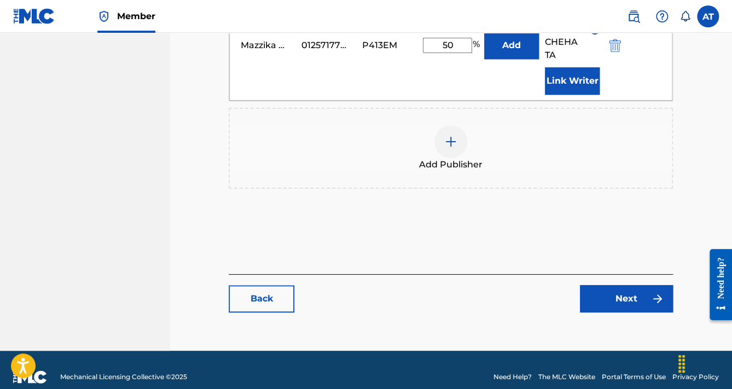
click at [633, 285] on link "Next" at bounding box center [626, 298] width 93 height 27
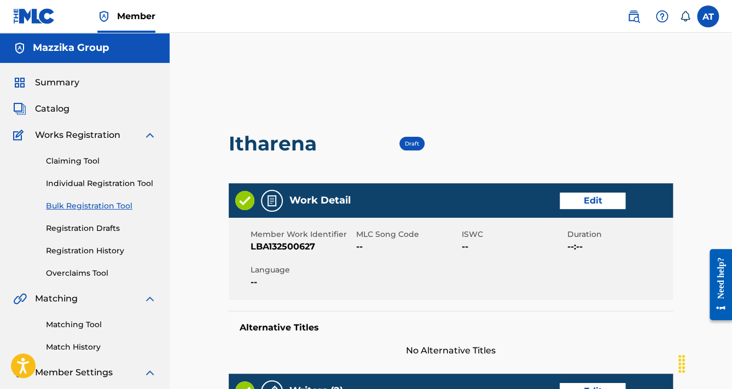
click at [595, 199] on link "Edit" at bounding box center [593, 201] width 66 height 16
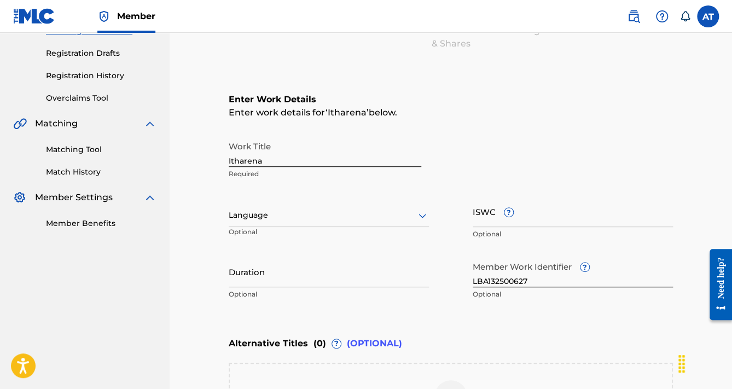
click at [302, 212] on div at bounding box center [329, 215] width 200 height 14
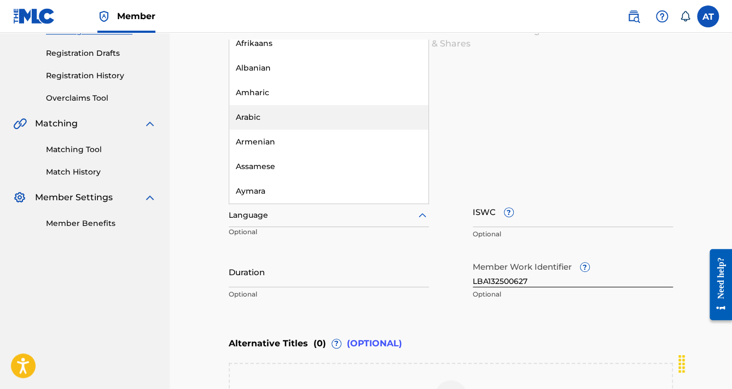
click at [271, 121] on div "Arabic" at bounding box center [328, 117] width 199 height 25
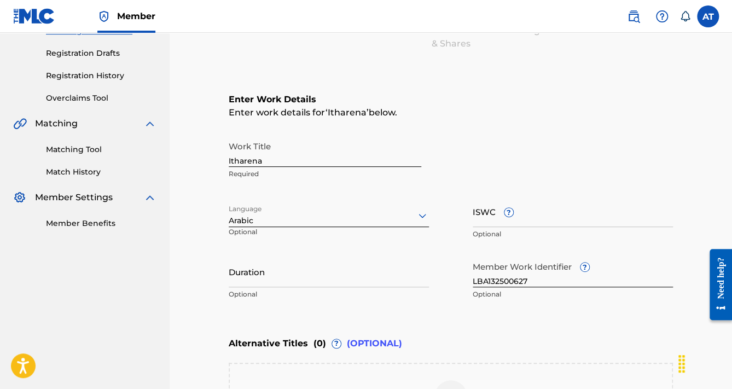
click at [255, 271] on input "Duration" at bounding box center [329, 271] width 200 height 31
paste input "2:36"
click at [230, 282] on input "2:36" at bounding box center [329, 271] width 200 height 31
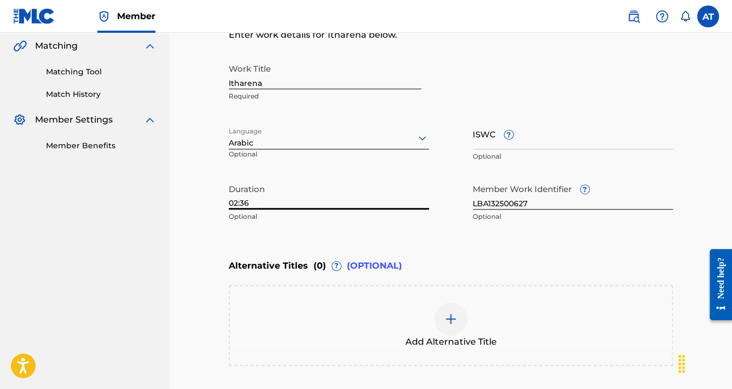
scroll to position [350, 0]
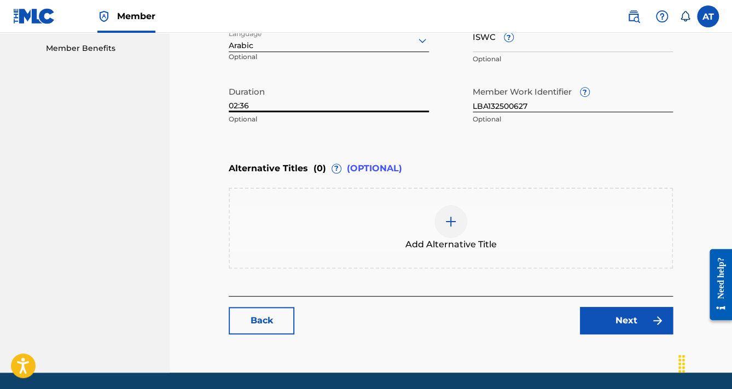
type input "02:36"
click at [613, 321] on link "Next" at bounding box center [626, 320] width 93 height 27
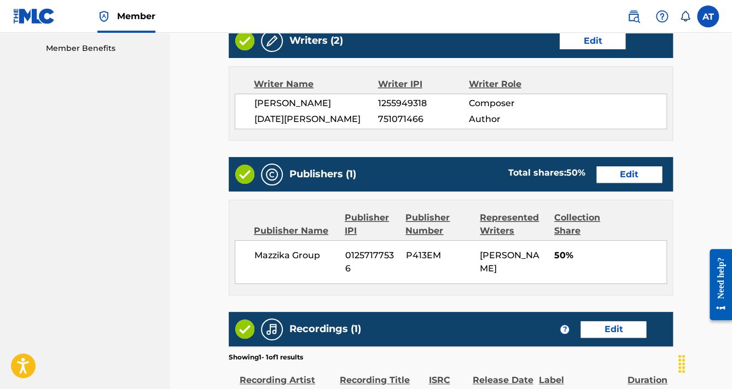
scroll to position [535, 0]
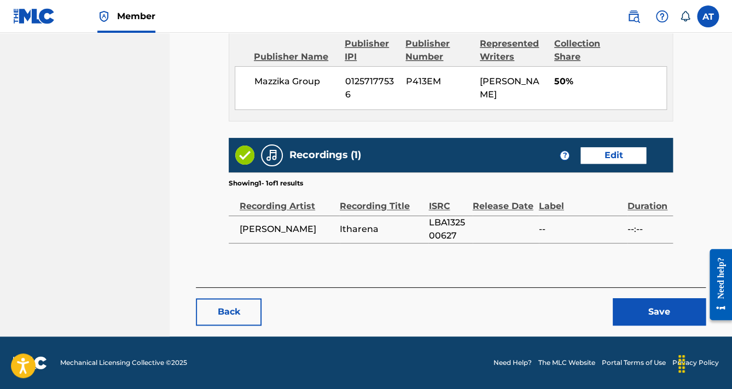
click at [628, 311] on button "Save" at bounding box center [659, 311] width 93 height 27
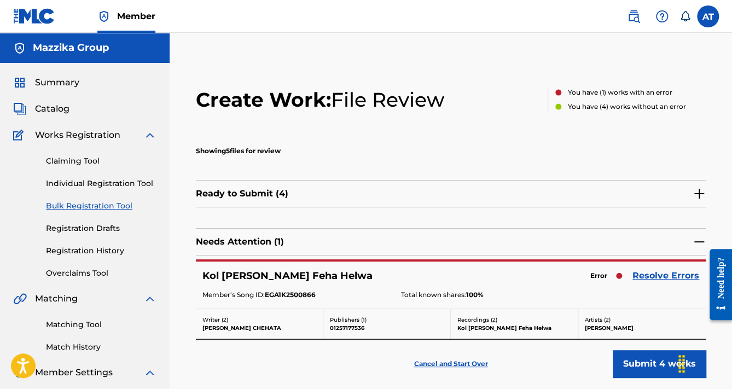
click at [660, 277] on link "Resolve Errors" at bounding box center [665, 275] width 67 height 13
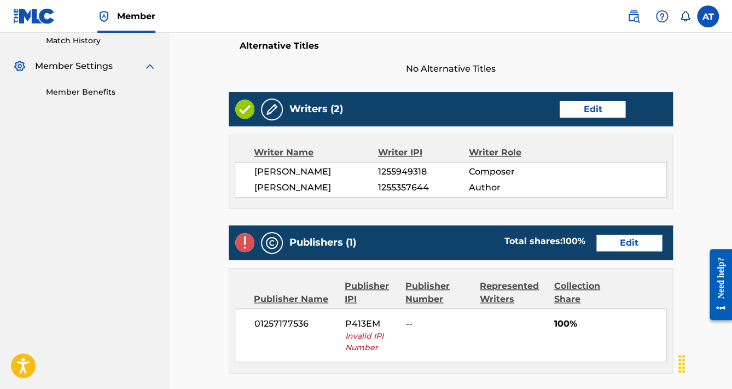
click at [640, 235] on link "Edit" at bounding box center [629, 243] width 66 height 16
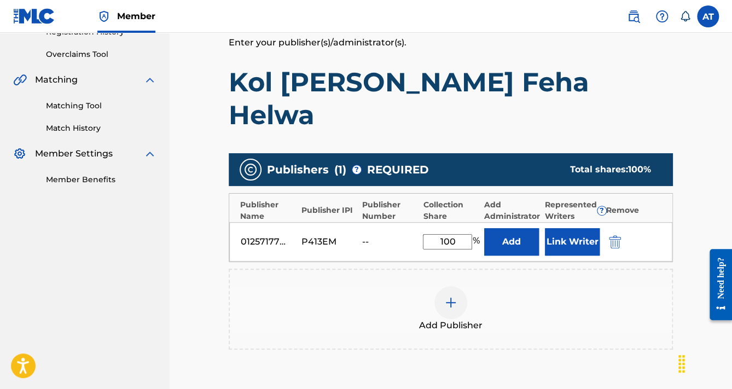
click at [619, 235] on img "submit" at bounding box center [615, 241] width 12 height 13
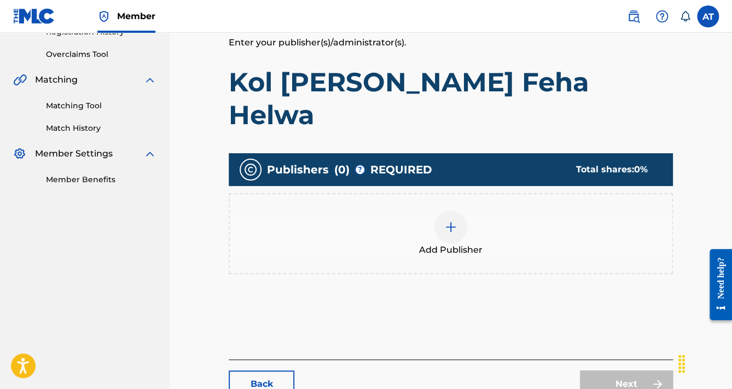
click at [619, 211] on div "Add Publisher" at bounding box center [451, 234] width 442 height 46
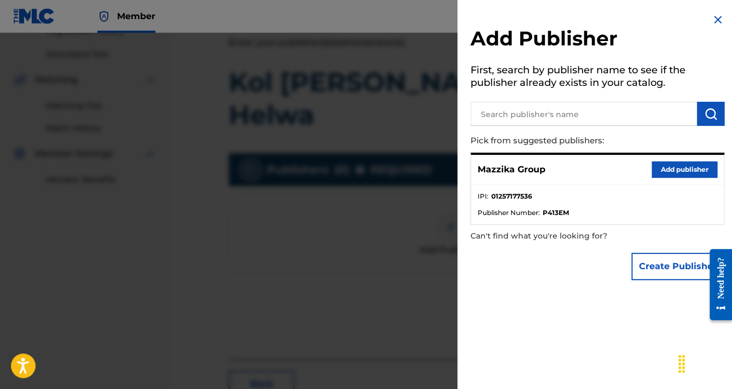
click at [672, 165] on button "Add publisher" at bounding box center [684, 169] width 66 height 16
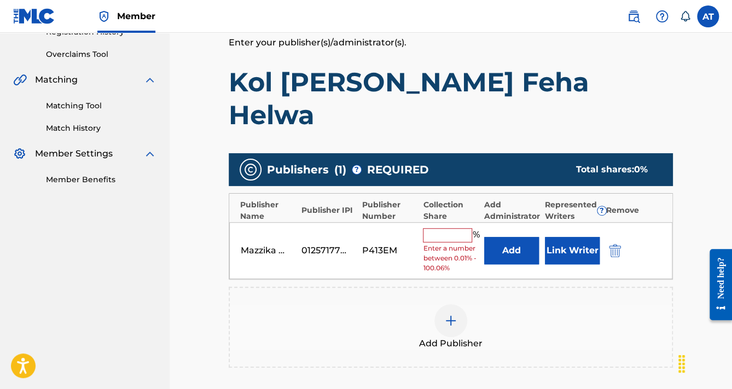
click at [453, 228] on input "text" at bounding box center [447, 235] width 49 height 14
type input "100"
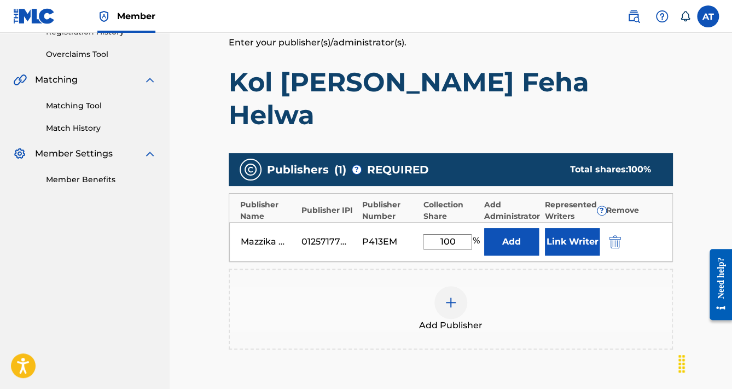
click at [562, 228] on button "Link Writer" at bounding box center [572, 241] width 55 height 27
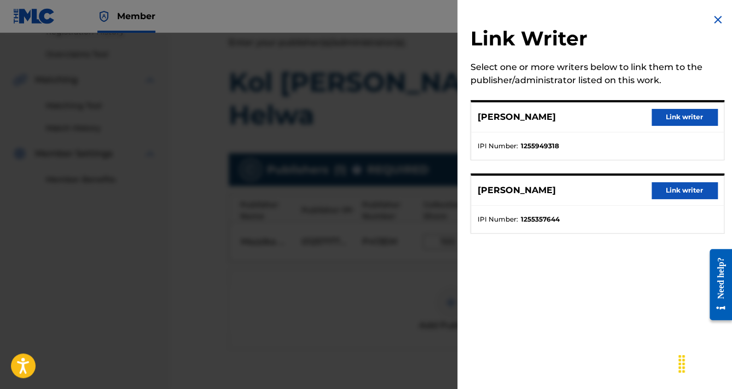
drag, startPoint x: 692, startPoint y: 108, endPoint x: 687, endPoint y: 122, distance: 15.0
click at [692, 108] on div "[PERSON_NAME] Link writer" at bounding box center [597, 117] width 253 height 30
click at [687, 122] on button "Link writer" at bounding box center [684, 117] width 66 height 16
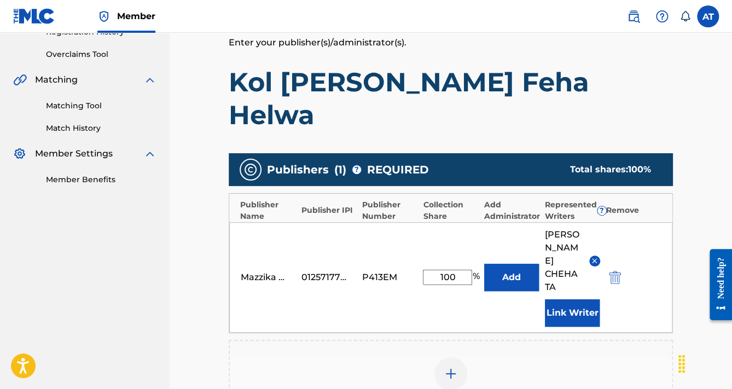
click at [558, 299] on button "Link Writer" at bounding box center [572, 312] width 55 height 27
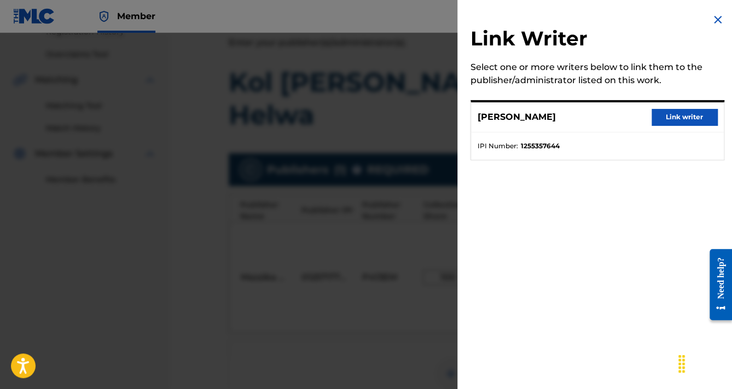
click at [674, 116] on button "Link writer" at bounding box center [684, 117] width 66 height 16
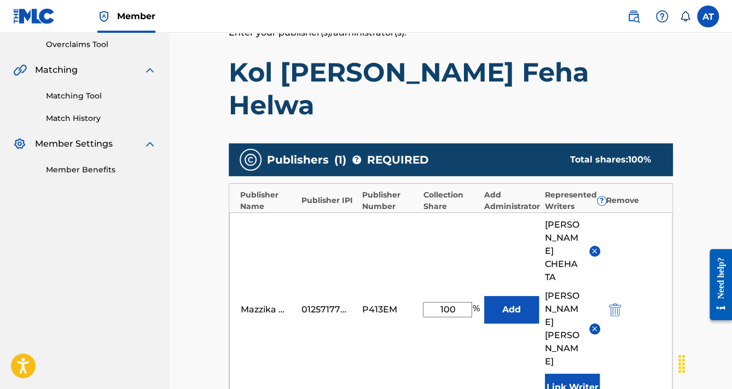
scroll to position [450, 0]
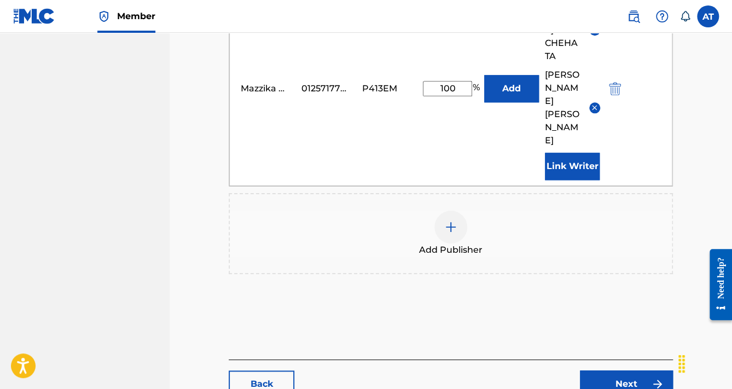
click at [618, 370] on link "Next" at bounding box center [626, 383] width 93 height 27
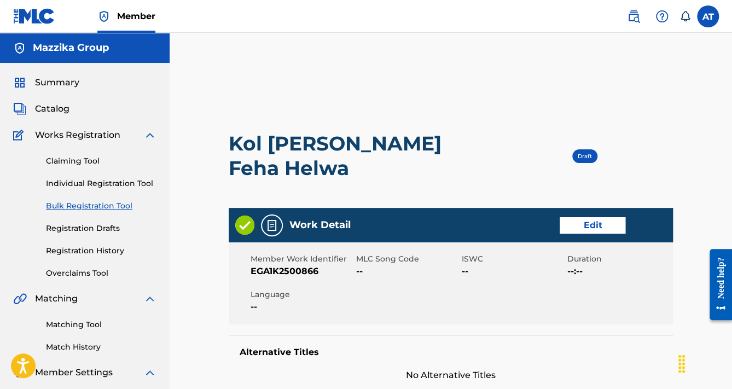
click at [593, 217] on link "Edit" at bounding box center [593, 225] width 66 height 16
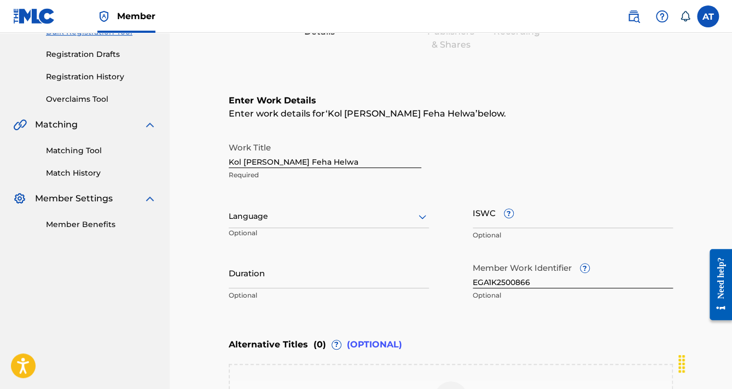
scroll to position [175, 0]
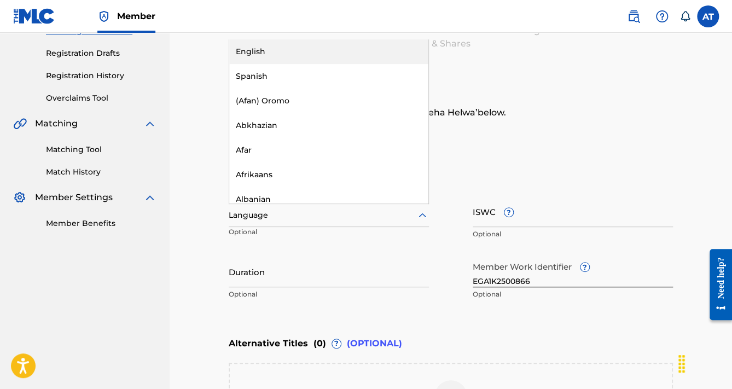
drag, startPoint x: 321, startPoint y: 211, endPoint x: 313, endPoint y: 232, distance: 22.7
click at [321, 211] on div at bounding box center [329, 215] width 200 height 14
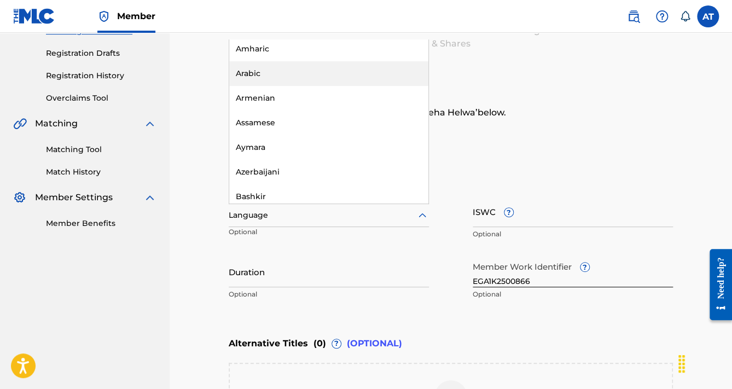
click at [261, 64] on div "Arabic" at bounding box center [328, 73] width 199 height 25
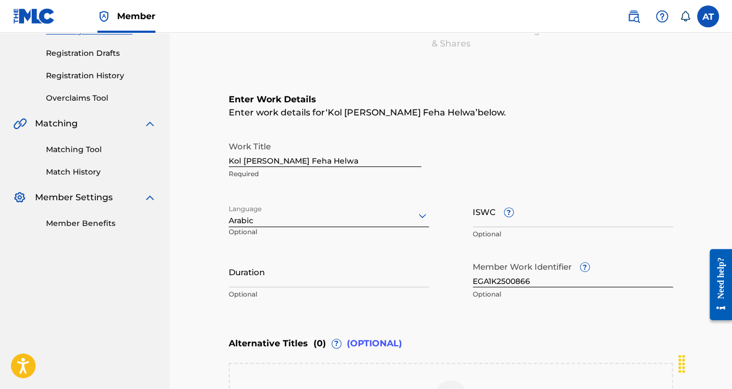
click at [237, 258] on input "Duration" at bounding box center [329, 271] width 200 height 31
paste input "3:27"
click at [230, 276] on input "3:27" at bounding box center [329, 271] width 200 height 31
click at [229, 276] on input "3:27" at bounding box center [329, 271] width 200 height 31
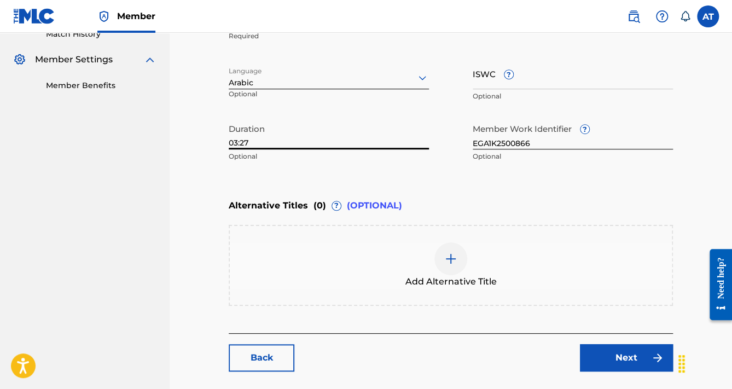
scroll to position [385, 0]
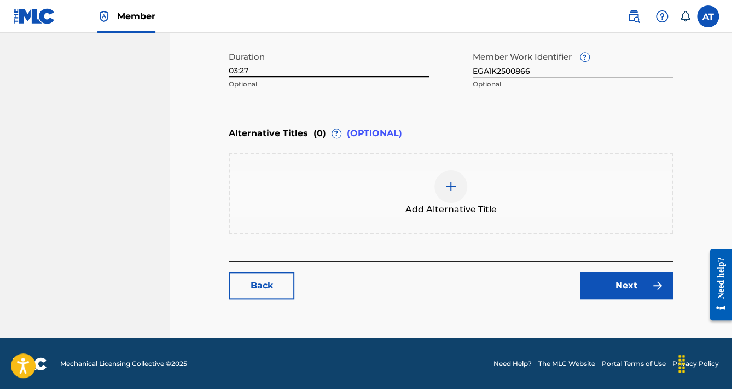
type input "03:27"
click at [589, 293] on link "Next" at bounding box center [626, 285] width 93 height 27
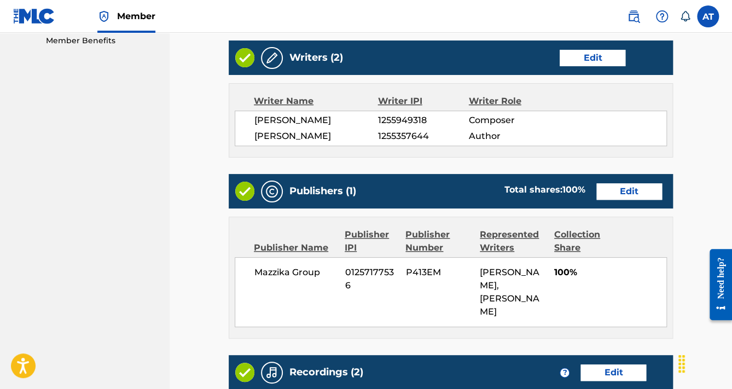
scroll to position [576, 0]
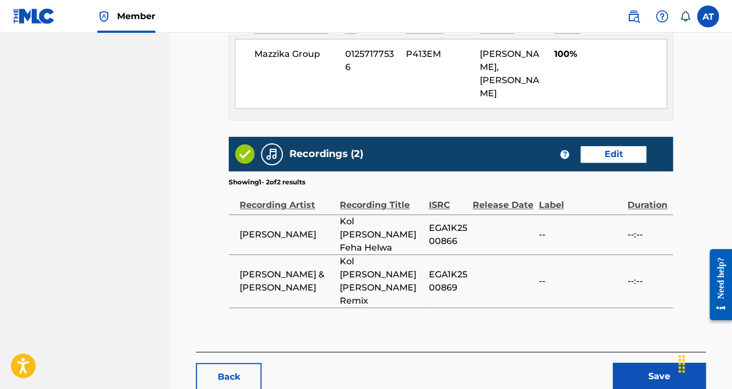
click at [646, 363] on button "Save" at bounding box center [659, 376] width 93 height 27
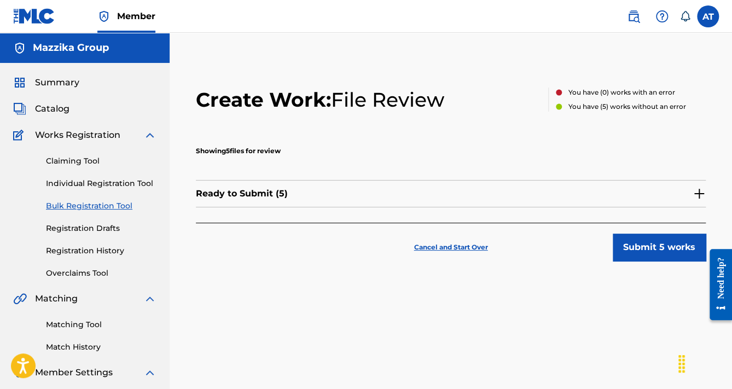
click at [653, 253] on button "Submit 5 works" at bounding box center [659, 247] width 93 height 27
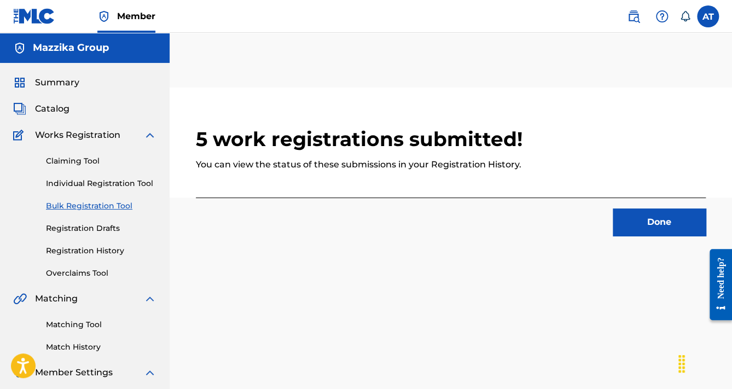
click at [649, 223] on button "Done" at bounding box center [659, 221] width 93 height 27
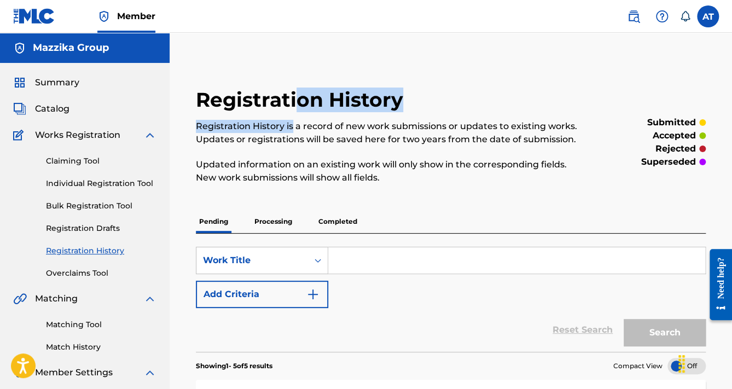
drag, startPoint x: 298, startPoint y: 91, endPoint x: 292, endPoint y: 130, distance: 38.8
click at [292, 130] on div "Registration History Registration History is a record of new work submissions o…" at bounding box center [392, 142] width 393 height 109
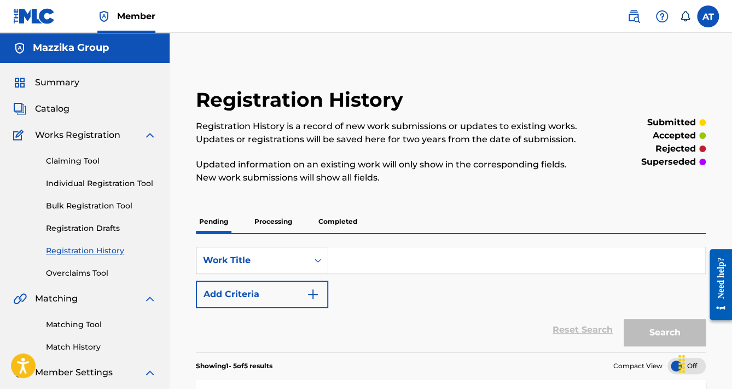
click at [291, 97] on h2 "Registration History" at bounding box center [302, 100] width 213 height 25
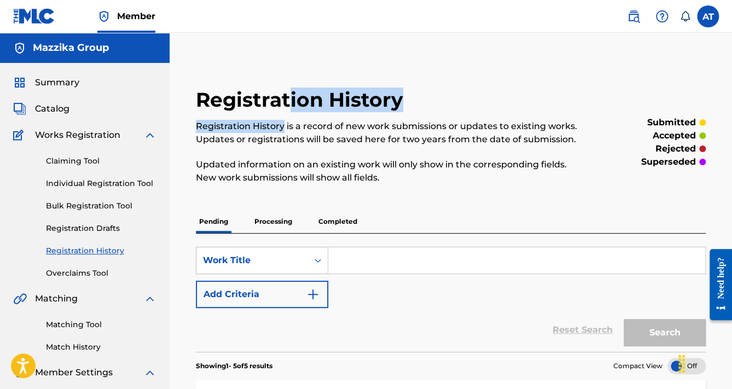
drag, startPoint x: 290, startPoint y: 95, endPoint x: 284, endPoint y: 127, distance: 32.2
click at [284, 127] on div "Registration History Registration History is a record of new work submissions o…" at bounding box center [392, 142] width 393 height 109
click at [374, 96] on h2 "Registration History" at bounding box center [302, 100] width 213 height 25
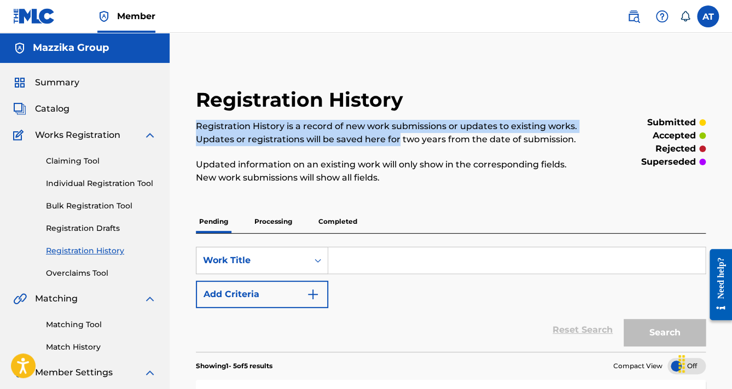
drag, startPoint x: 402, startPoint y: 97, endPoint x: 399, endPoint y: 138, distance: 40.6
click at [399, 138] on div "Registration History Registration History is a record of new work submissions o…" at bounding box center [392, 142] width 393 height 109
click at [405, 106] on h2 "Registration History" at bounding box center [302, 100] width 213 height 25
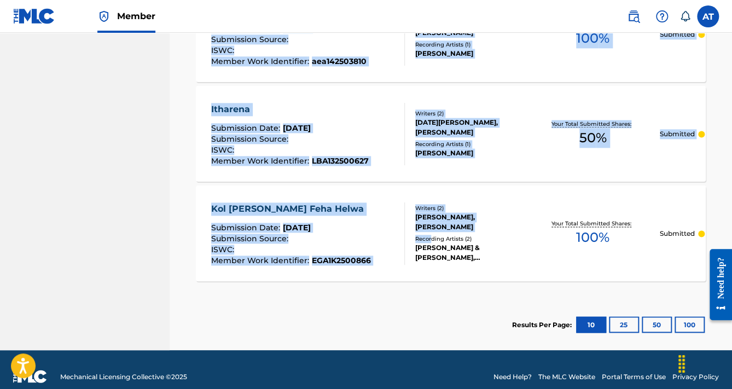
scroll to position [605, 0]
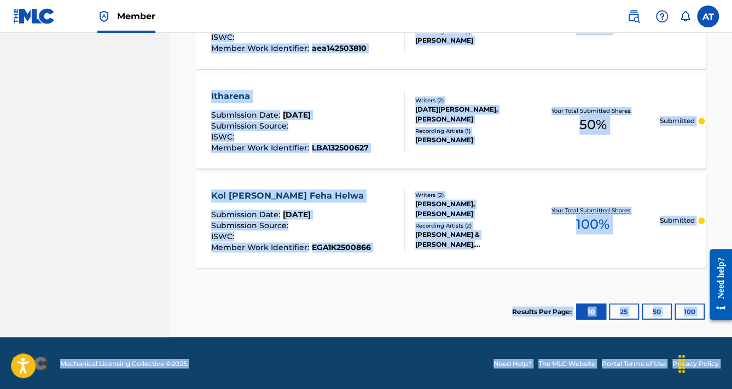
drag, startPoint x: 403, startPoint y: 99, endPoint x: 691, endPoint y: 336, distance: 373.4
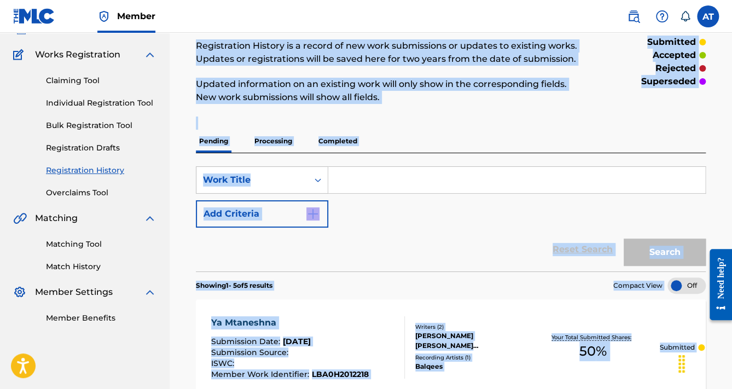
scroll to position [0, 0]
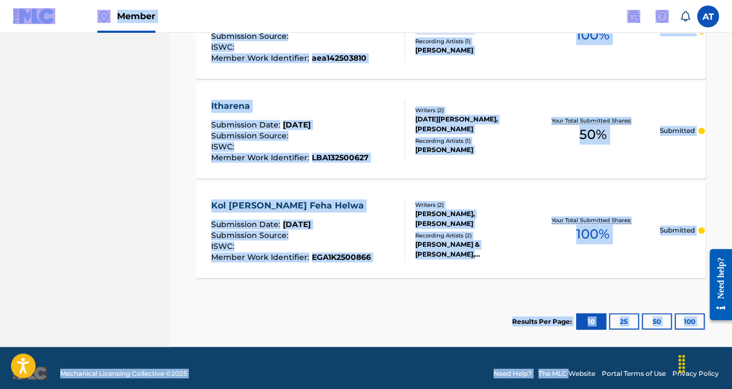
scroll to position [605, 0]
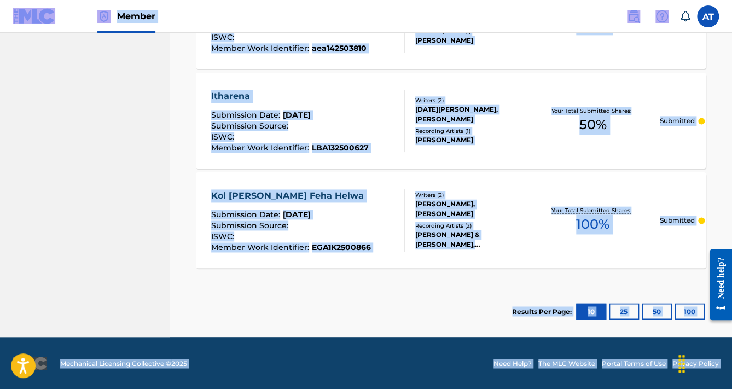
drag, startPoint x: 6, startPoint y: 10, endPoint x: 689, endPoint y: 374, distance: 774.2
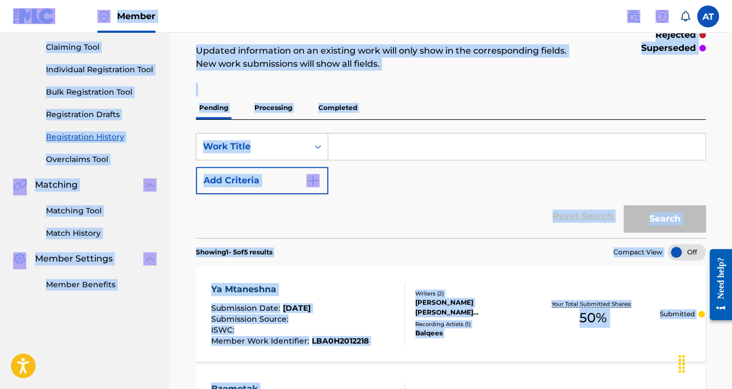
scroll to position [0, 0]
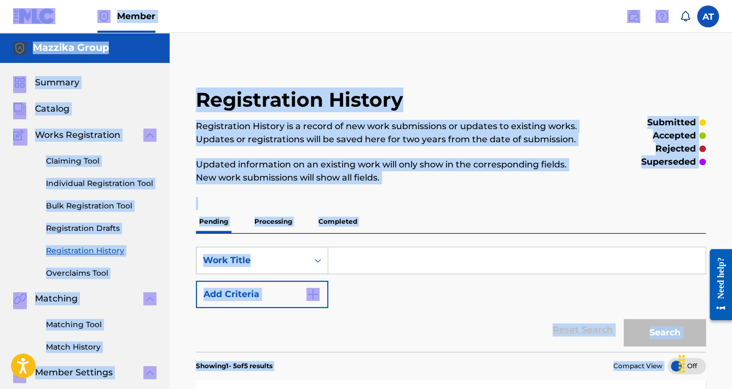
click at [442, 217] on div "Pending Processing Completed" at bounding box center [451, 221] width 510 height 23
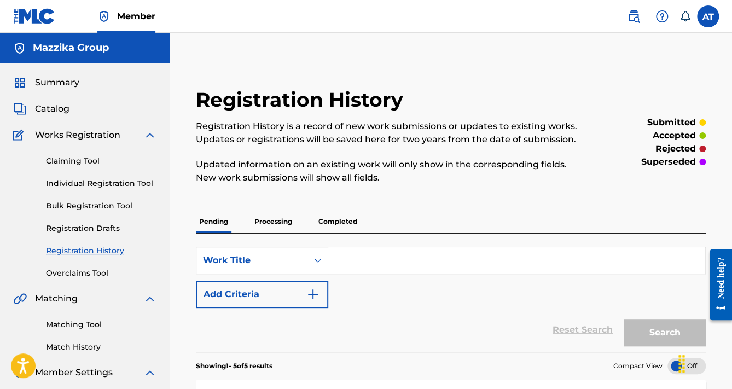
click at [442, 217] on div "Pending Processing Completed" at bounding box center [451, 221] width 510 height 23
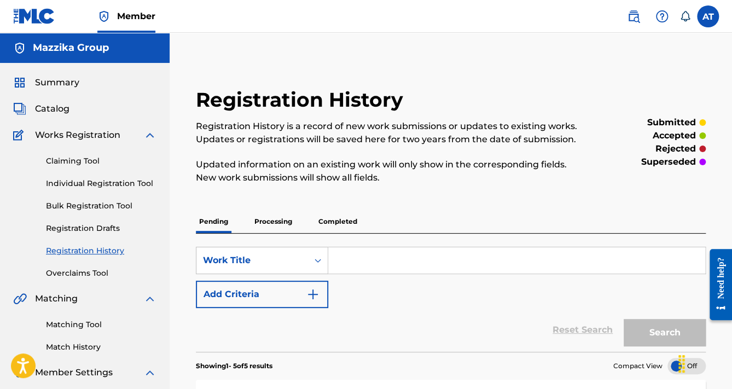
drag, startPoint x: 5, startPoint y: 13, endPoint x: 4, endPoint y: 6, distance: 6.8
click at [4, 7] on nav "Member AT AT [PERSON_NAME] [EMAIL_ADDRESS][DOMAIN_NAME] Notification Preference…" at bounding box center [366, 16] width 732 height 33
click at [491, 287] on div "SearchWithCriteria47bbe517-a6d3-48f8-b600-6db959a1de72 Work Title Add Criteria" at bounding box center [451, 277] width 510 height 61
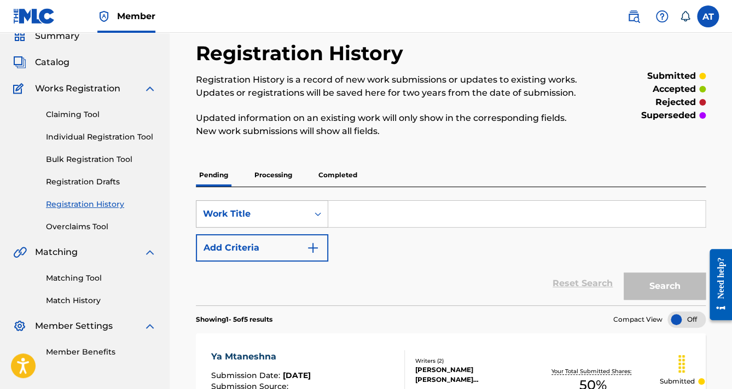
click at [317, 228] on div "Work Title" at bounding box center [262, 213] width 132 height 27
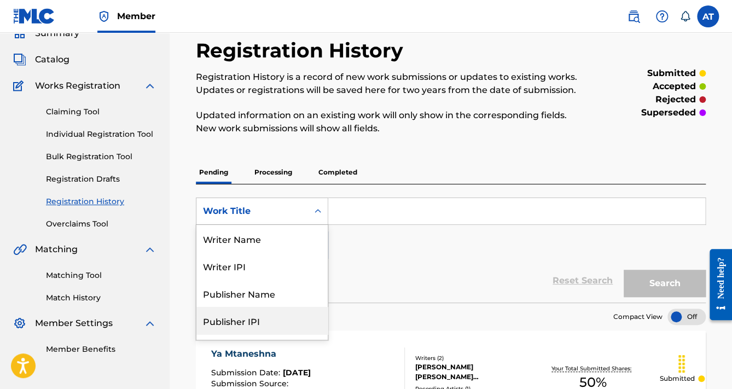
scroll to position [55, 0]
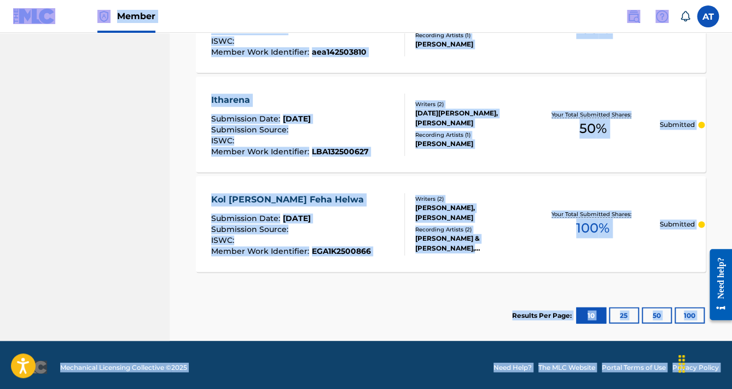
scroll to position [605, 0]
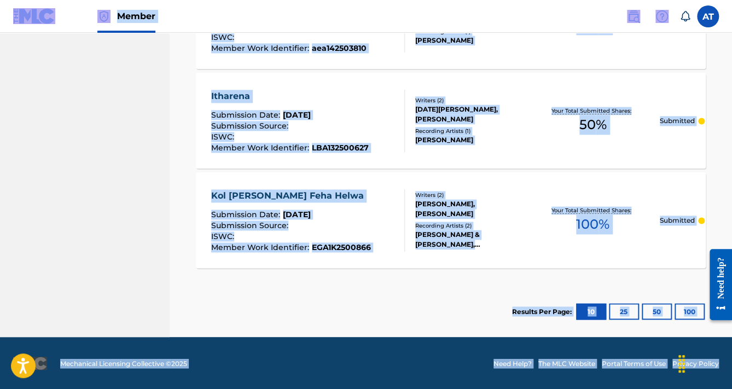
drag, startPoint x: 9, startPoint y: 7, endPoint x: 733, endPoint y: 376, distance: 813.1
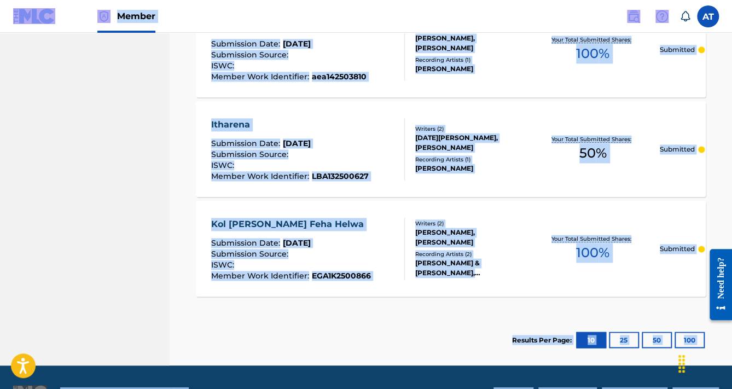
scroll to position [562, 0]
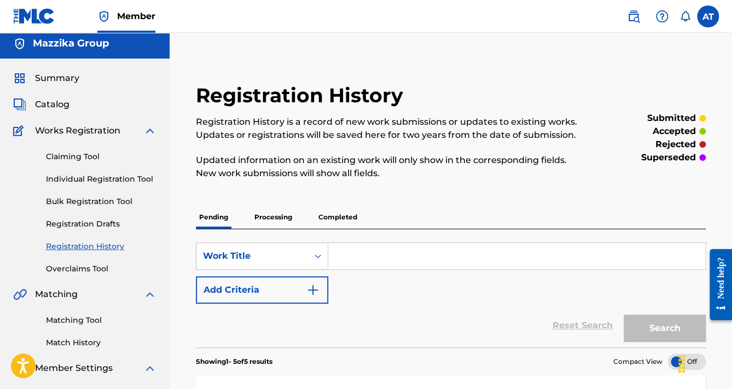
scroll to position [0, 0]
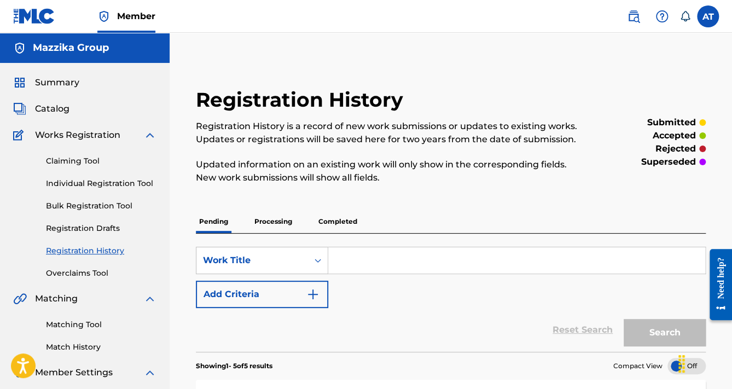
click at [345, 224] on p "Completed" at bounding box center [337, 221] width 45 height 23
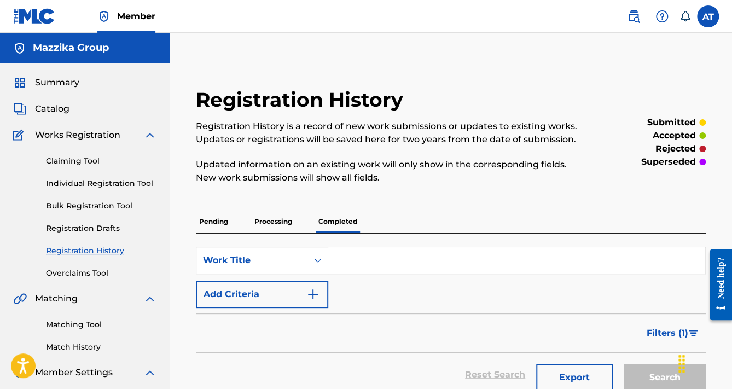
click at [513, 210] on div "Pending Processing Completed" at bounding box center [451, 221] width 510 height 23
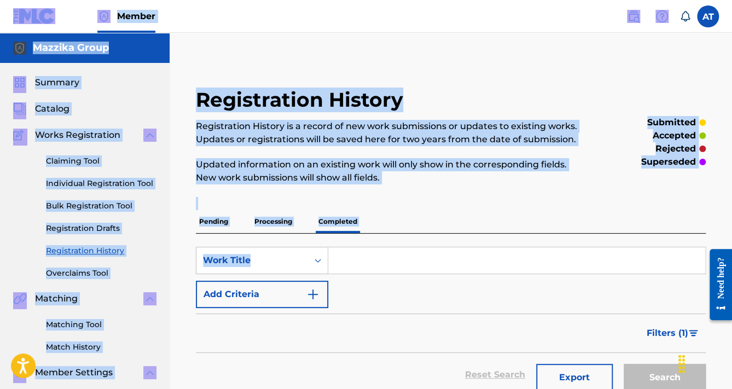
drag, startPoint x: 4, startPoint y: 14, endPoint x: 363, endPoint y: 244, distance: 426.3
click at [424, 210] on div "Pending Processing Completed" at bounding box center [451, 221] width 510 height 23
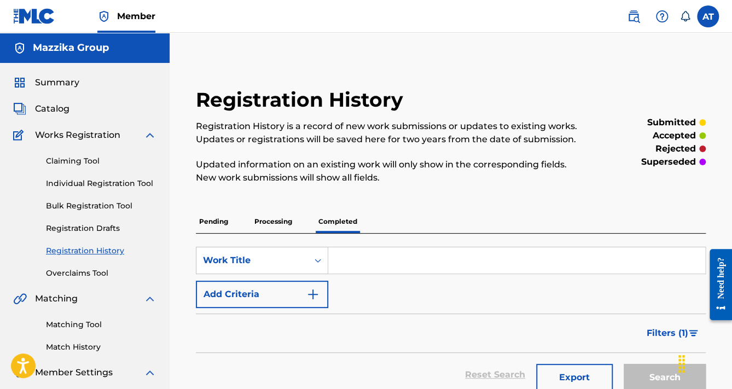
click at [217, 223] on p "Pending" at bounding box center [214, 221] width 36 height 23
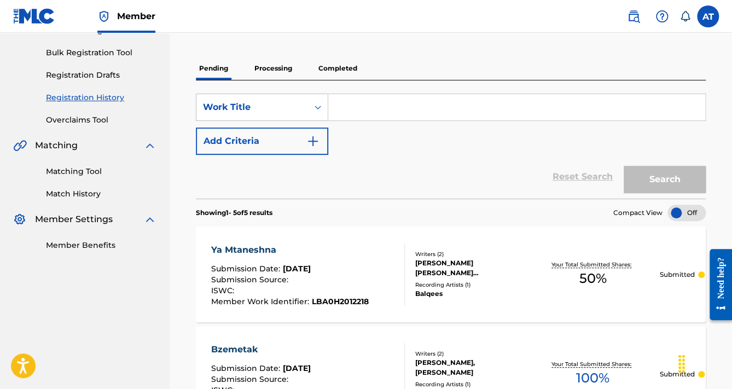
scroll to position [37, 0]
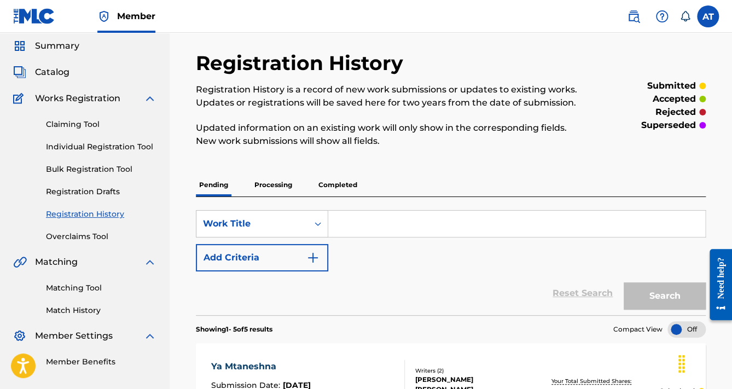
click at [45, 15] on img at bounding box center [34, 16] width 42 height 16
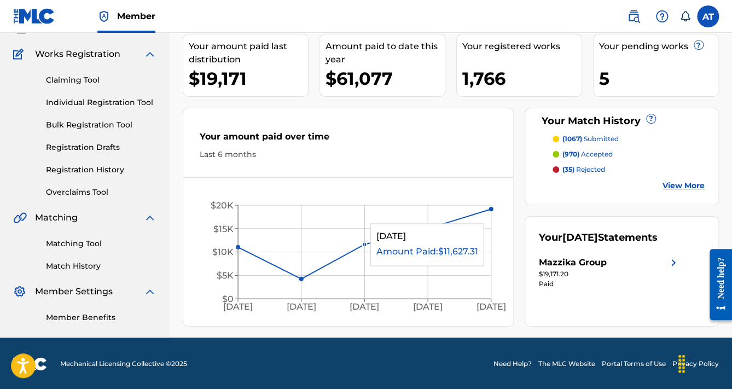
scroll to position [81, 0]
click at [405, 350] on footer "Mechanical Licensing Collective © 2025 Need Help? The MLC Website Portal Terms …" at bounding box center [366, 363] width 732 height 53
